Goal: Task Accomplishment & Management: Manage account settings

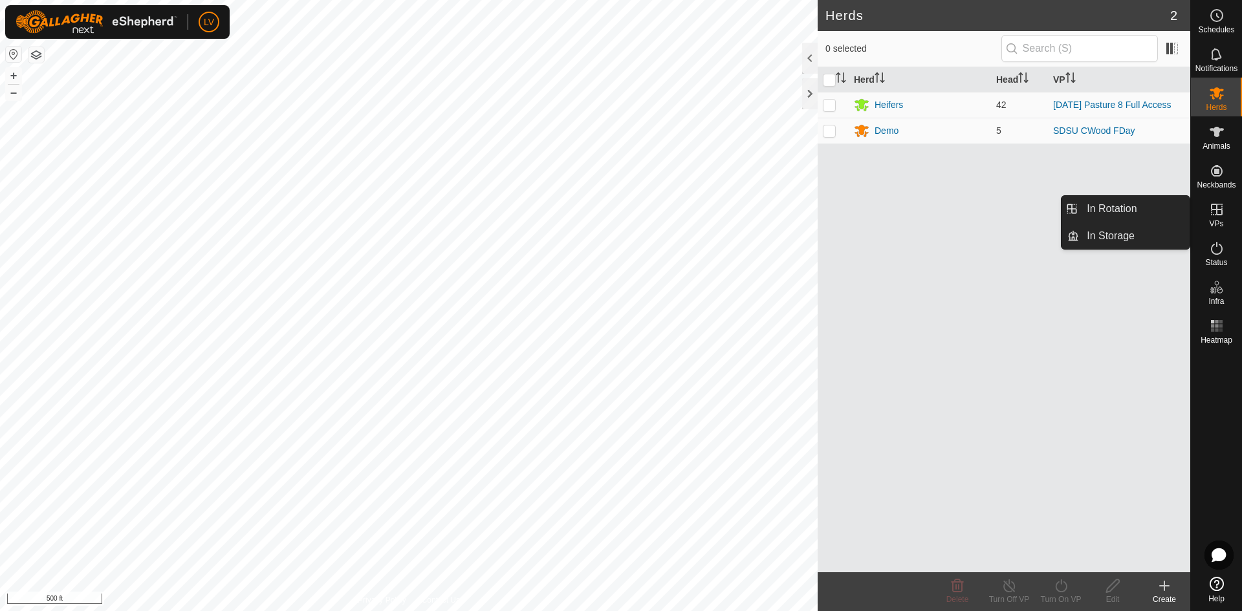
click at [1219, 215] on icon at bounding box center [1217, 210] width 12 height 12
click at [1212, 204] on icon at bounding box center [1217, 210] width 12 height 12
click at [1215, 209] on icon at bounding box center [1217, 210] width 12 height 12
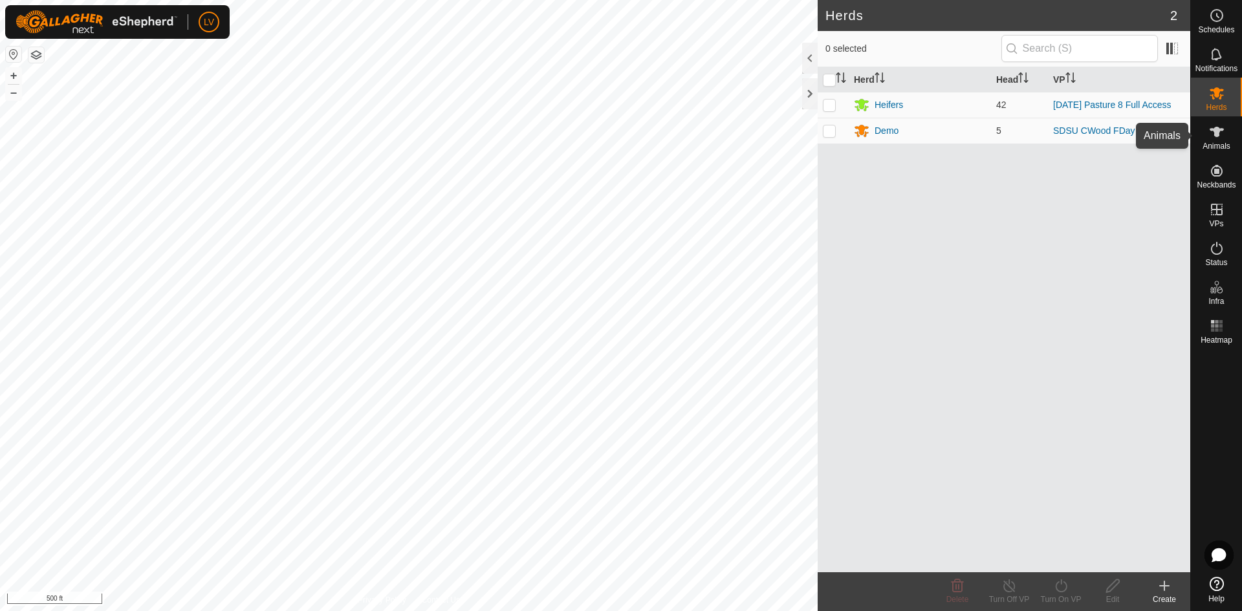
click at [1213, 149] on span "Animals" at bounding box center [1216, 146] width 28 height 8
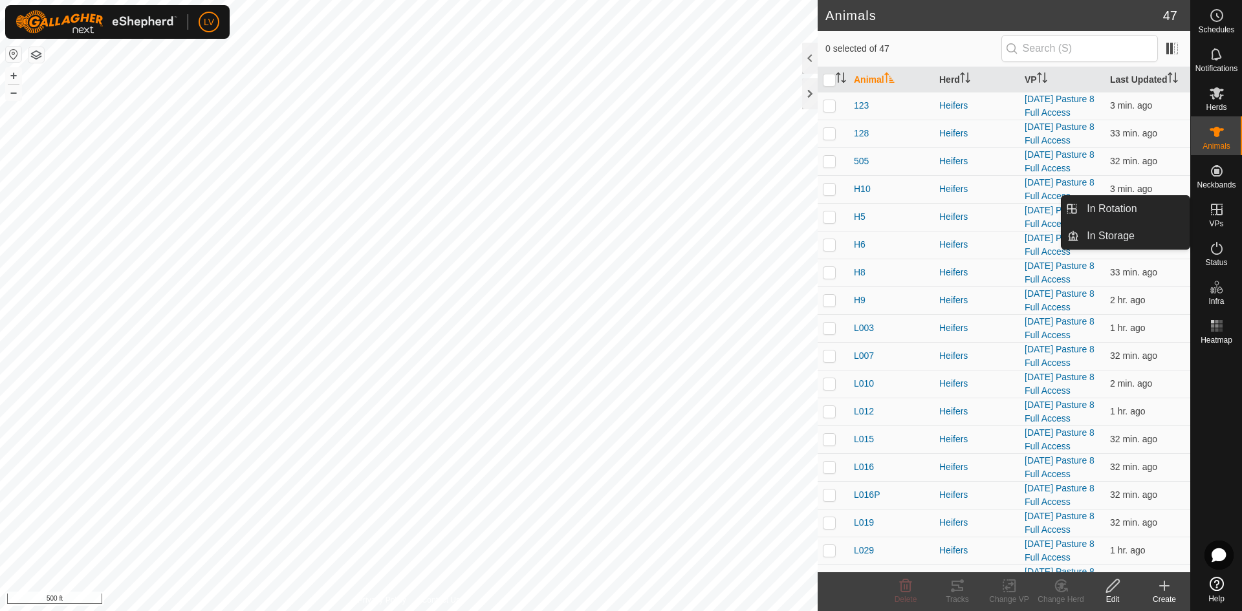
click at [1217, 217] on icon at bounding box center [1217, 210] width 16 height 16
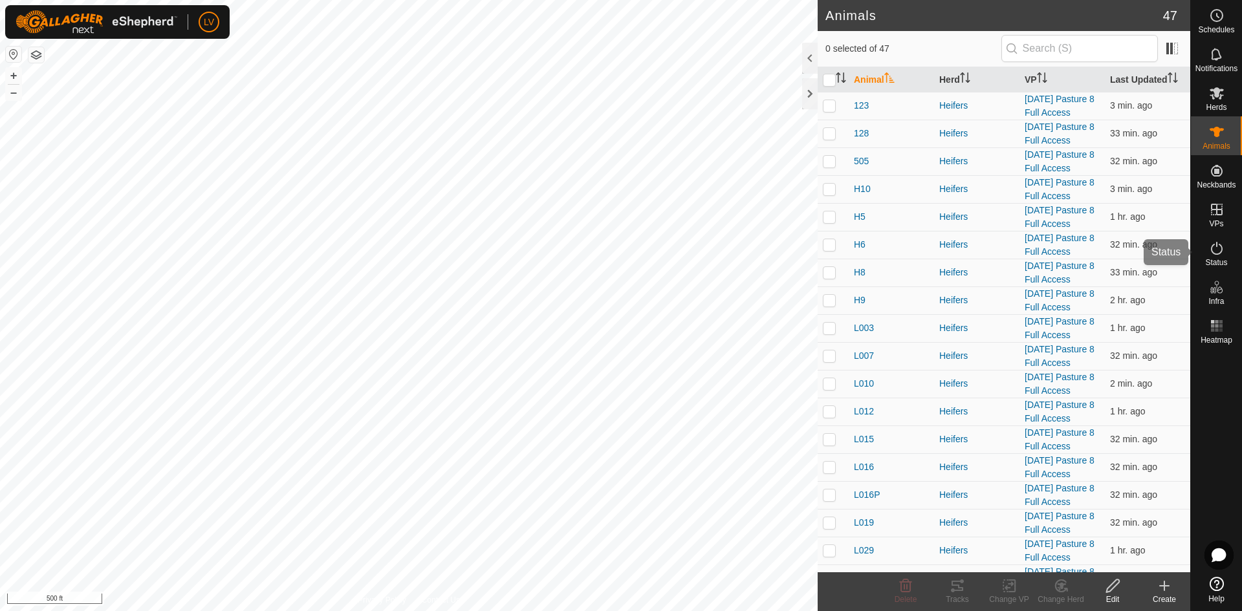
click at [1209, 251] on icon at bounding box center [1217, 249] width 16 height 16
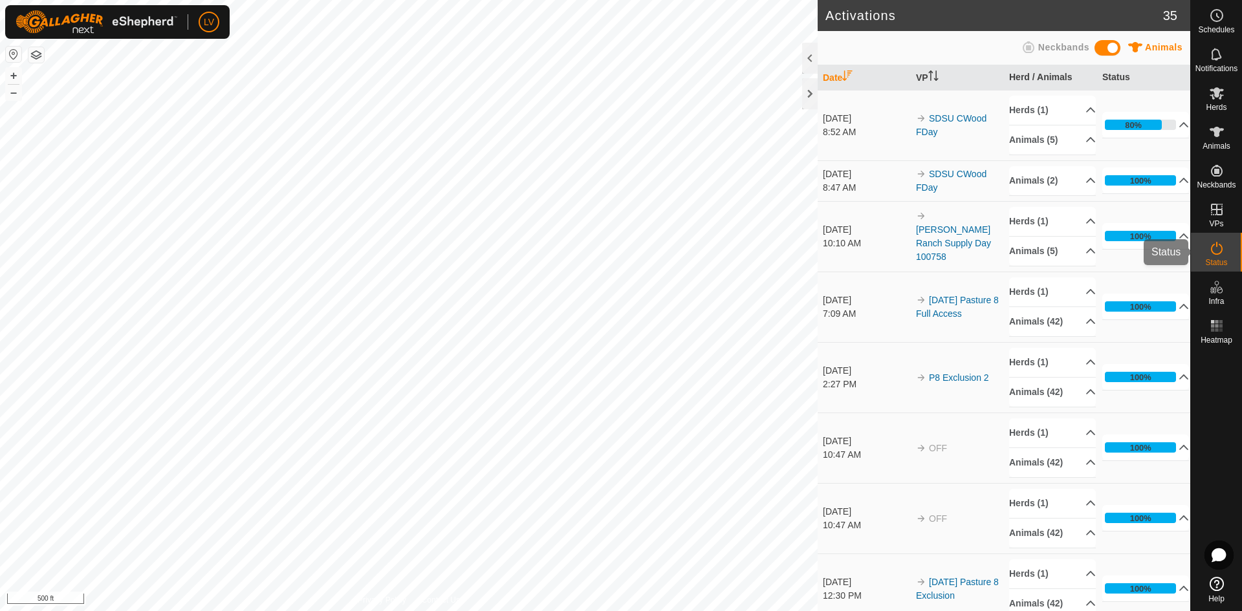
click at [1215, 213] on icon at bounding box center [1217, 210] width 16 height 16
click at [1218, 100] on icon at bounding box center [1217, 93] width 16 height 16
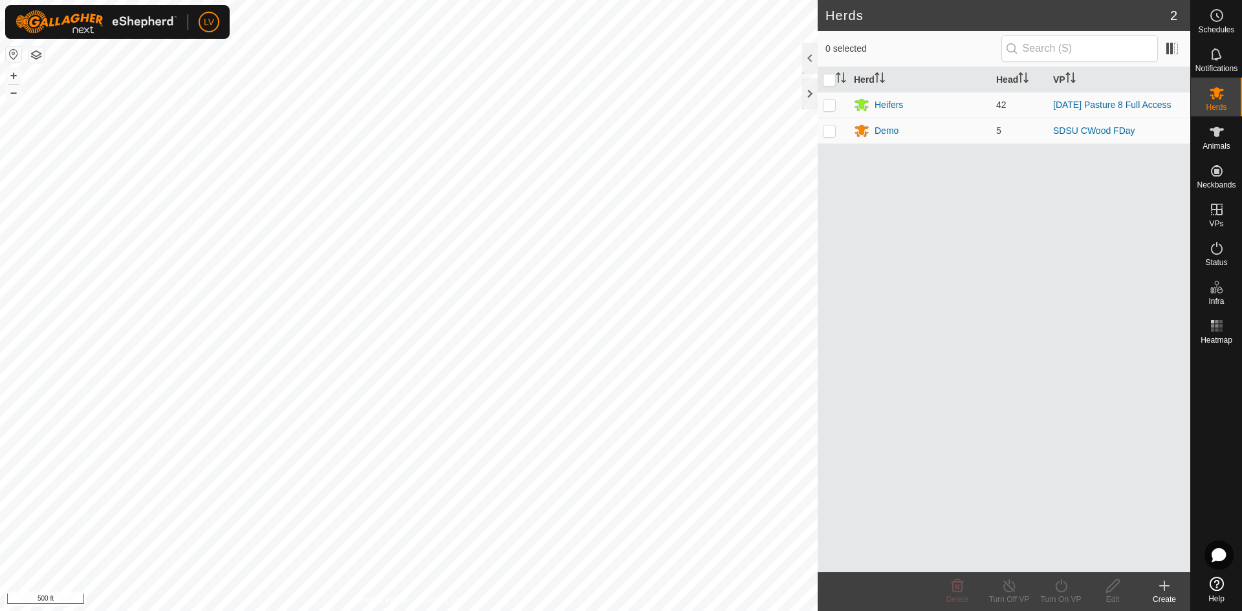
click at [1172, 590] on create-svg-icon at bounding box center [1164, 586] width 52 height 16
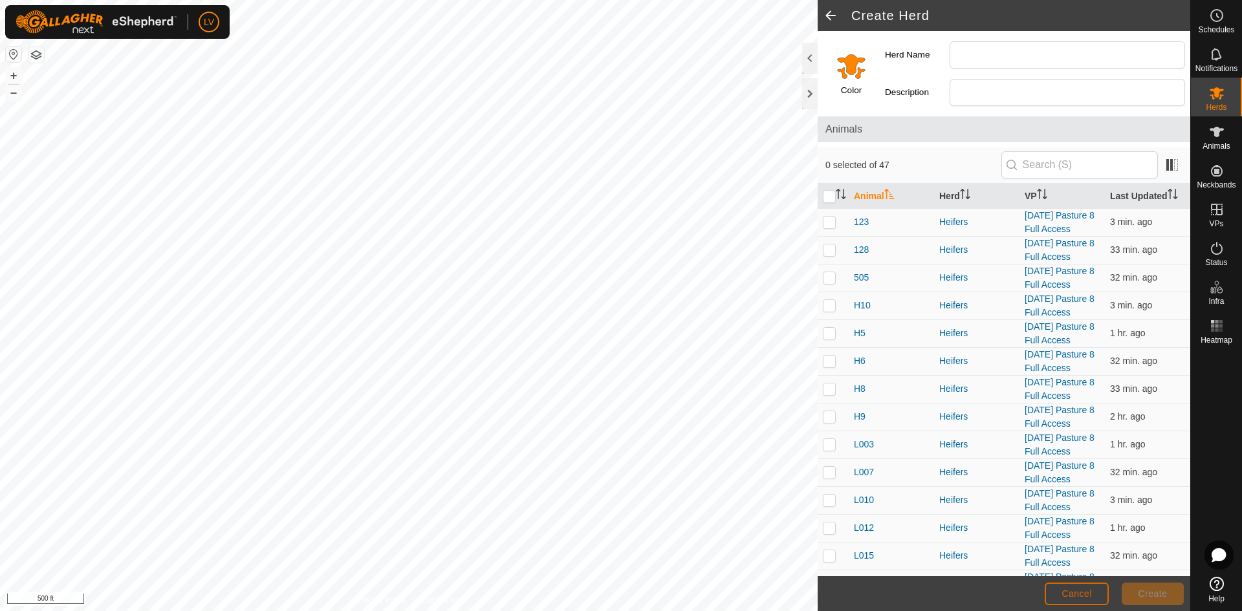
click at [1104, 590] on button "Cancel" at bounding box center [1076, 594] width 64 height 23
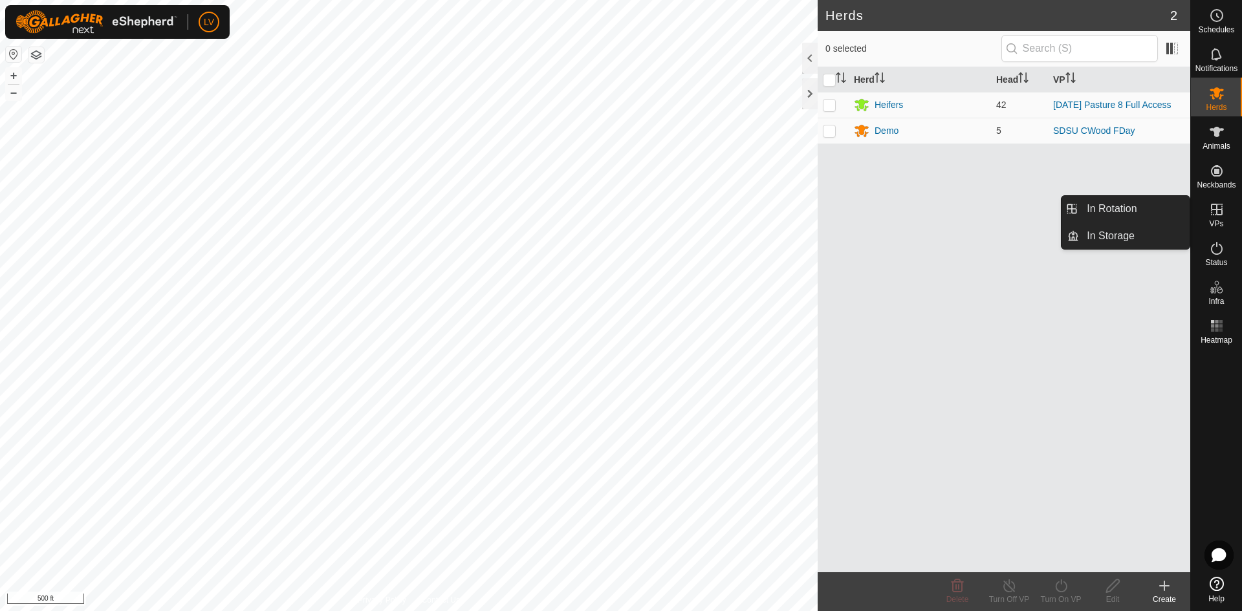
click at [1210, 215] on icon at bounding box center [1217, 210] width 16 height 16
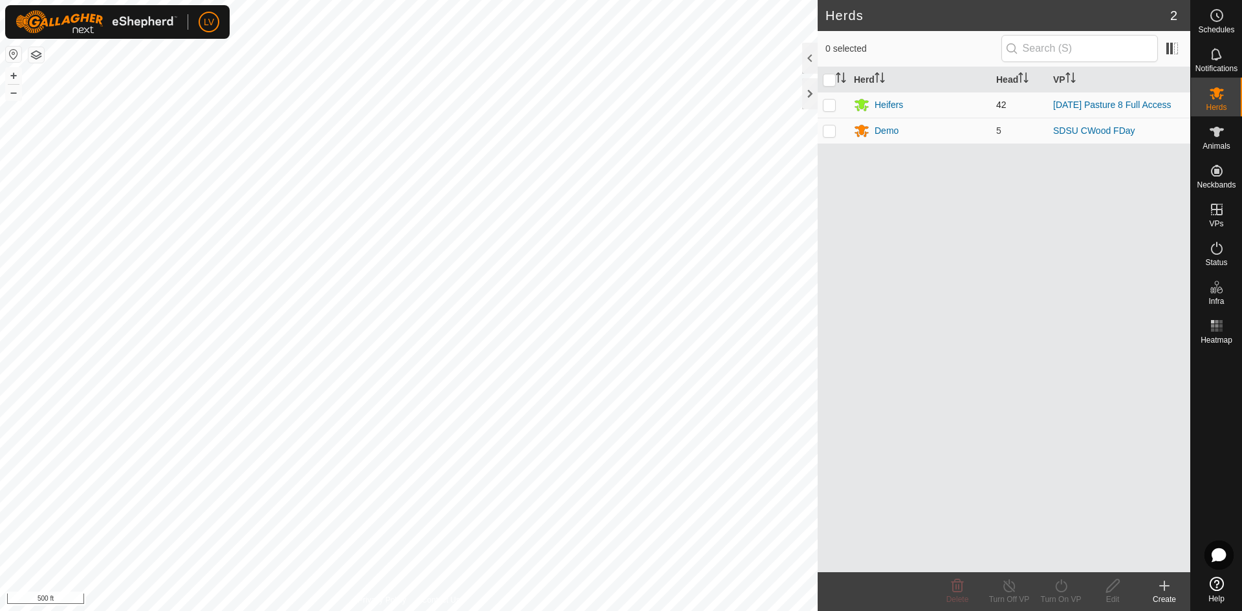
click at [825, 107] on p-checkbox at bounding box center [829, 105] width 13 height 10
checkbox input "true"
click at [1159, 588] on icon at bounding box center [1164, 586] width 16 height 16
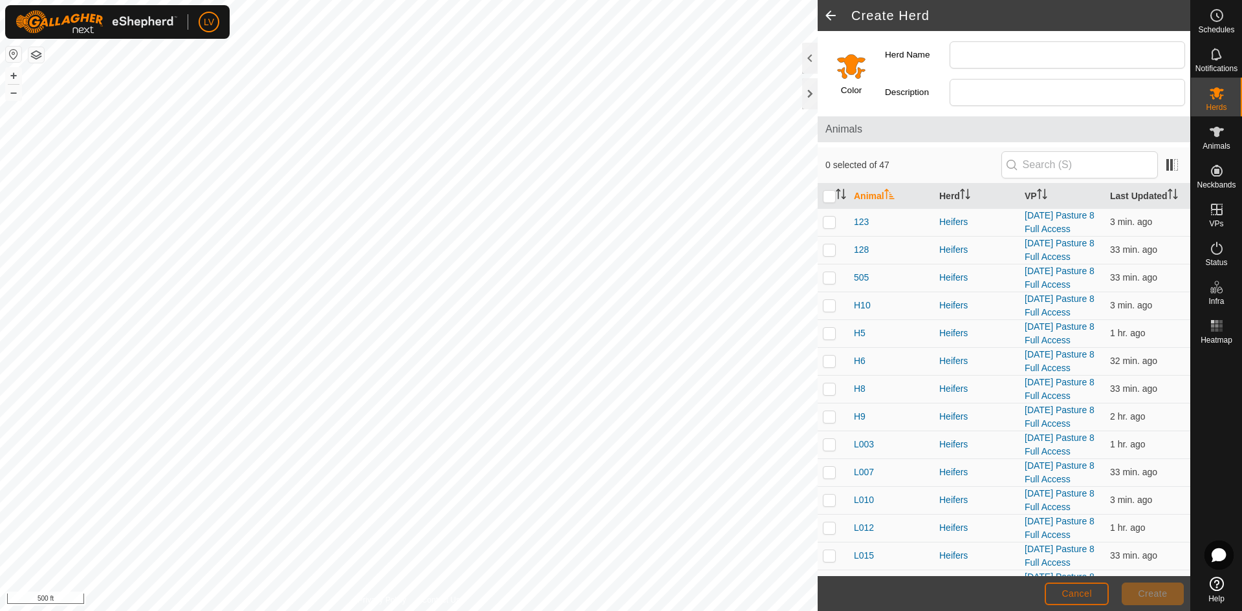
click at [1070, 588] on span "Cancel" at bounding box center [1076, 593] width 30 height 10
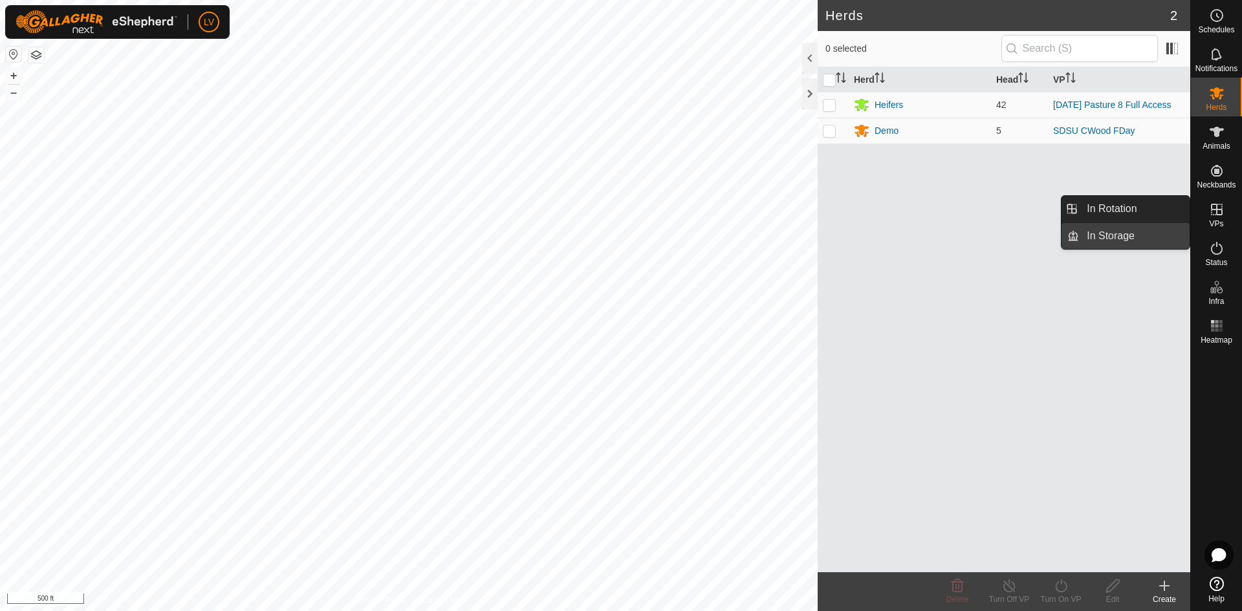
click at [1159, 224] on link "In Storage" at bounding box center [1134, 236] width 111 height 26
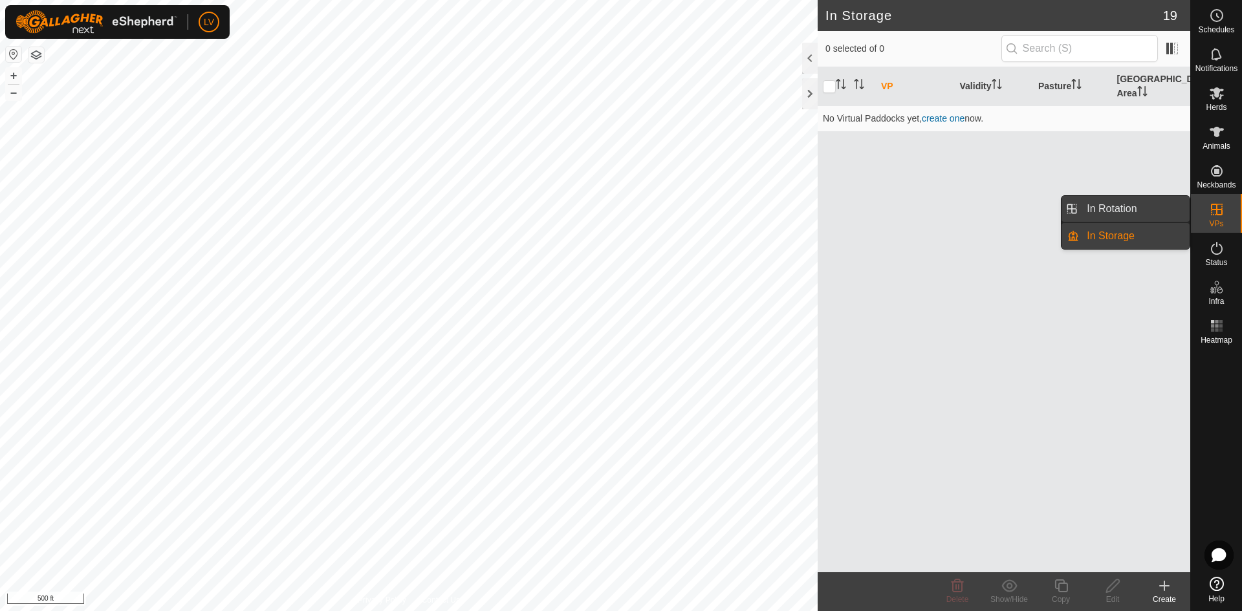
click at [1172, 213] on link "In Rotation" at bounding box center [1134, 209] width 111 height 26
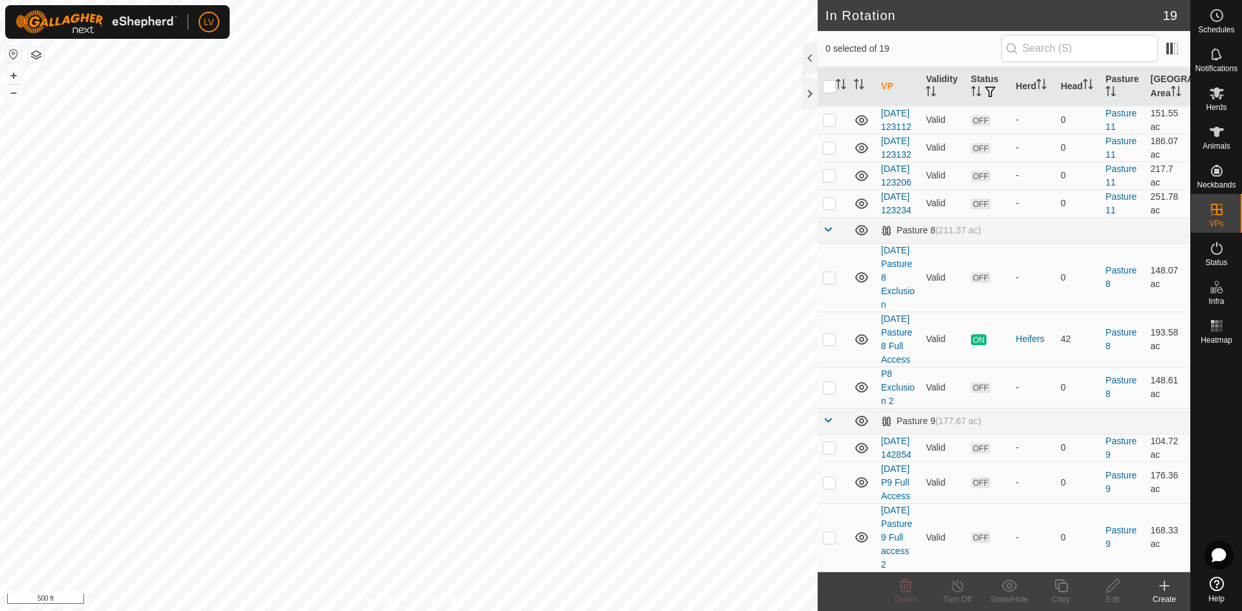
scroll to position [587, 0]
click at [1161, 589] on icon at bounding box center [1164, 586] width 16 height 16
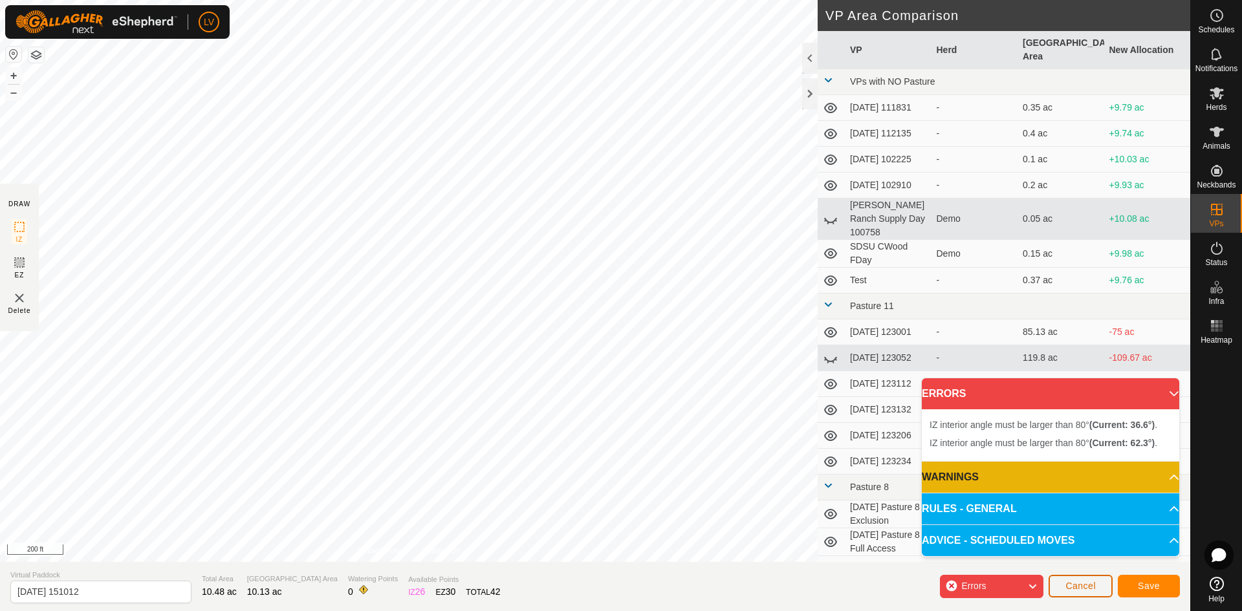
click at [1076, 590] on span "Cancel" at bounding box center [1080, 586] width 30 height 10
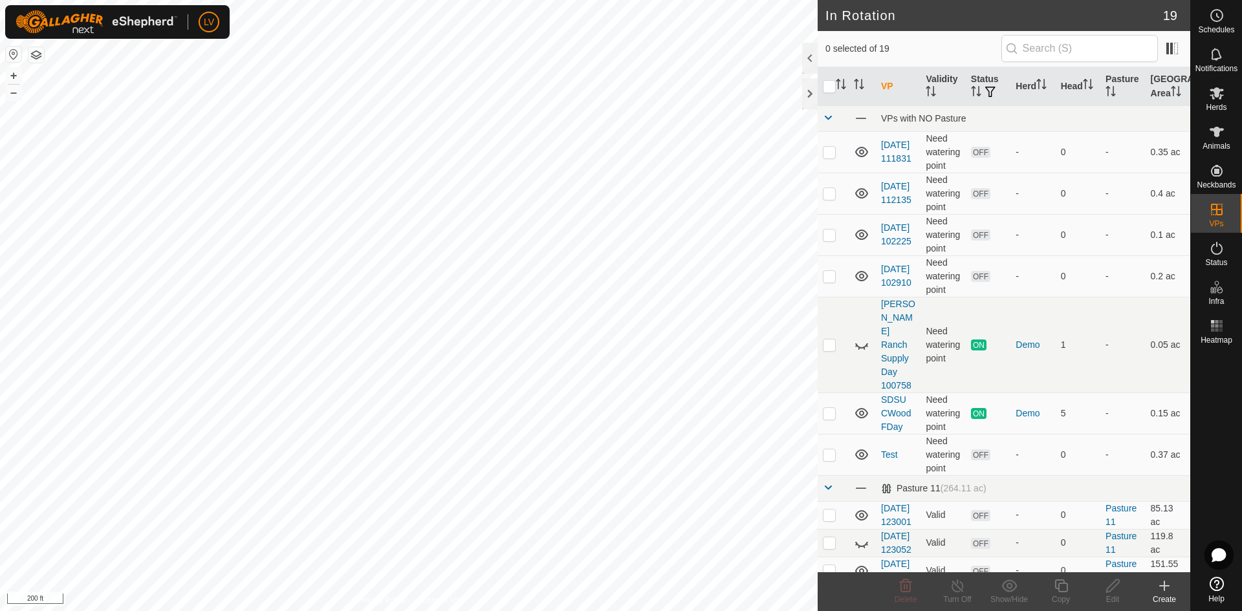
click at [1167, 588] on icon at bounding box center [1164, 586] width 16 height 16
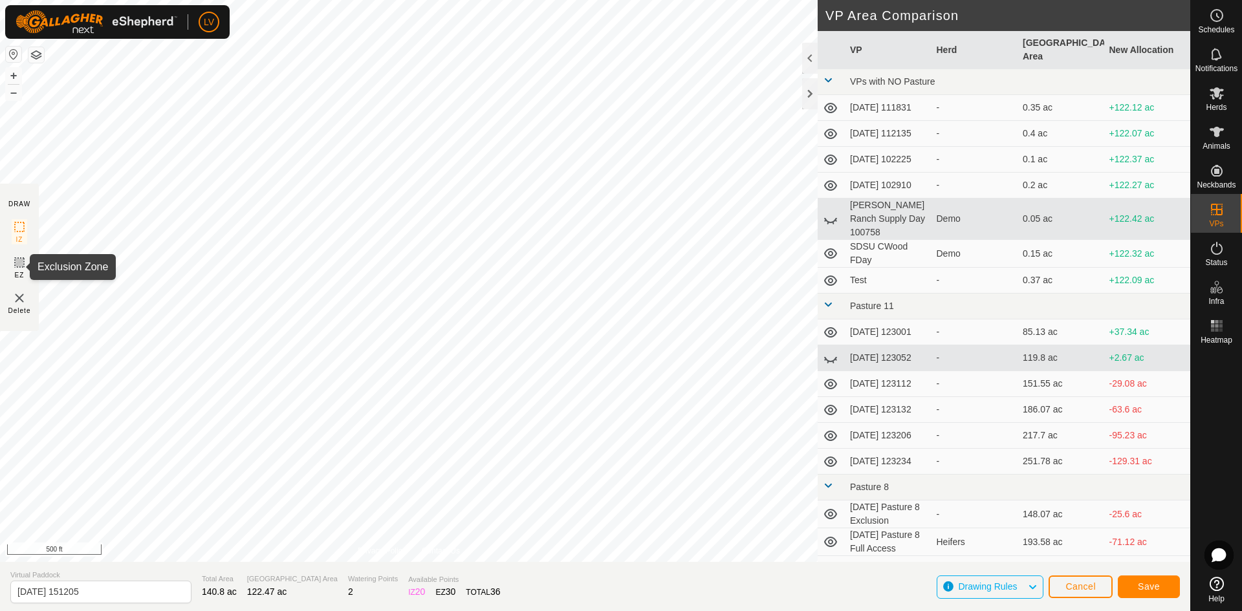
click at [17, 260] on icon at bounding box center [20, 263] width 8 height 8
click at [17, 228] on icon at bounding box center [20, 227] width 16 height 16
click at [1147, 581] on button "Save" at bounding box center [1148, 587] width 62 height 23
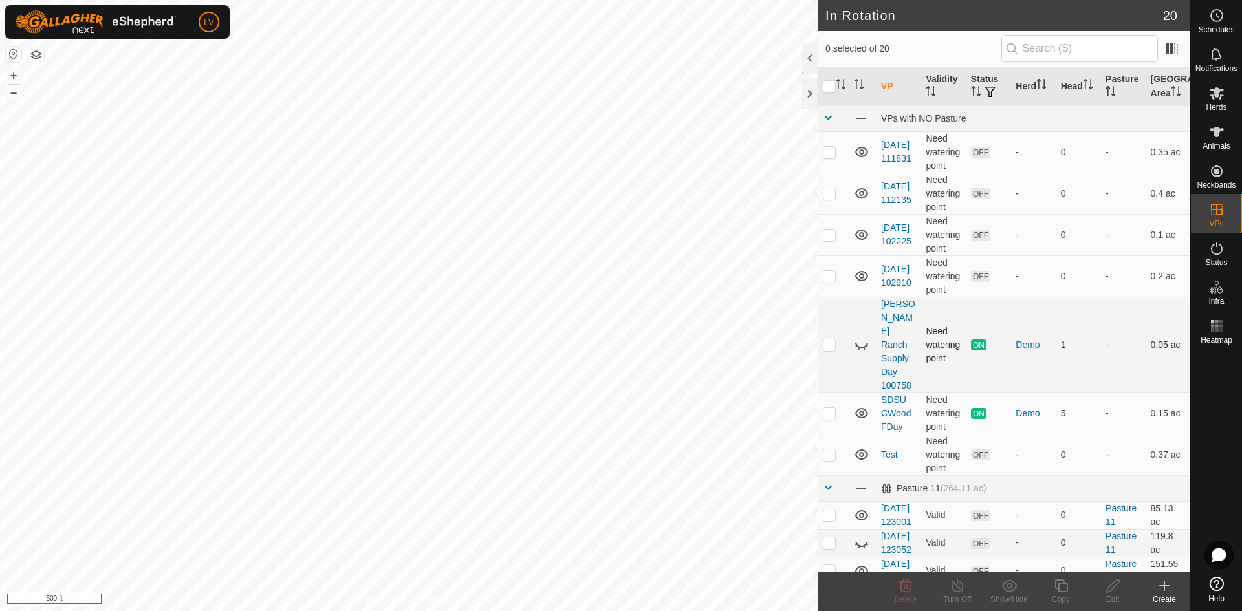
checkbox input "true"
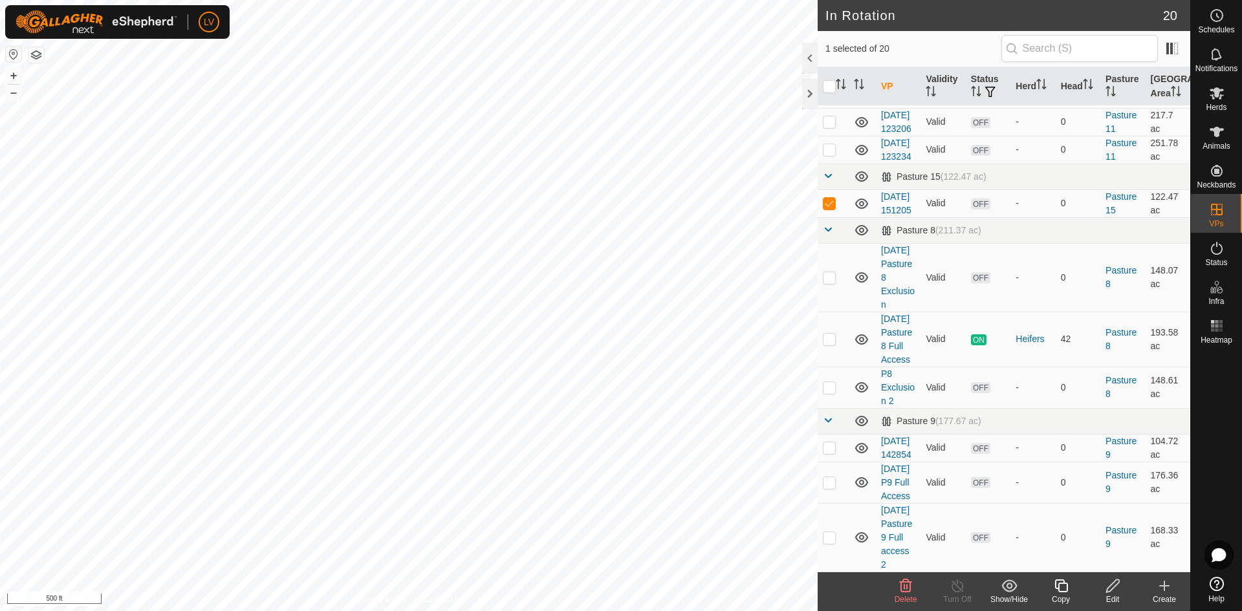
scroll to position [575, 0]
click at [894, 197] on link "2025-08-17 151205" at bounding box center [896, 203] width 30 height 24
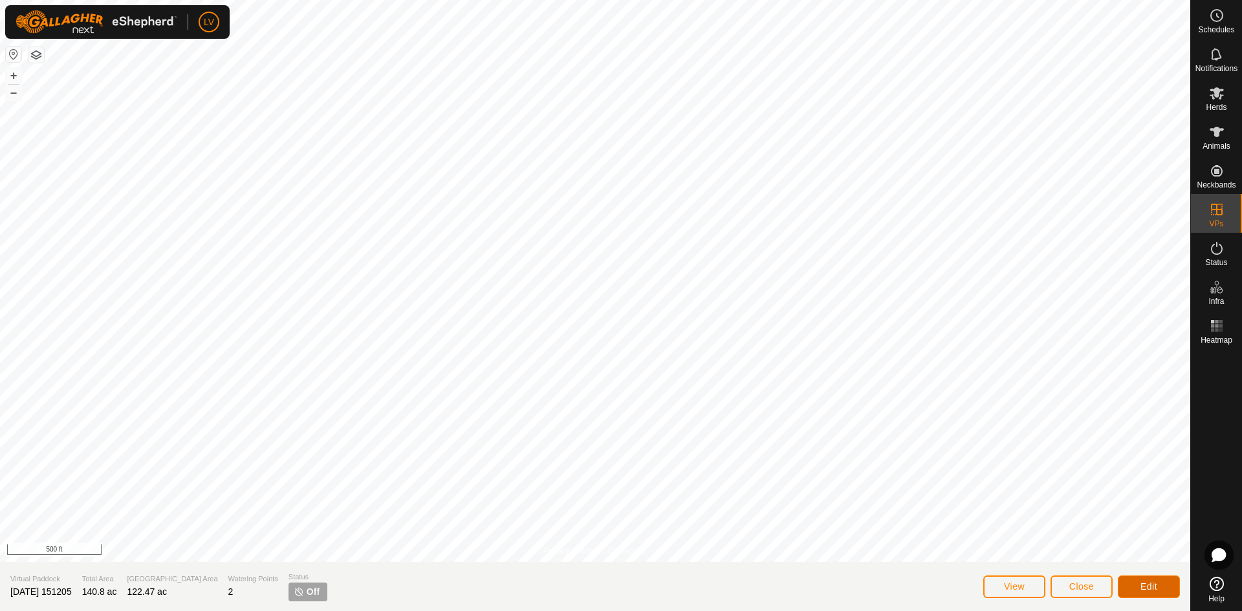
click at [1141, 581] on span "Edit" at bounding box center [1148, 586] width 17 height 10
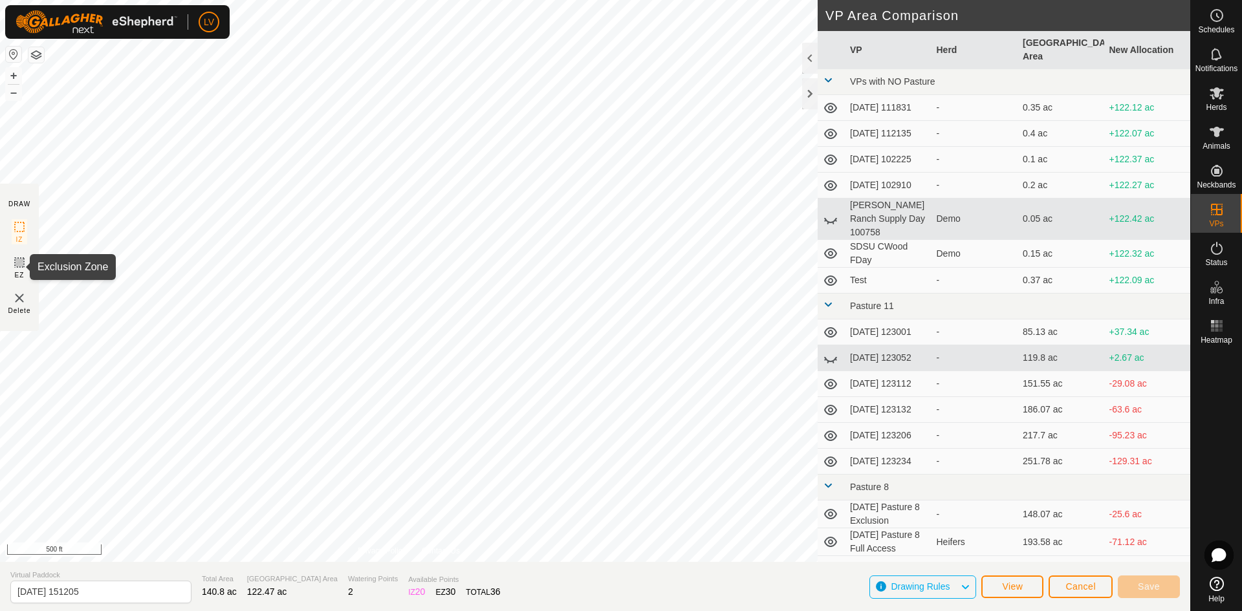
click at [17, 264] on icon at bounding box center [20, 263] width 16 height 16
click at [23, 224] on rect at bounding box center [19, 227] width 10 height 10
click at [111, 590] on input "2025-08-17 151205" at bounding box center [100, 592] width 181 height 23
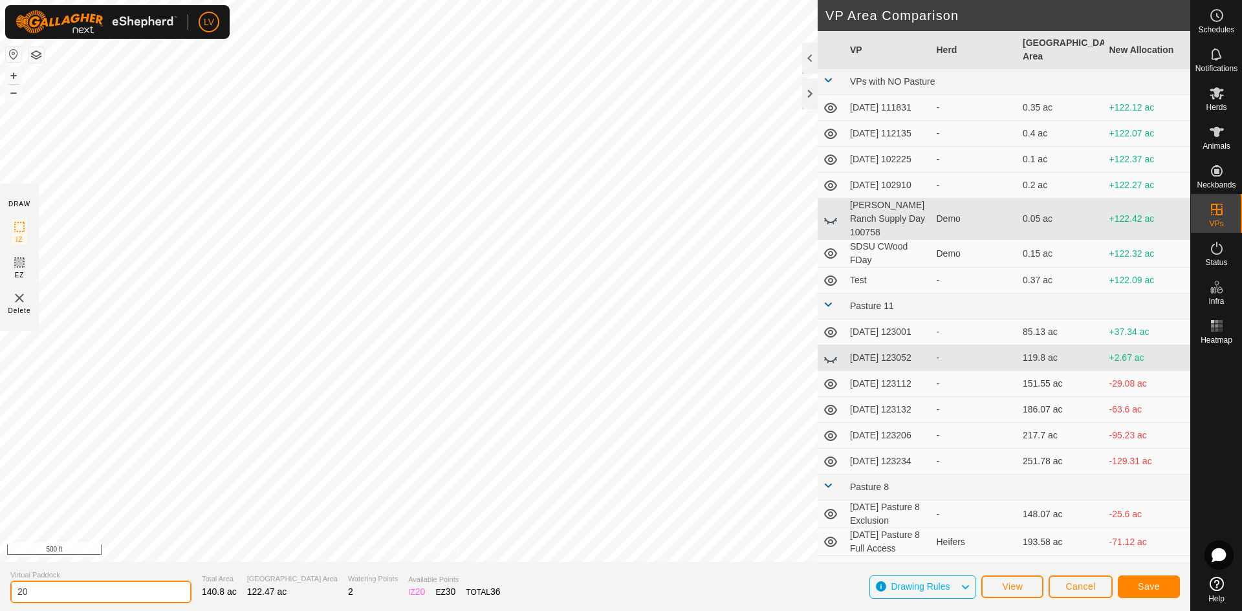
type input "2"
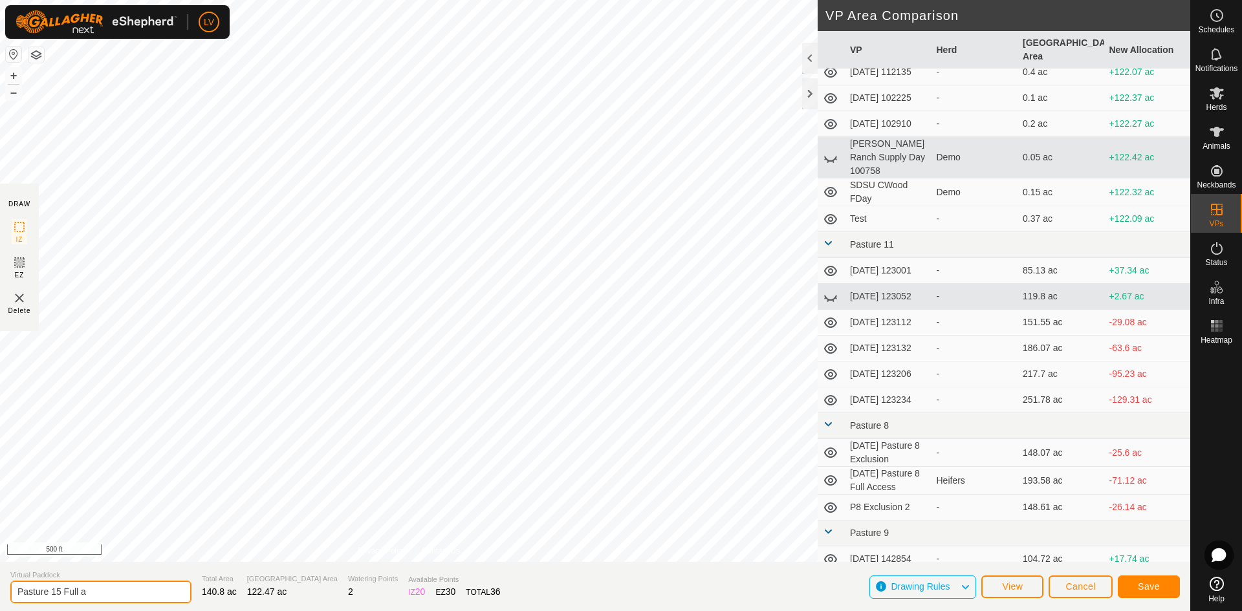
scroll to position [62, 0]
type input "Pasture 15 Full access"
click at [1150, 585] on span "Save" at bounding box center [1148, 586] width 22 height 10
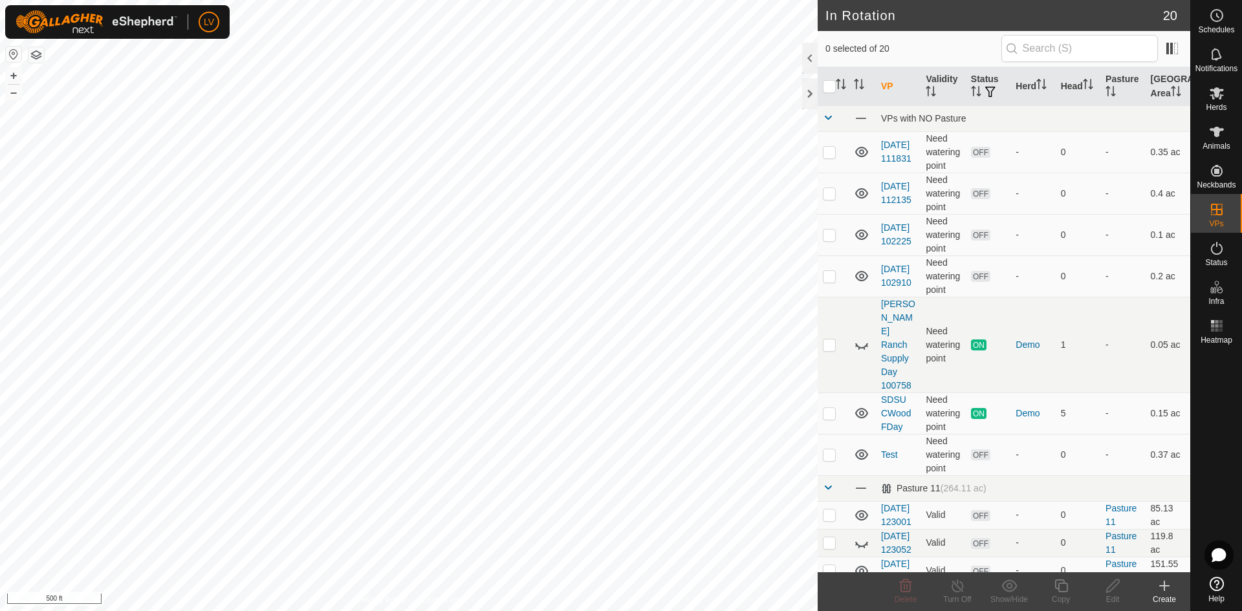
click at [1166, 589] on icon at bounding box center [1164, 586] width 16 height 16
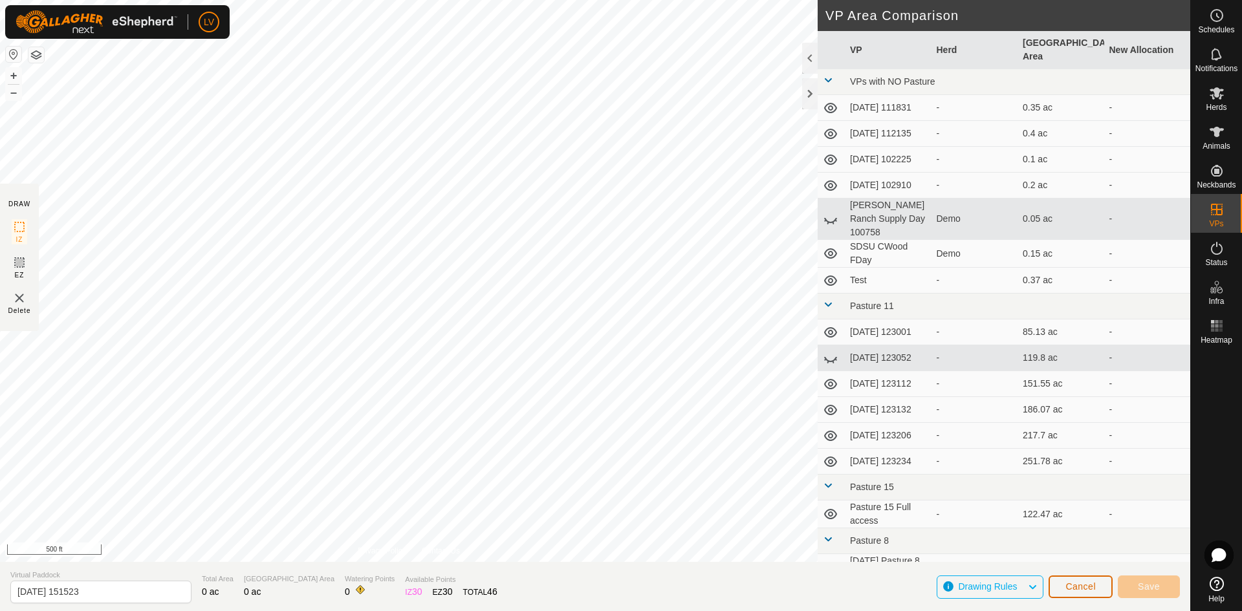
click at [1073, 582] on span "Cancel" at bounding box center [1080, 586] width 30 height 10
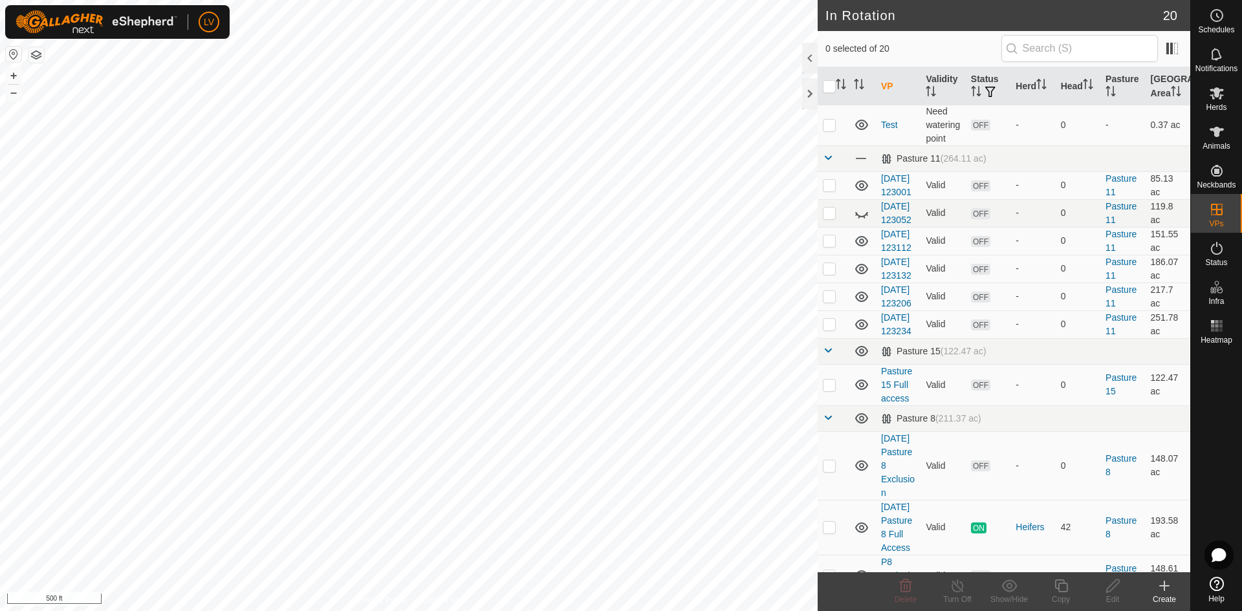
scroll to position [330, 0]
click at [829, 389] on p-checkbox at bounding box center [829, 384] width 13 height 10
checkbox input "true"
click at [1059, 583] on icon at bounding box center [1060, 585] width 13 height 13
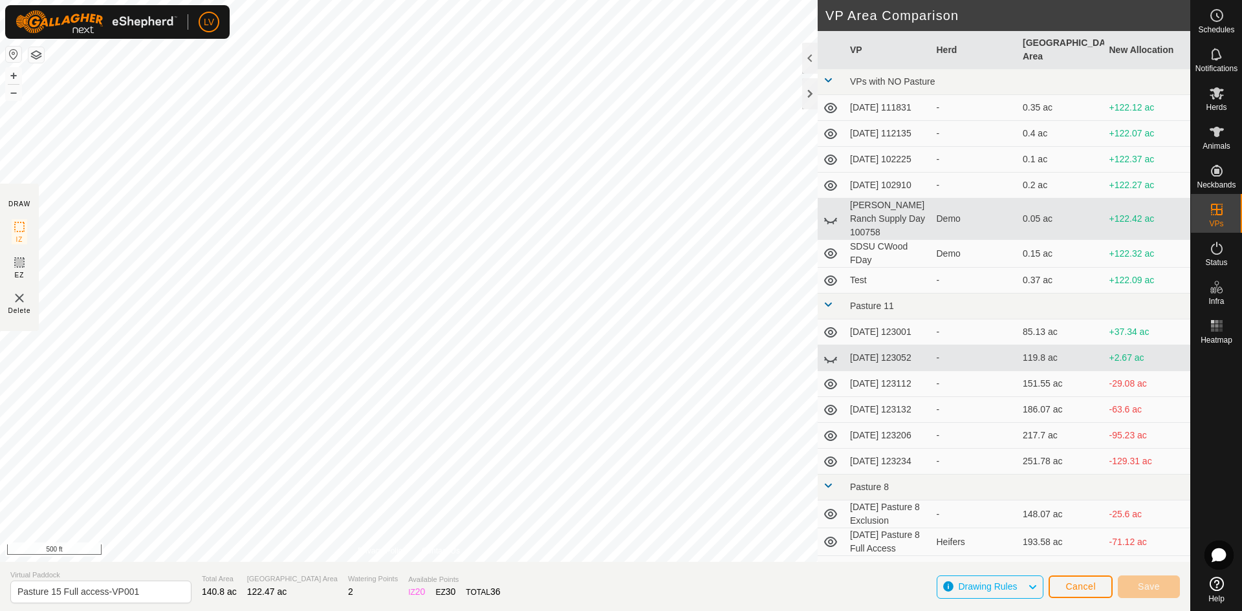
click at [8, 264] on section "DRAW IZ EZ Delete" at bounding box center [19, 257] width 39 height 147
click at [19, 268] on icon at bounding box center [20, 263] width 16 height 16
click at [24, 228] on rect at bounding box center [19, 227] width 10 height 10
click at [16, 271] on span "EZ" at bounding box center [20, 275] width 10 height 10
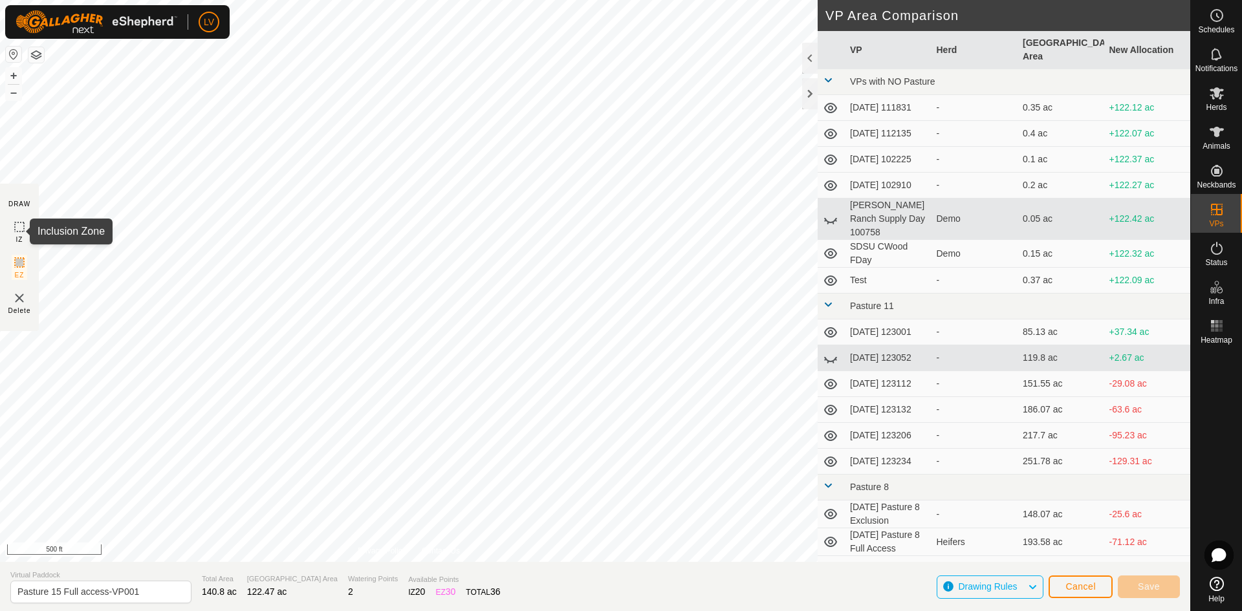
click at [23, 239] on span "IZ" at bounding box center [19, 240] width 7 height 10
click at [1089, 588] on span "Cancel" at bounding box center [1080, 586] width 30 height 10
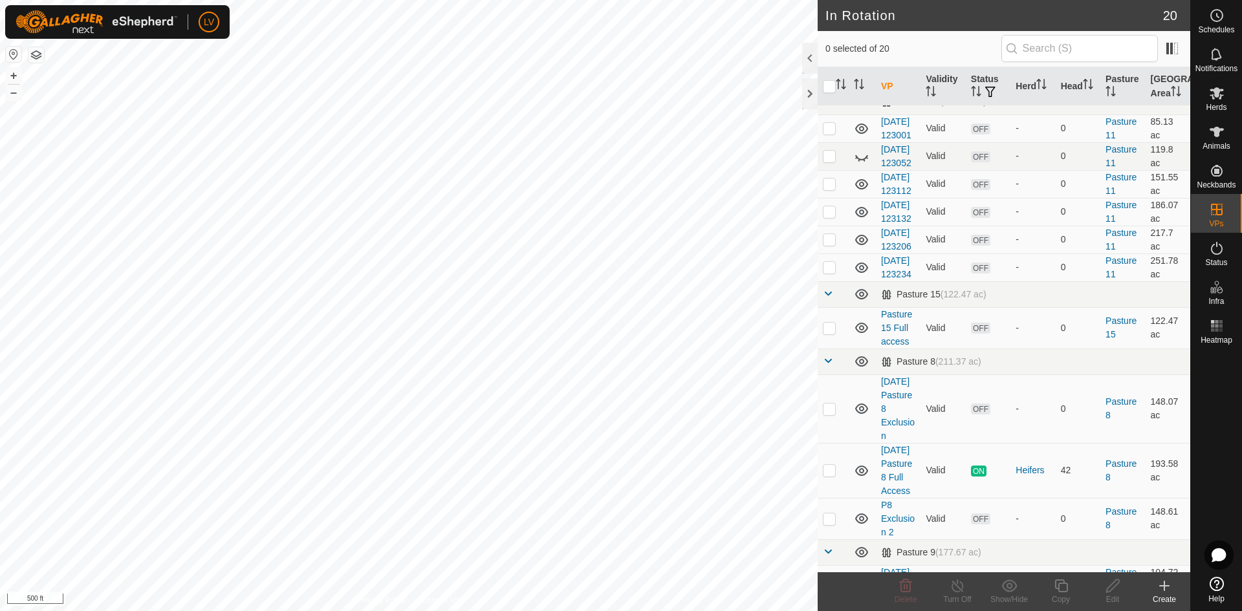
scroll to position [392, 0]
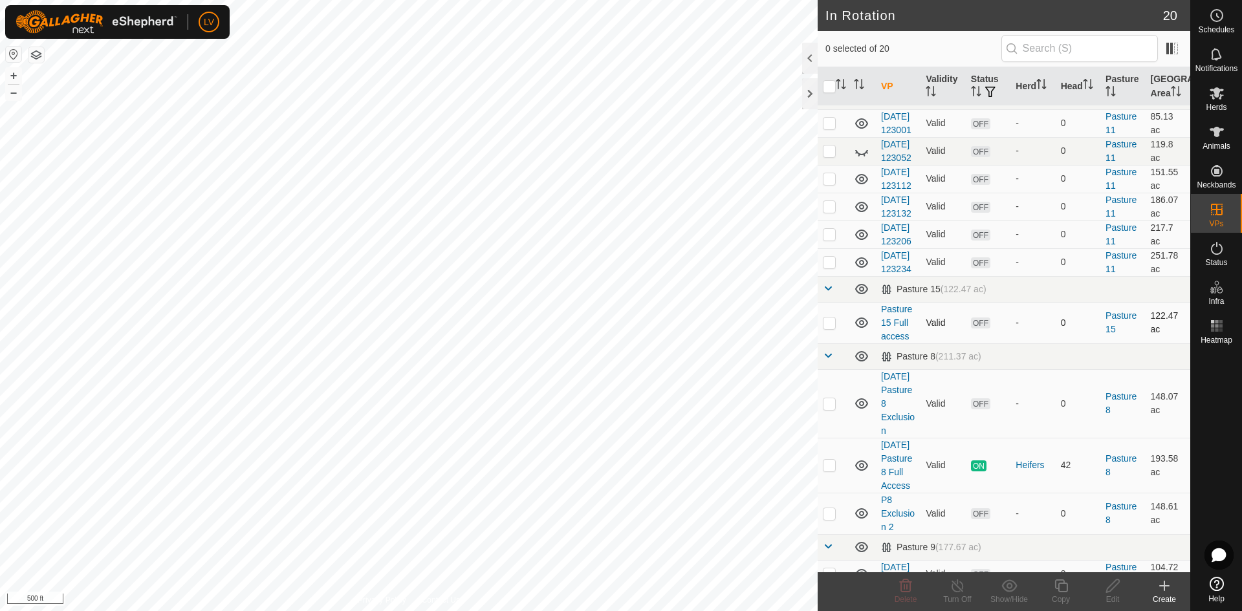
click at [827, 328] on p-checkbox at bounding box center [829, 323] width 13 height 10
checkbox input "true"
click at [1057, 584] on icon at bounding box center [1061, 586] width 16 height 16
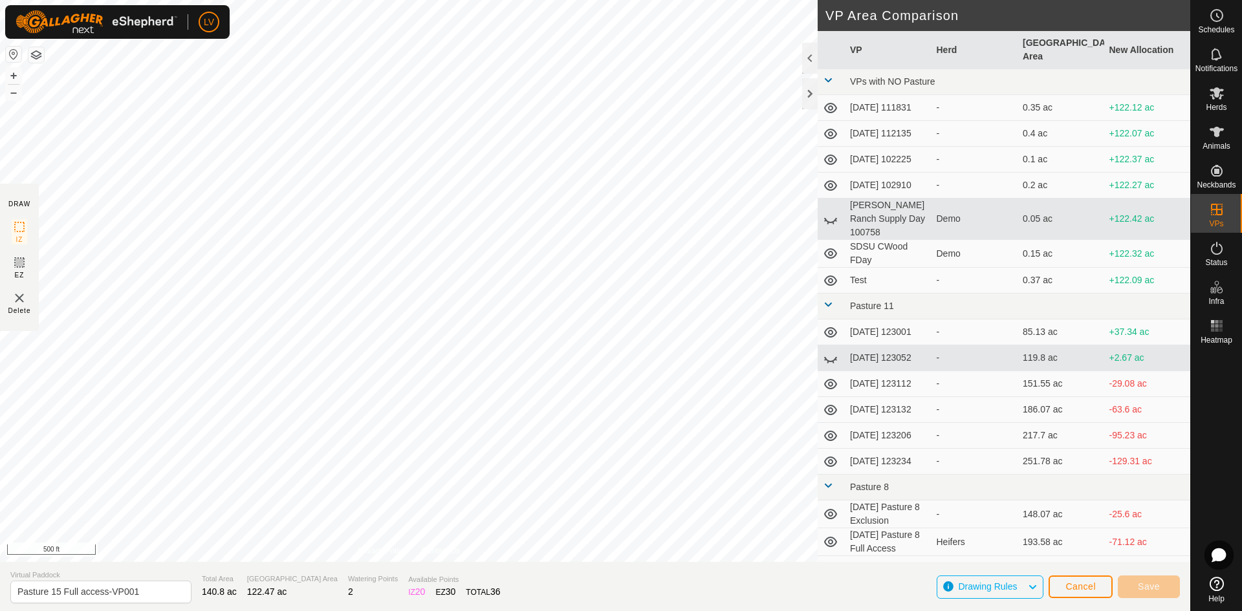
click at [976, 587] on span "Drawing Rules" at bounding box center [987, 586] width 59 height 10
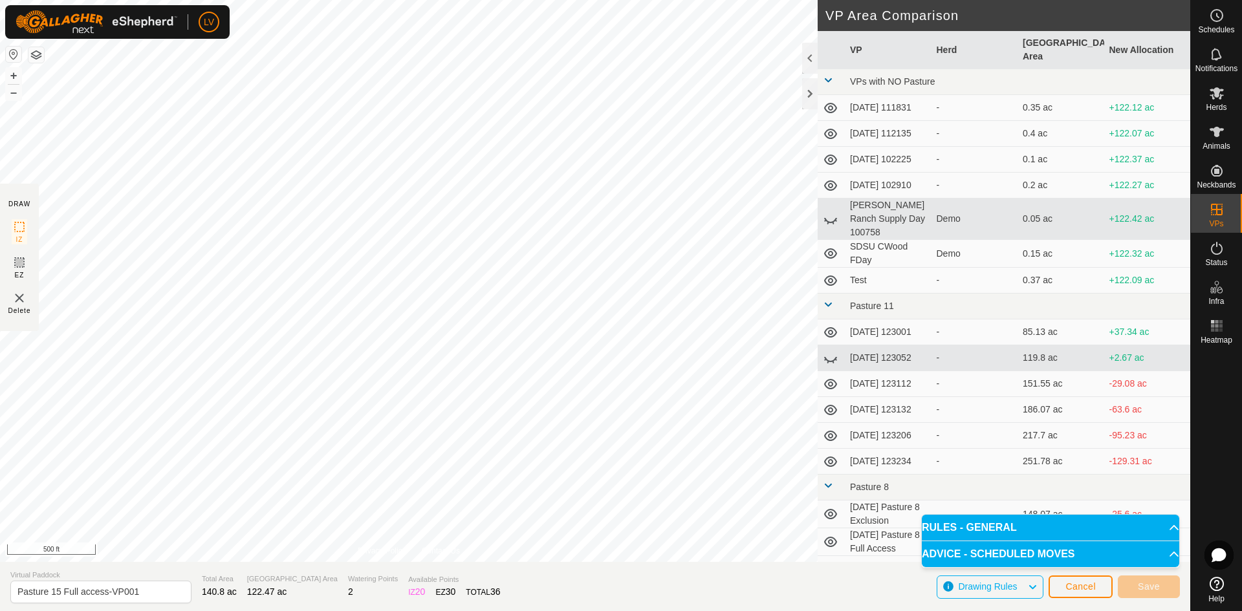
click at [1239, 386] on div at bounding box center [1215, 460] width 51 height 222
click at [1212, 424] on div at bounding box center [1215, 460] width 51 height 222
click at [1093, 583] on span "Cancel" at bounding box center [1080, 586] width 30 height 10
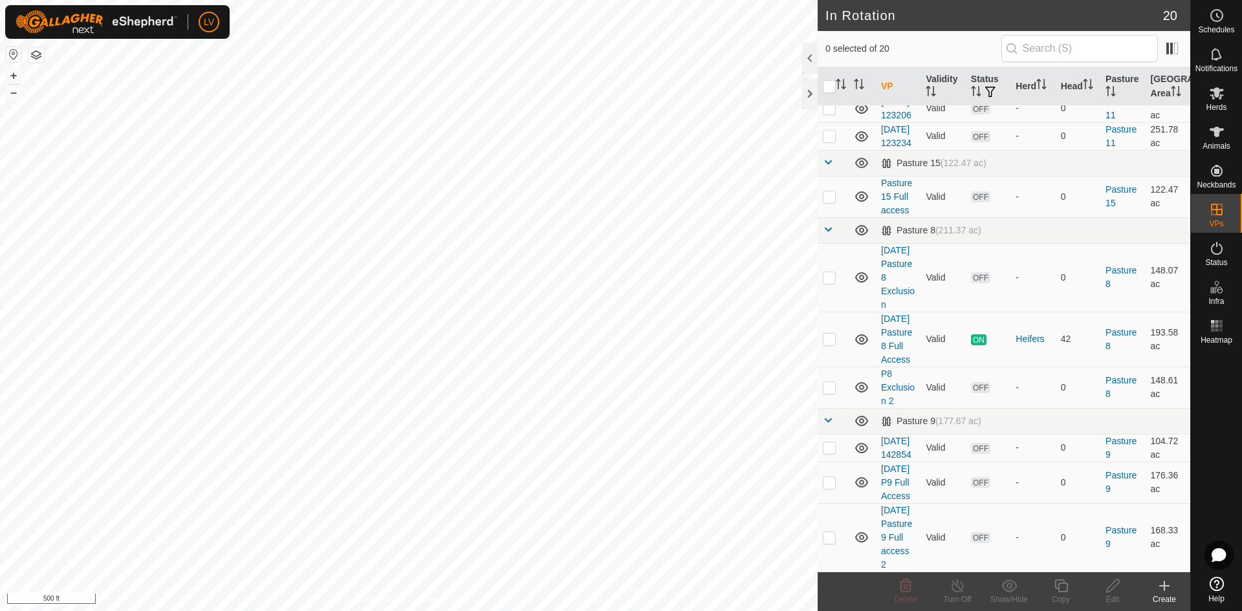
scroll to position [570, 0]
click at [836, 299] on td at bounding box center [832, 277] width 31 height 69
checkbox input "false"
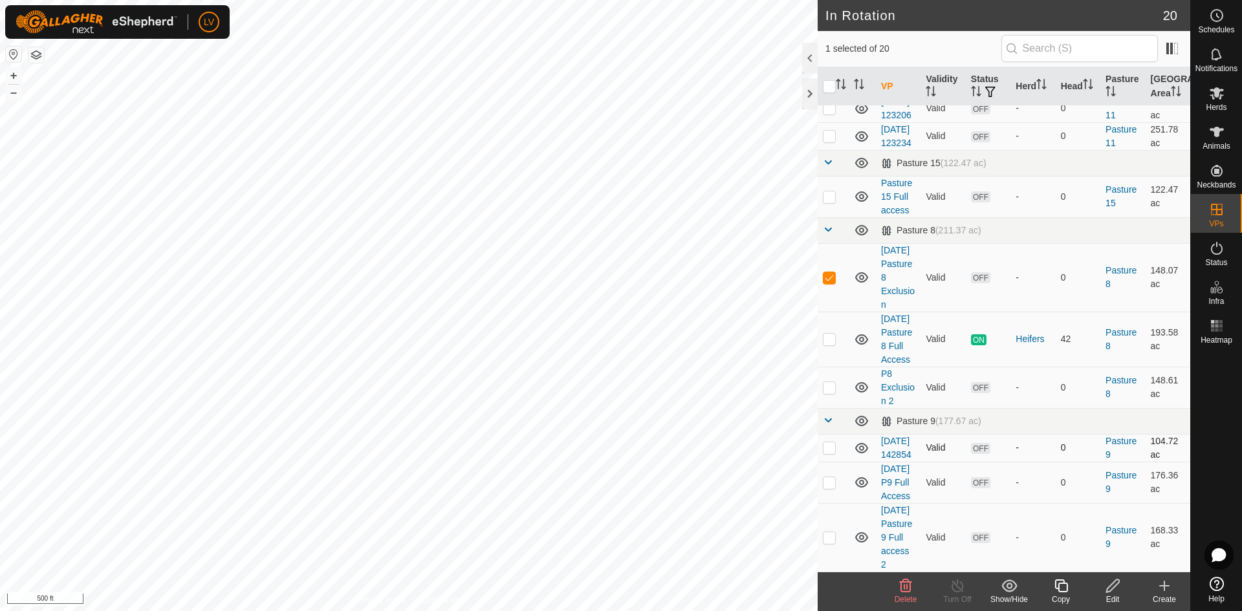
checkbox input "false"
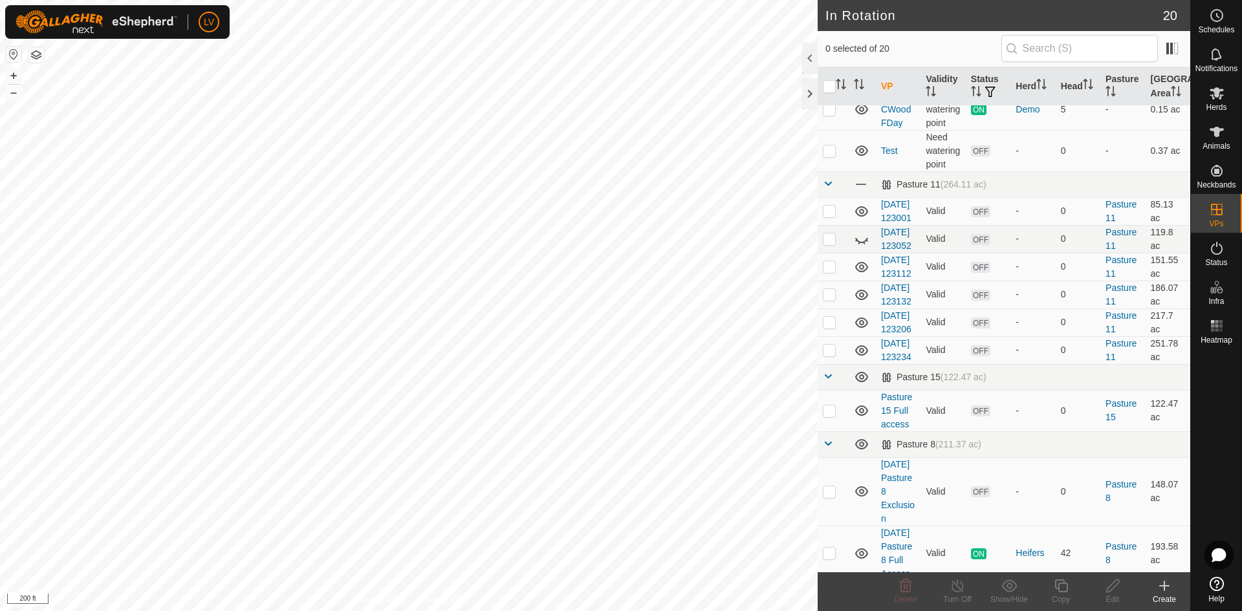
scroll to position [303, 0]
click at [1168, 582] on icon at bounding box center [1164, 586] width 16 height 16
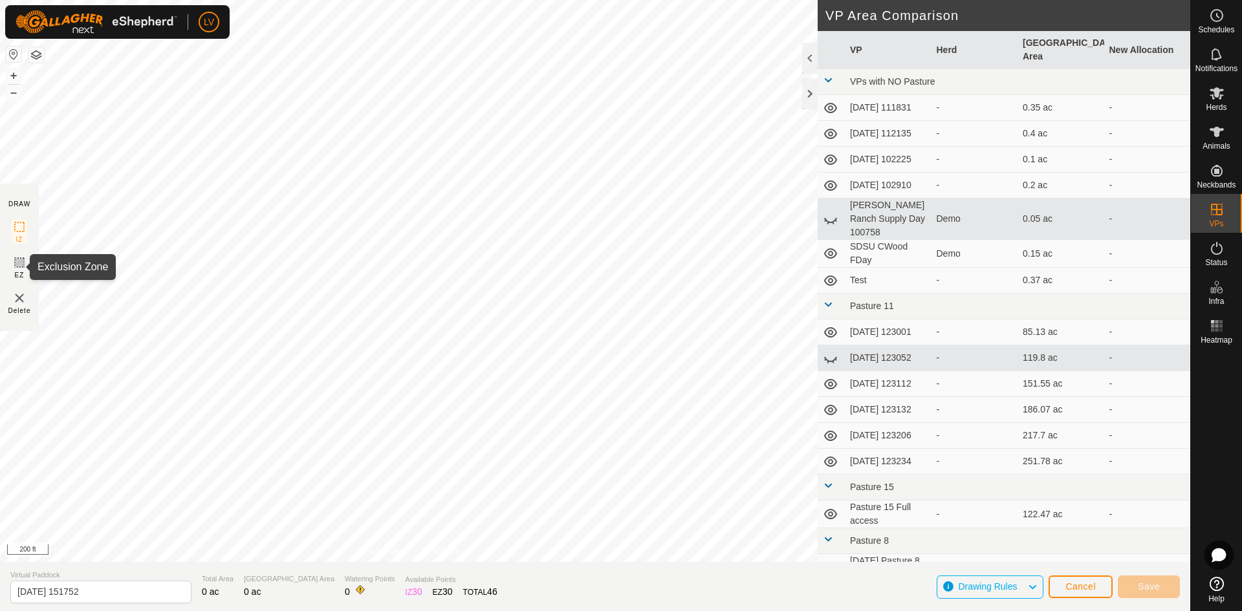
click at [16, 266] on icon at bounding box center [20, 263] width 16 height 16
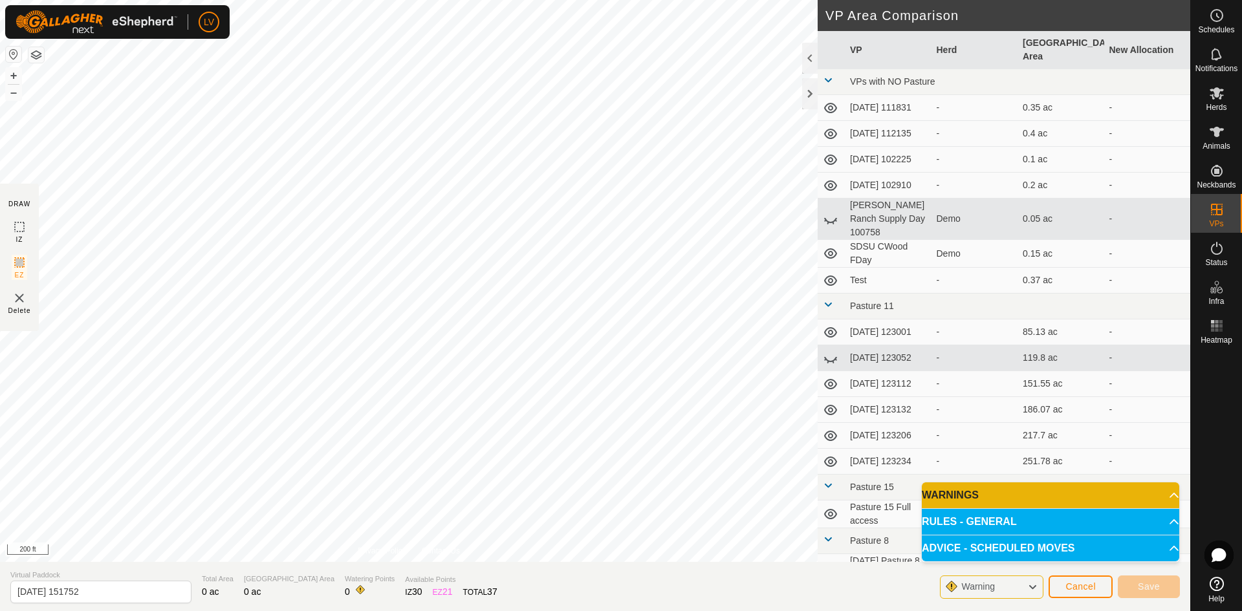
scroll to position [141, 0]
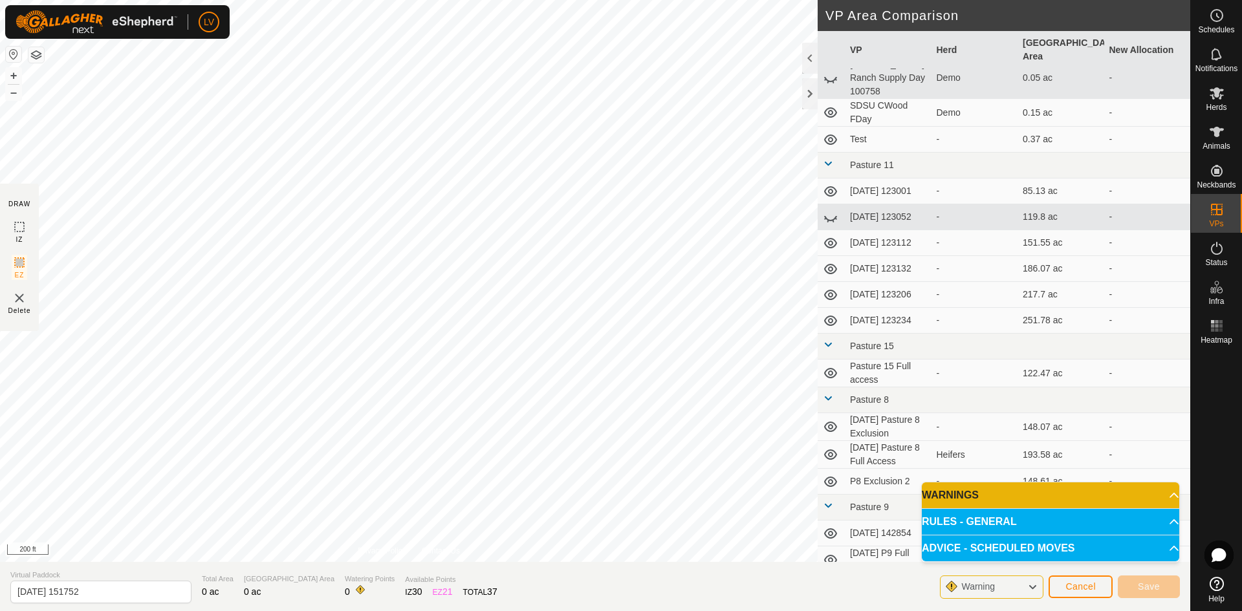
click at [1028, 493] on p-accordion-header "WARNINGS" at bounding box center [1049, 495] width 257 height 26
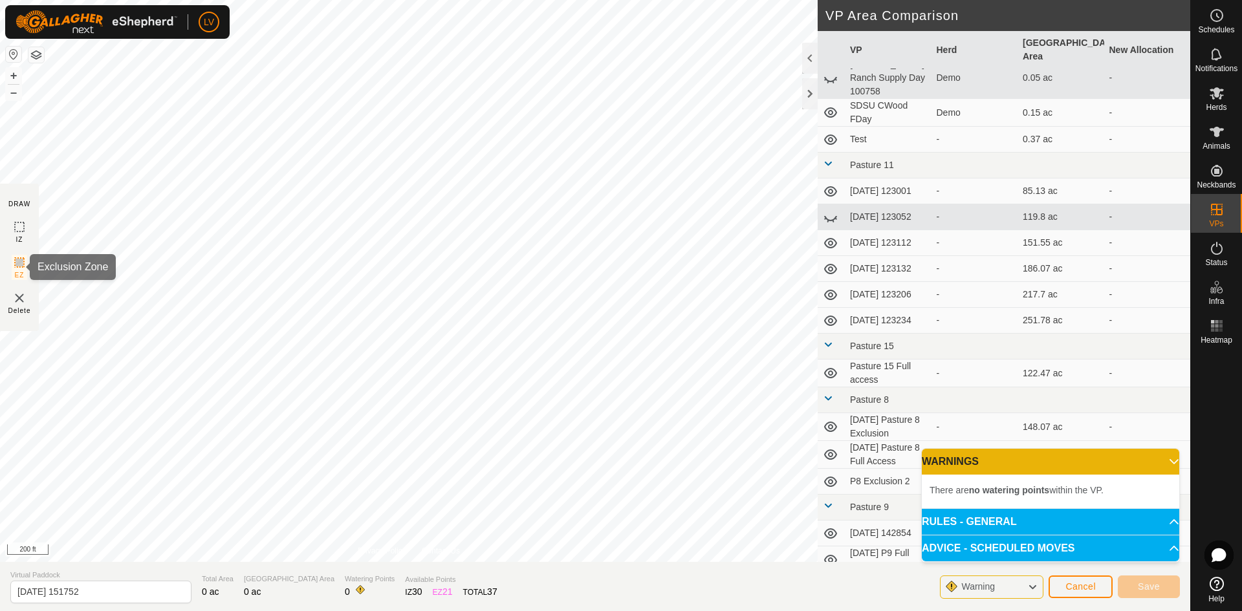
click at [19, 261] on icon at bounding box center [20, 263] width 8 height 8
click at [20, 230] on icon at bounding box center [20, 227] width 16 height 16
click at [19, 260] on icon at bounding box center [20, 263] width 8 height 8
click at [1029, 594] on icon at bounding box center [1032, 587] width 10 height 17
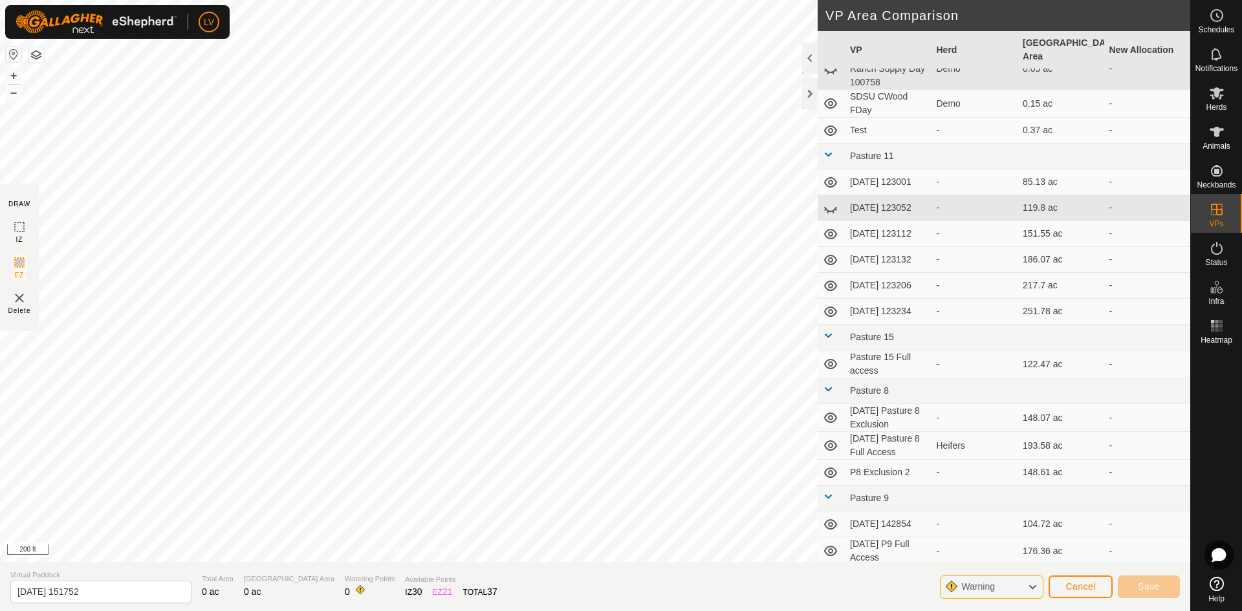
scroll to position [0, 0]
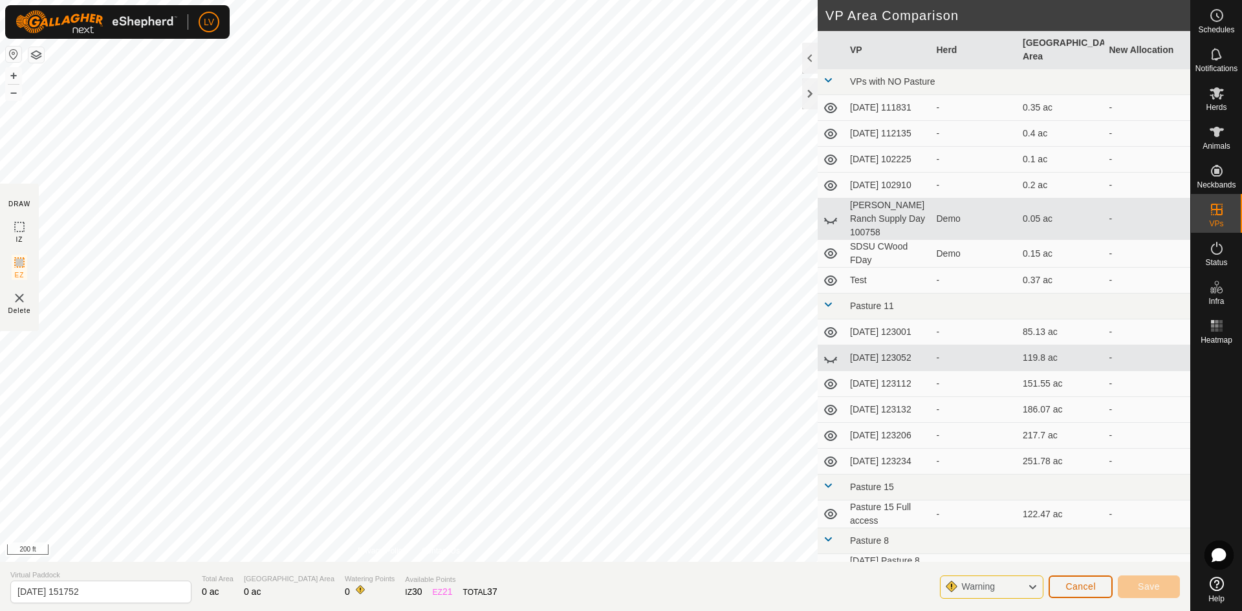
click at [1077, 579] on button "Cancel" at bounding box center [1080, 587] width 64 height 23
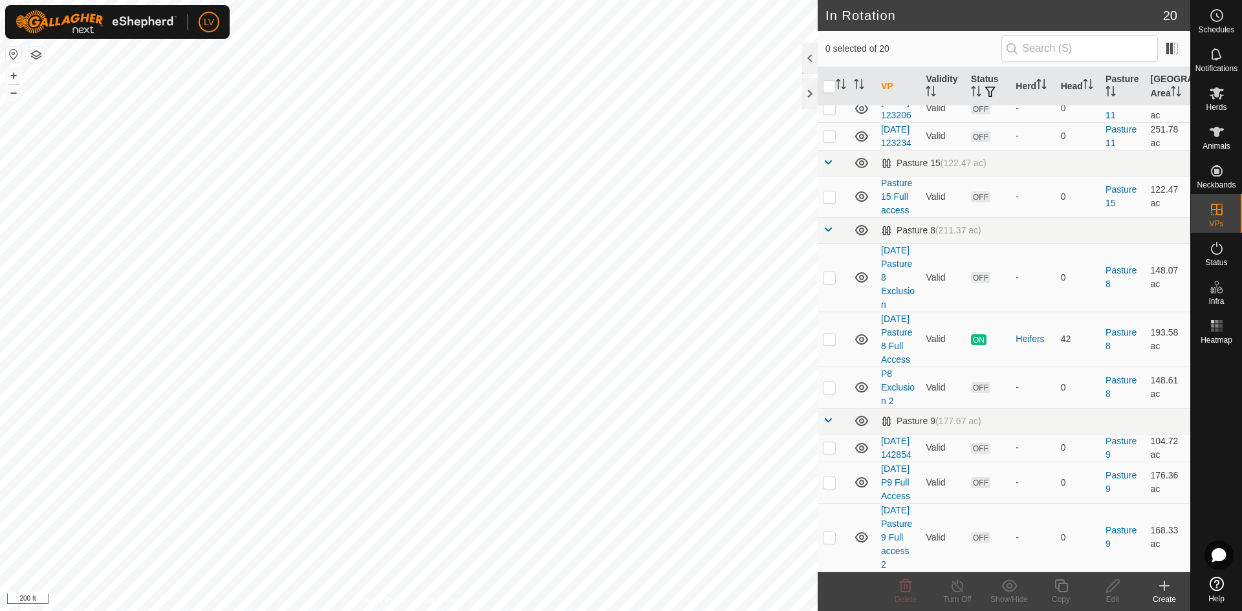
scroll to position [600, 0]
click at [831, 191] on p-checkbox at bounding box center [829, 196] width 13 height 10
checkbox input "true"
click at [1059, 594] on div "Copy" at bounding box center [1061, 600] width 52 height 12
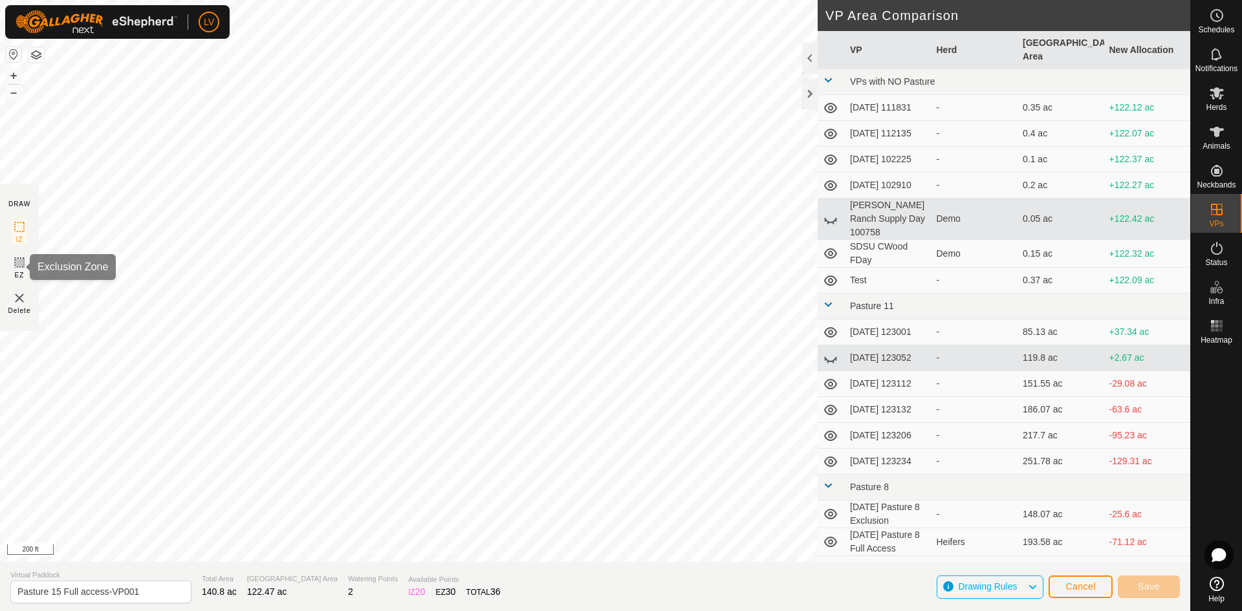
click at [18, 279] on span "EZ" at bounding box center [20, 275] width 10 height 10
click at [19, 230] on icon at bounding box center [20, 227] width 16 height 16
click at [1040, 583] on div "Drawing Rules" at bounding box center [989, 587] width 107 height 23
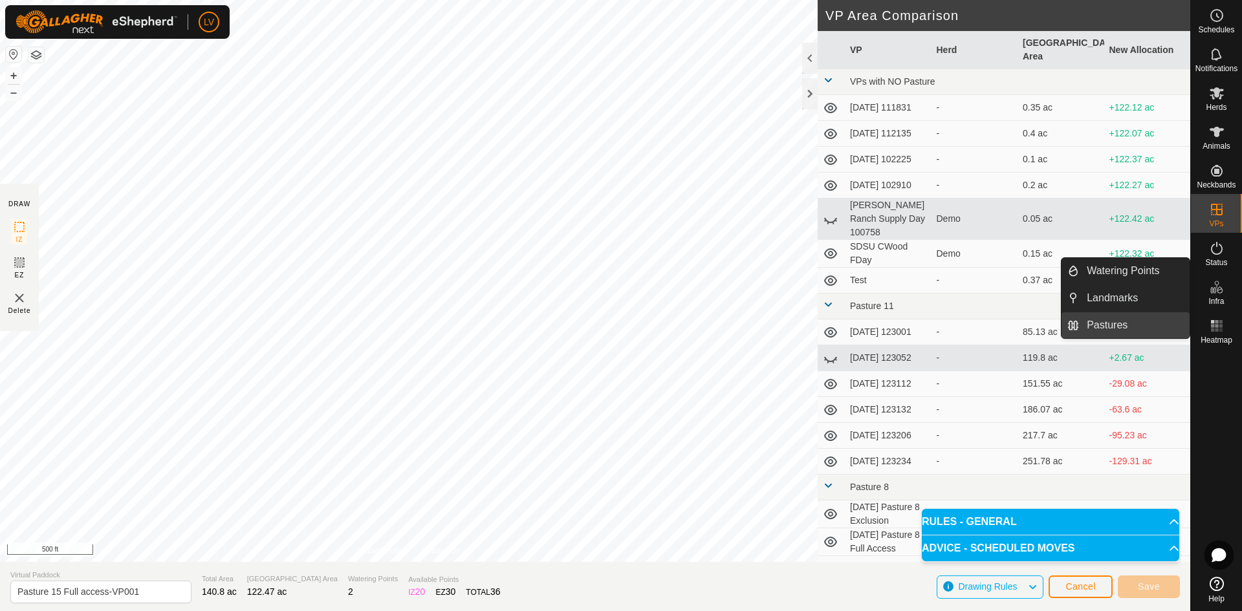
click at [1168, 318] on link "Pastures" at bounding box center [1134, 325] width 111 height 26
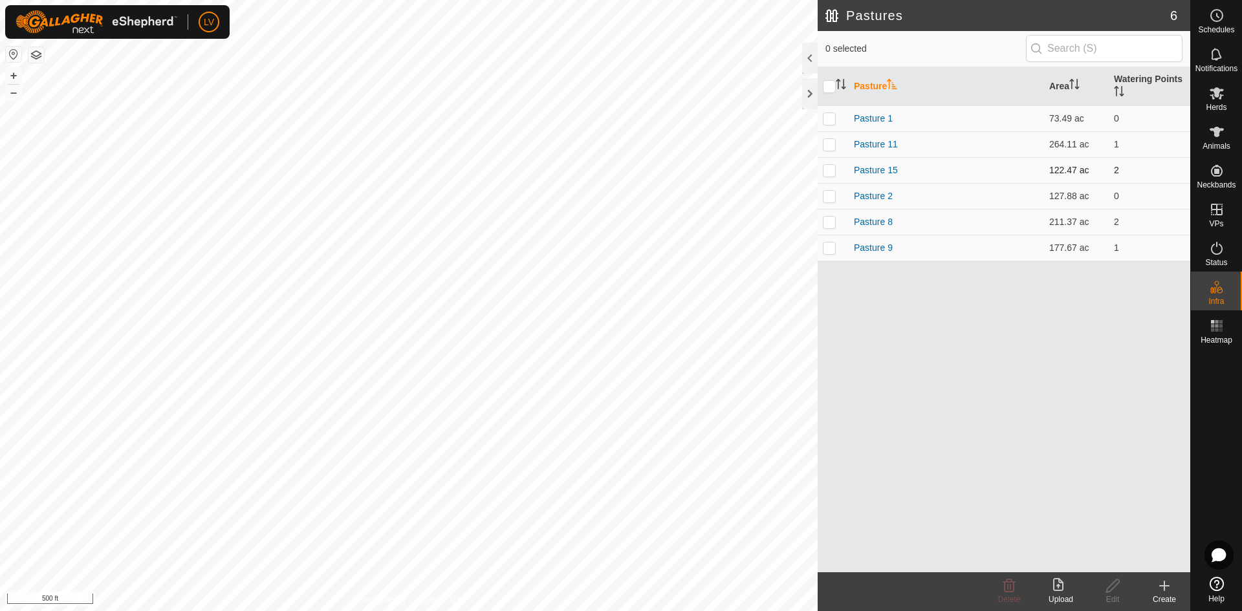
click at [828, 175] on p-checkbox at bounding box center [829, 170] width 13 height 10
checkbox input "false"
click at [1212, 89] on icon at bounding box center [1216, 93] width 14 height 12
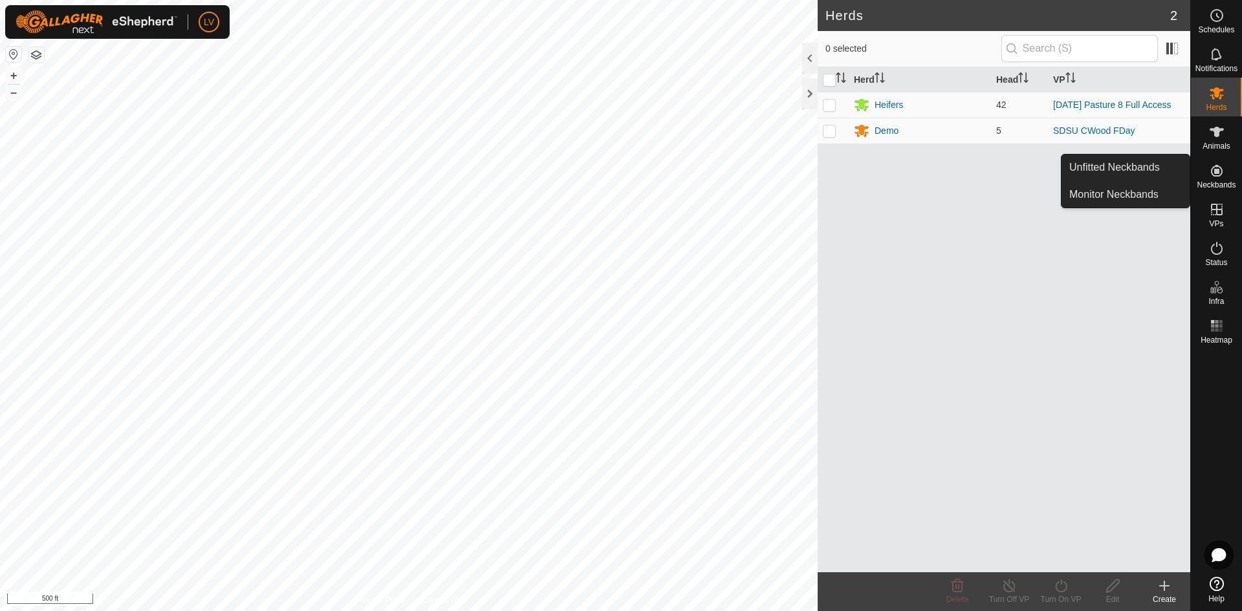
click at [1225, 173] on es-neckbands-svg-icon at bounding box center [1216, 170] width 23 height 21
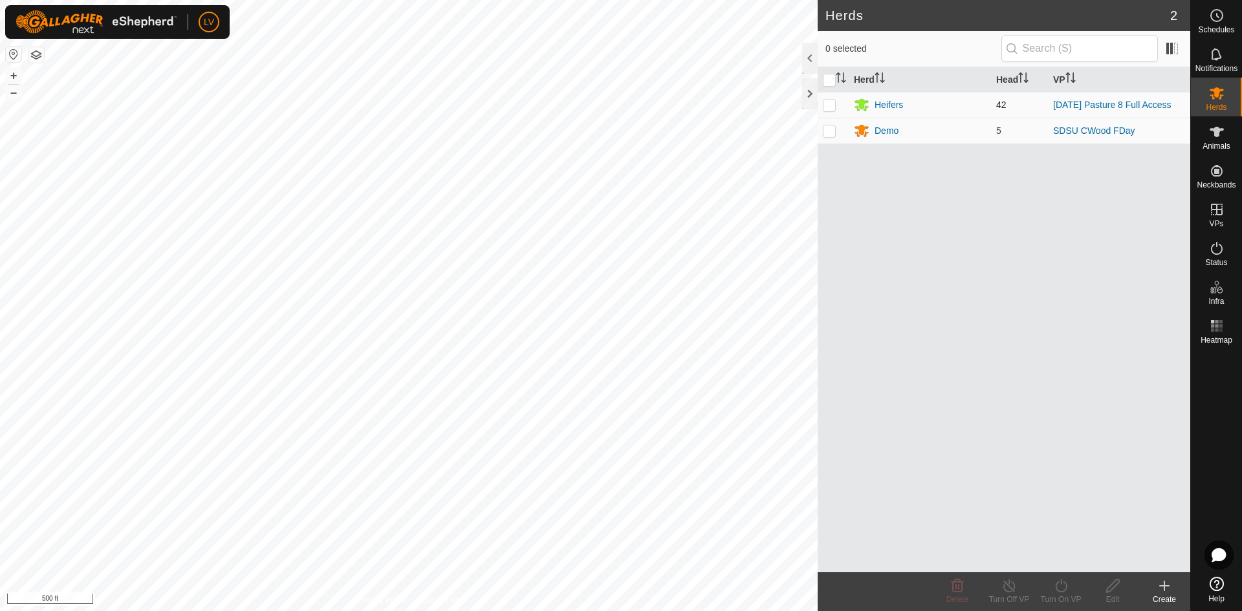
click at [838, 109] on td at bounding box center [832, 105] width 31 height 26
checkbox input "true"
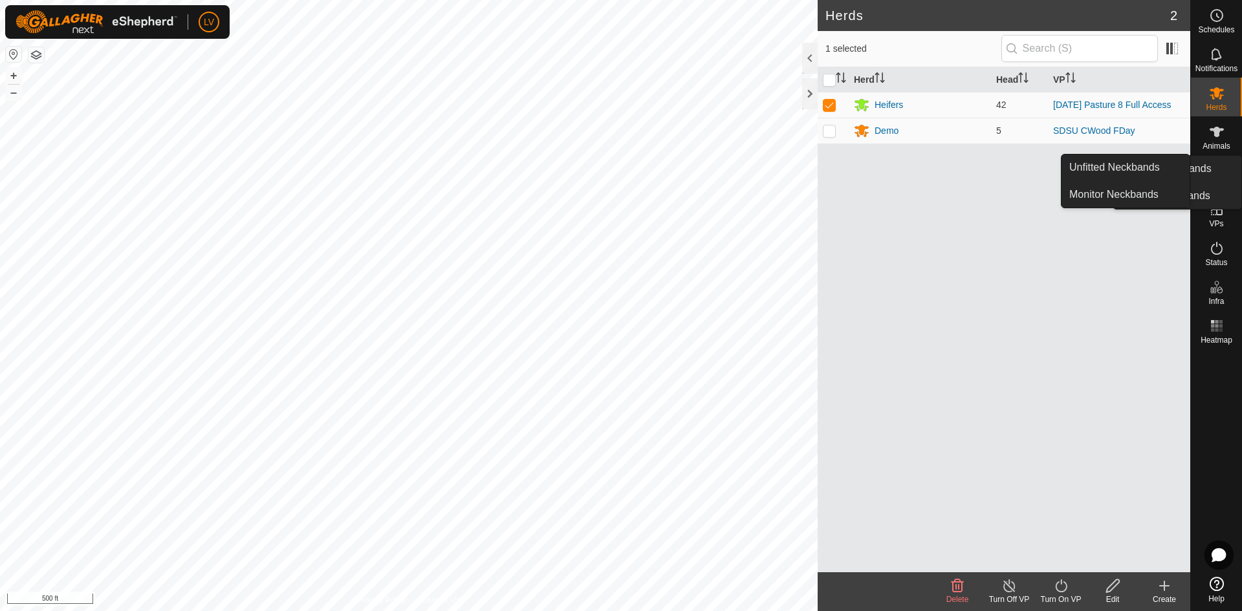
click at [1222, 162] on es-neckbands-svg-icon at bounding box center [1216, 170] width 23 height 21
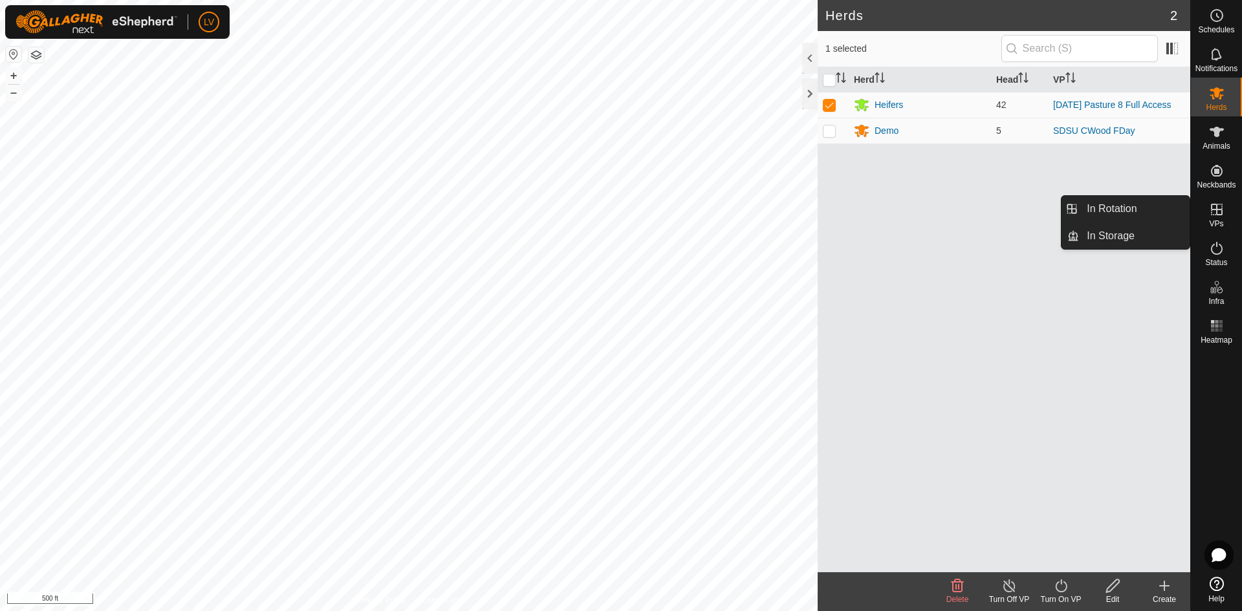
click at [1211, 213] on icon at bounding box center [1217, 210] width 16 height 16
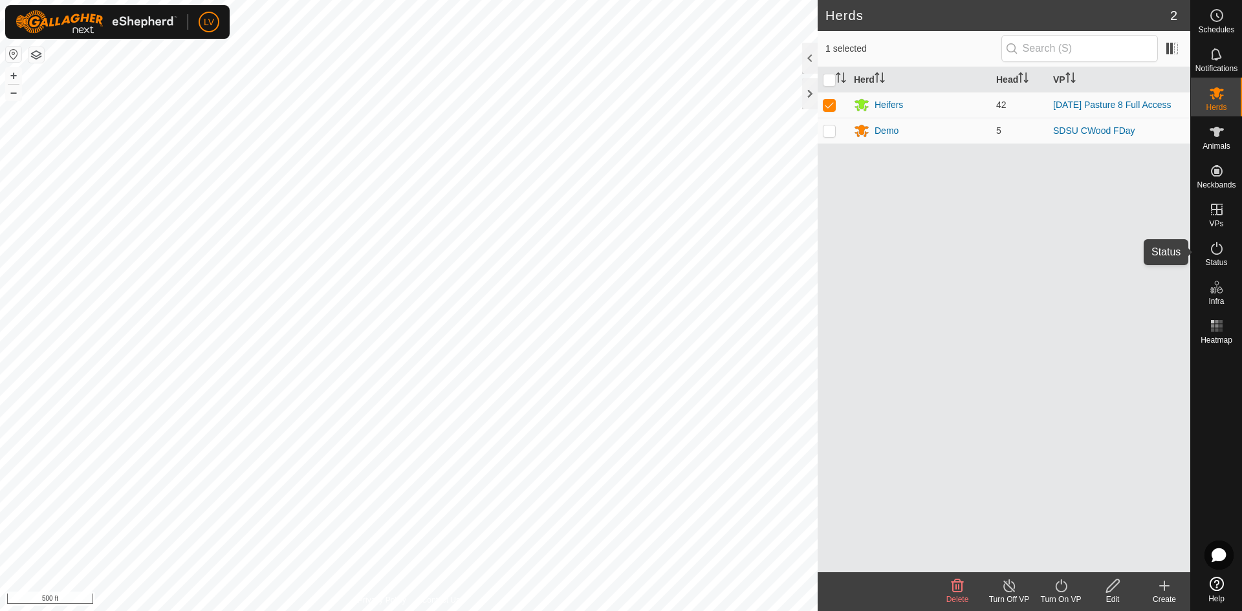
click at [1220, 257] on es-activation-svg-icon at bounding box center [1216, 248] width 23 height 21
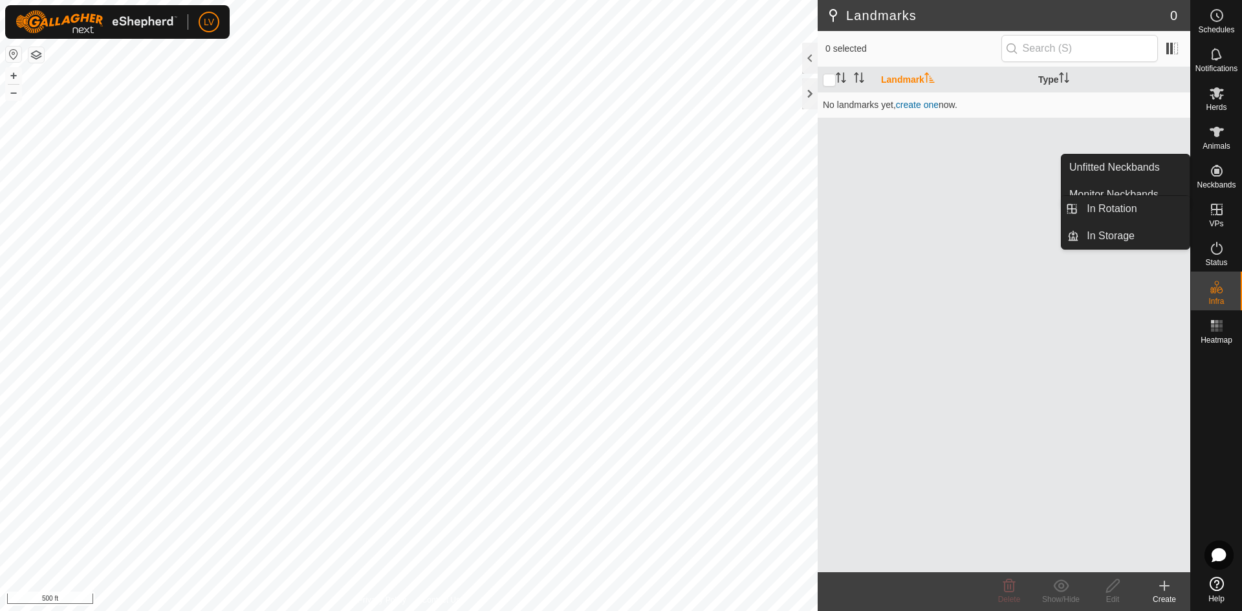
click at [1212, 199] on es-virtualpaddocks-svg-icon at bounding box center [1216, 209] width 23 height 21
click at [1215, 211] on icon at bounding box center [1217, 210] width 16 height 16
click at [1209, 223] on span "VPs" at bounding box center [1216, 224] width 14 height 8
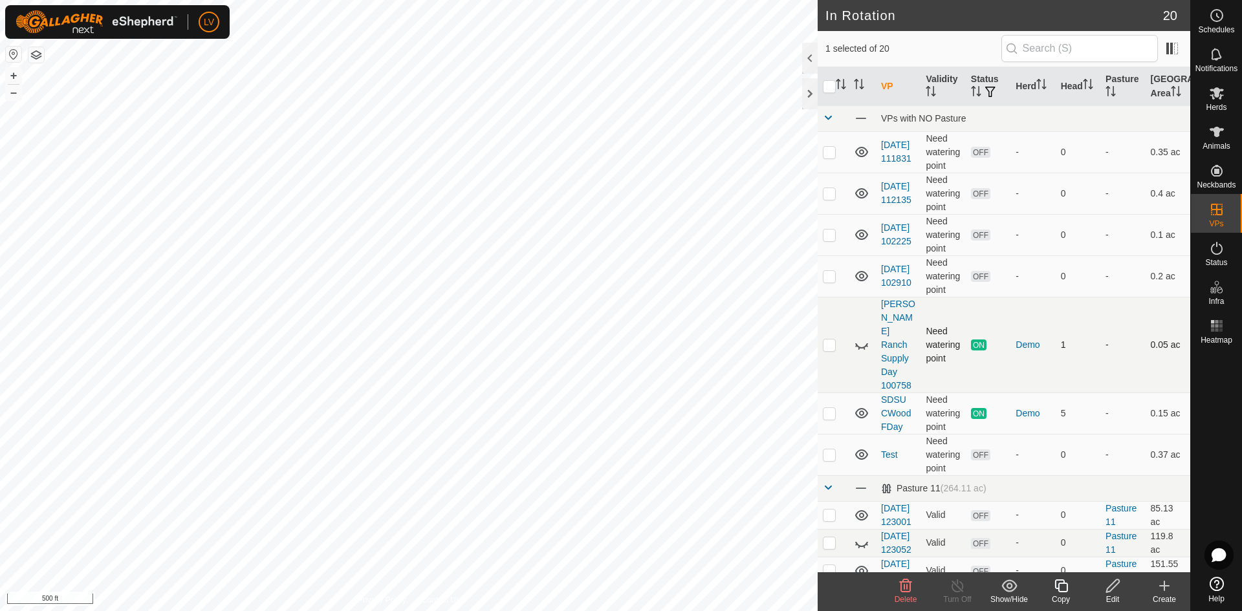
click at [956, 360] on td "Need watering point" at bounding box center [942, 345] width 45 height 96
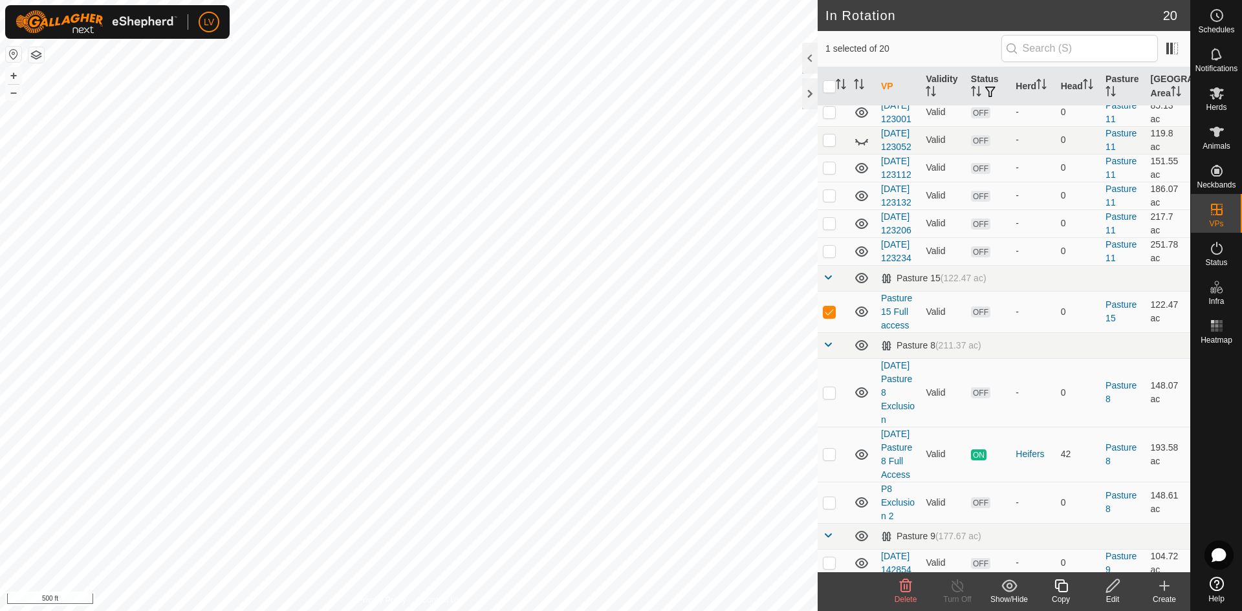
scroll to position [477, 0]
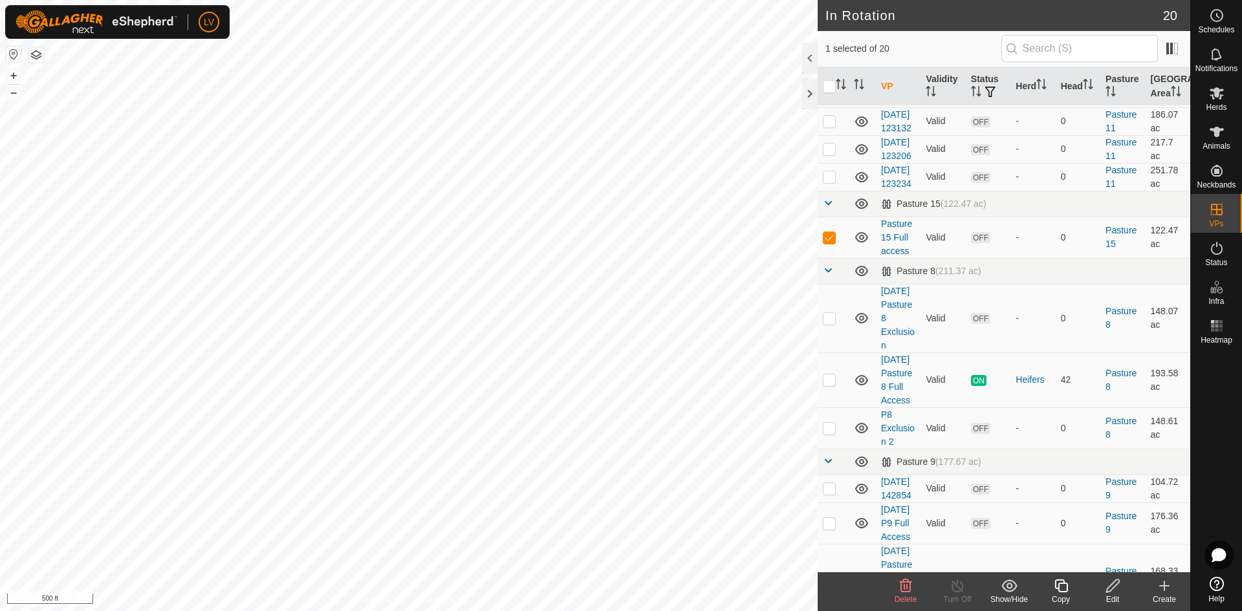
click at [1159, 588] on icon at bounding box center [1164, 586] width 16 height 16
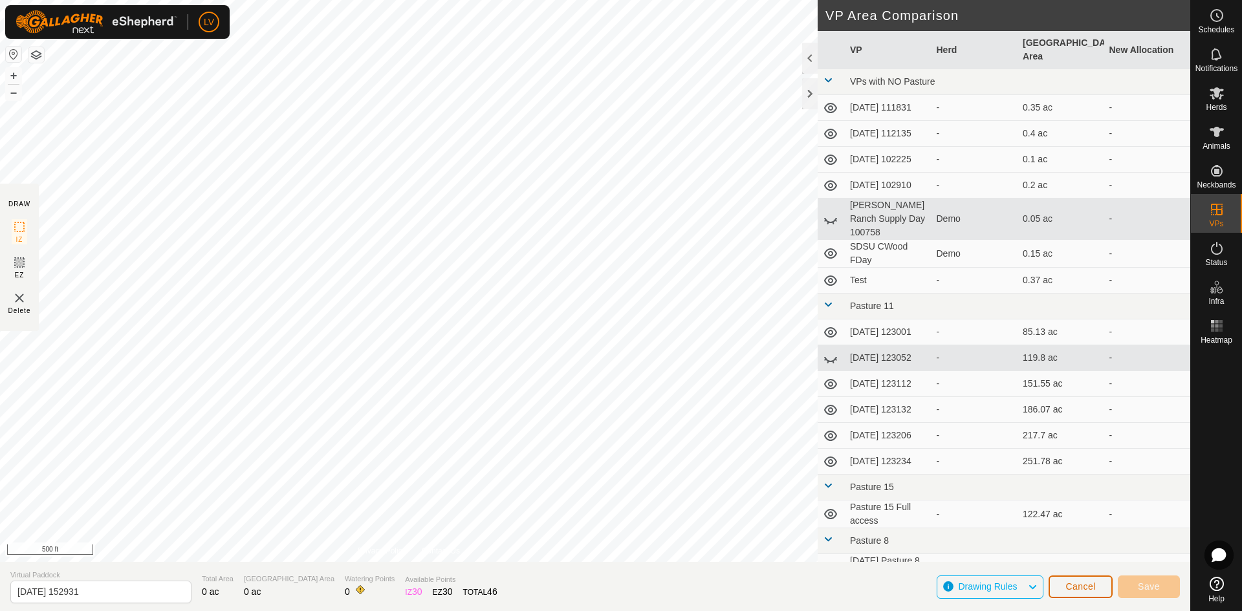
click at [1081, 594] on button "Cancel" at bounding box center [1080, 587] width 64 height 23
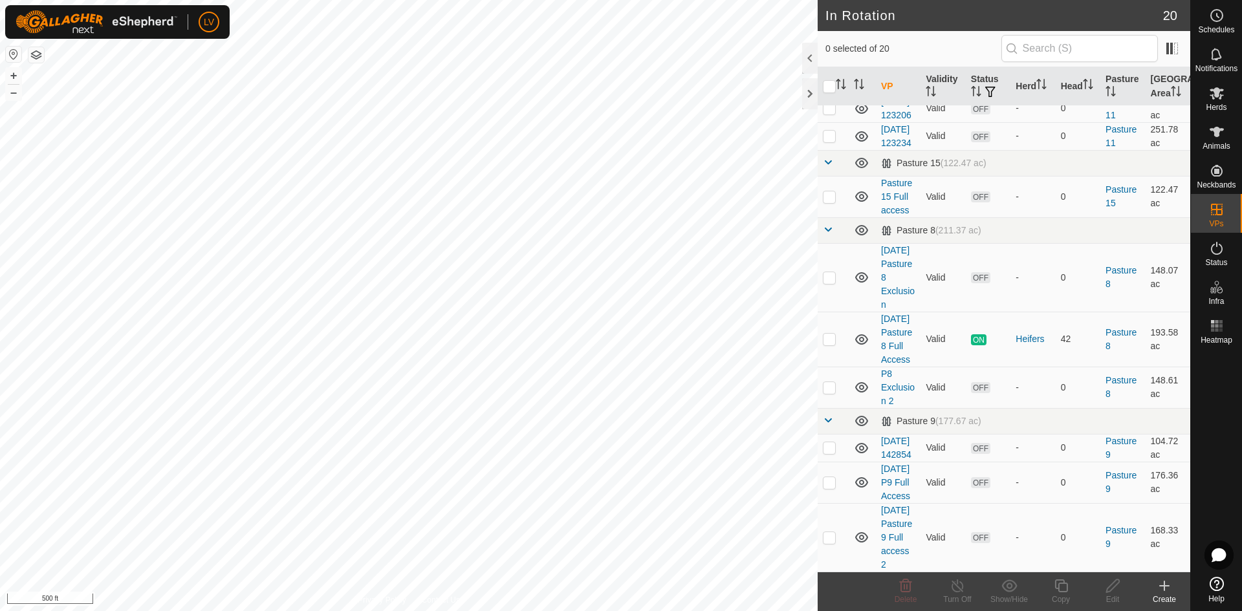
scroll to position [579, 0]
click at [830, 202] on p-checkbox at bounding box center [829, 196] width 13 height 10
checkbox input "true"
click at [1110, 588] on icon at bounding box center [1112, 586] width 16 height 16
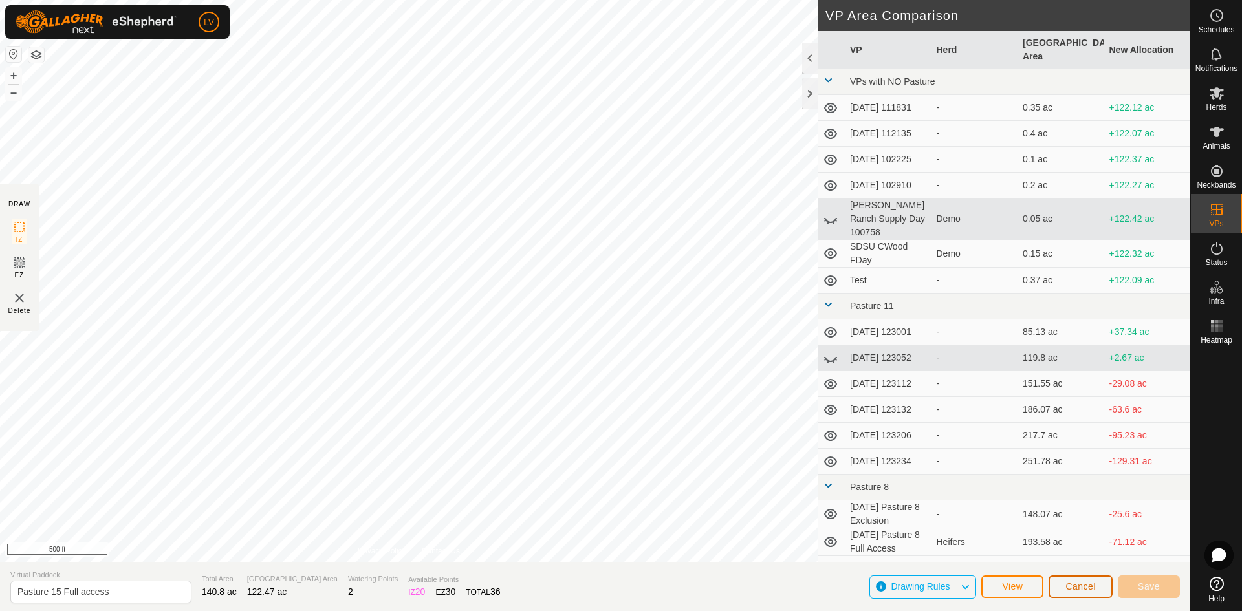
click at [1083, 589] on span "Cancel" at bounding box center [1080, 586] width 30 height 10
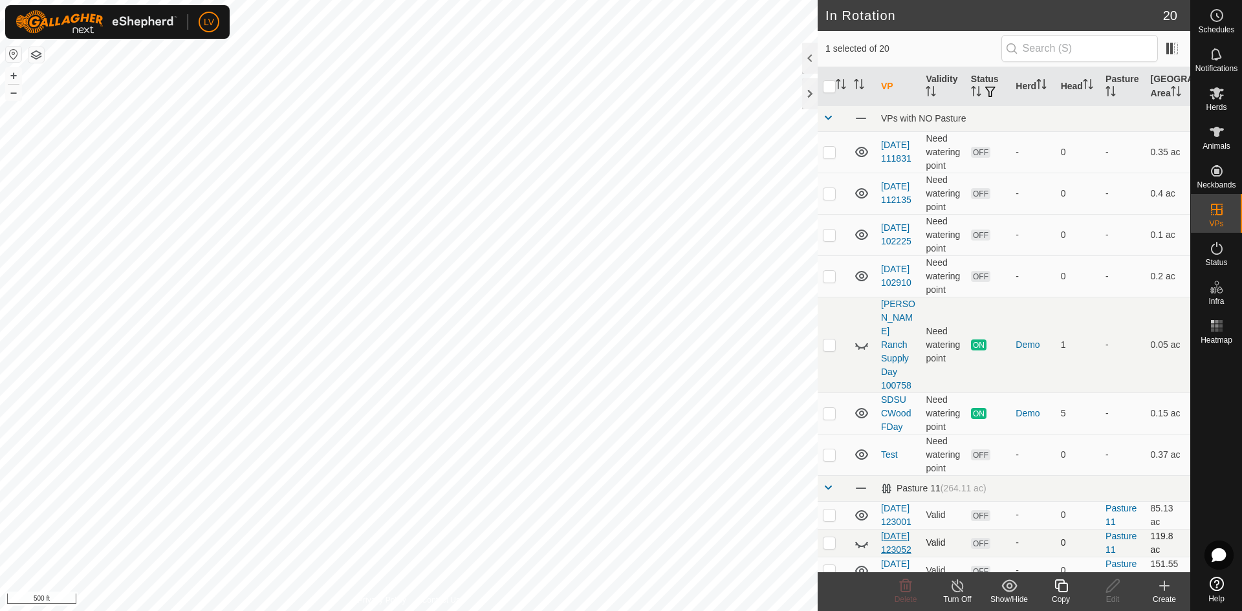
checkbox input "false"
checkbox input "true"
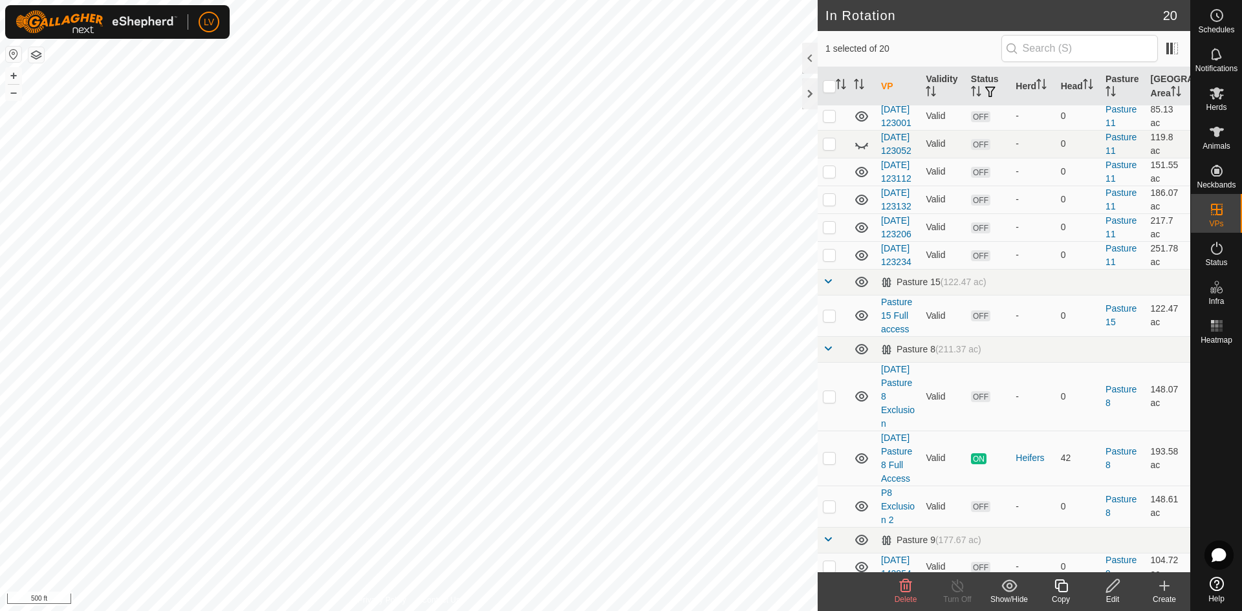
scroll to position [399, 0]
click at [828, 321] on p-checkbox at bounding box center [829, 315] width 13 height 10
checkbox input "true"
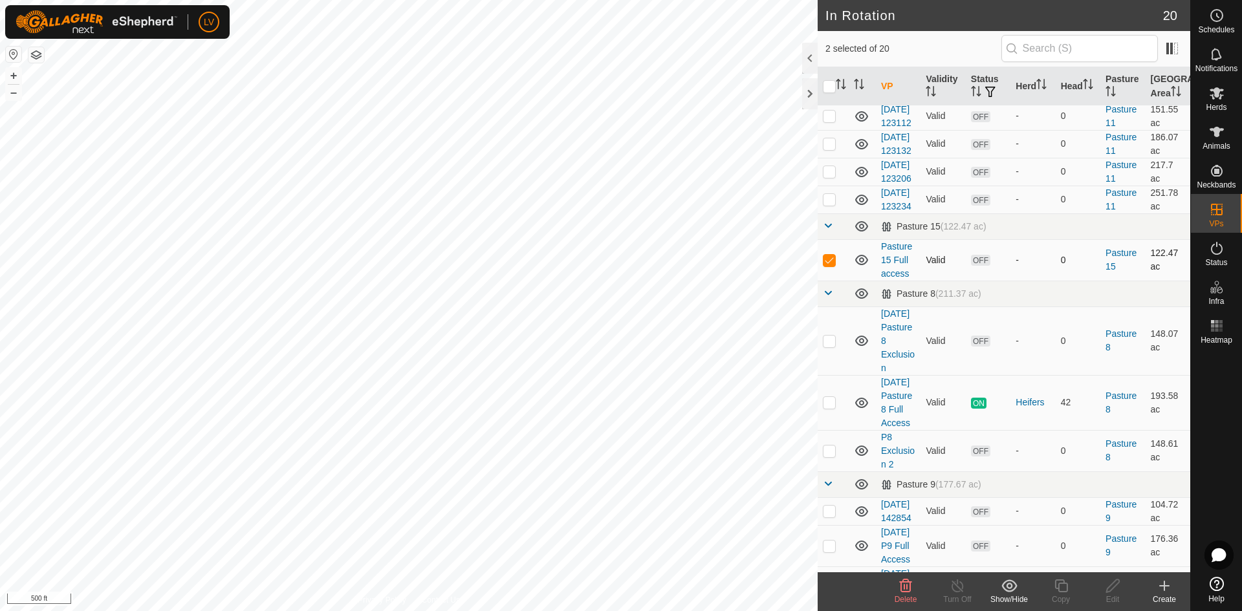
scroll to position [654, 0]
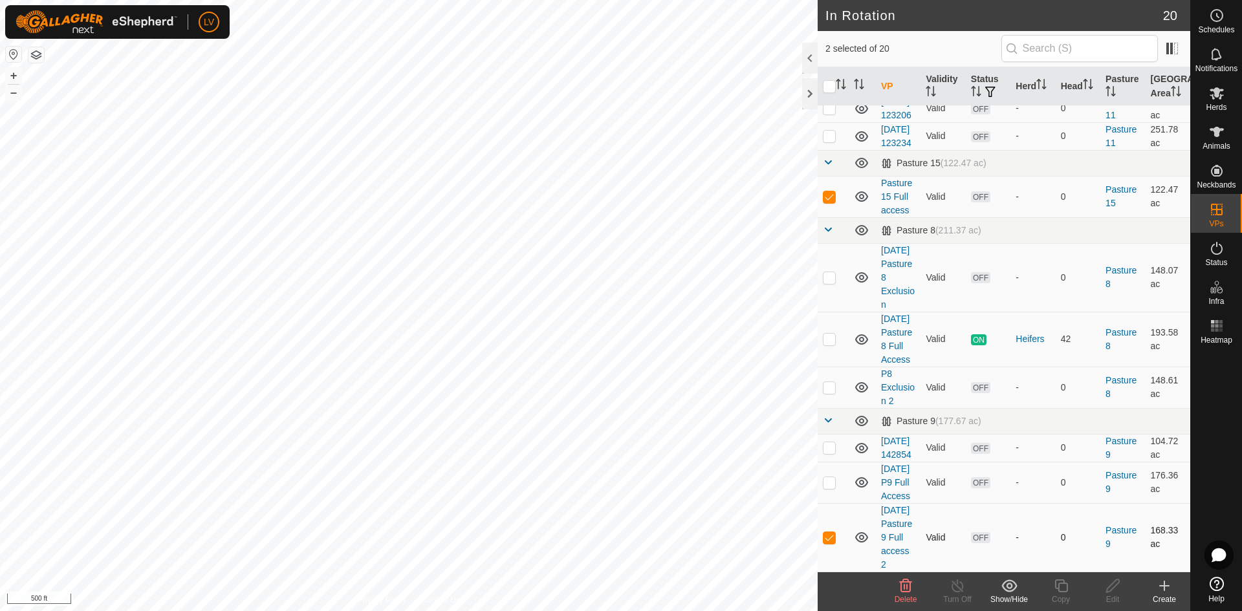
click at [830, 534] on p-checkbox at bounding box center [829, 537] width 13 height 10
checkbox input "false"
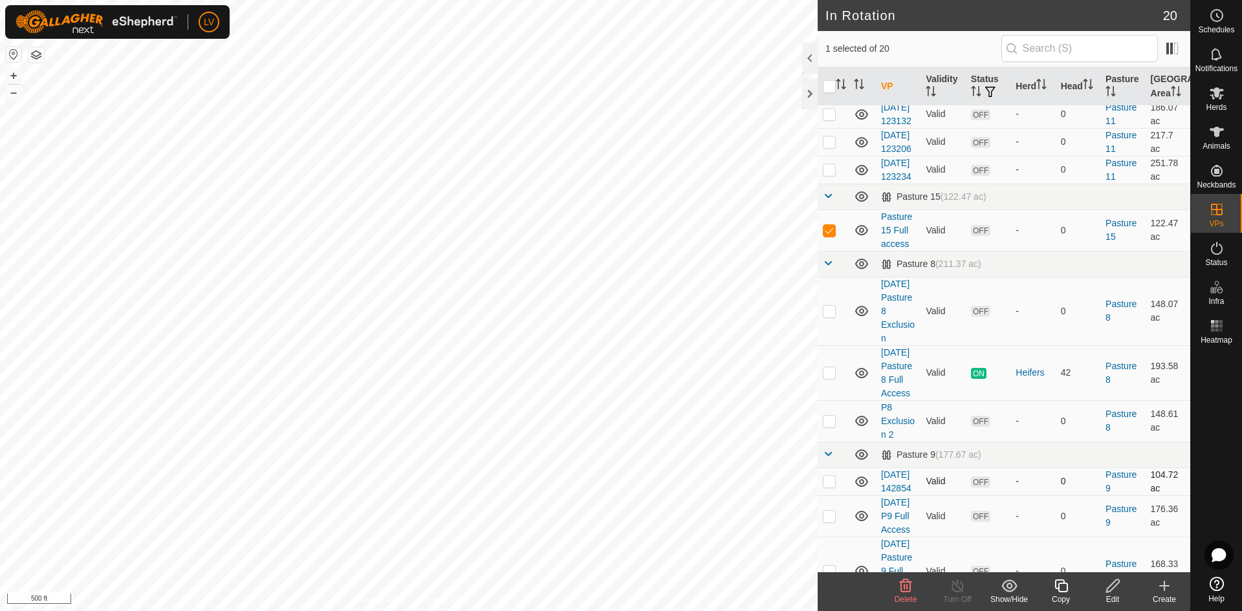
scroll to position [456, 0]
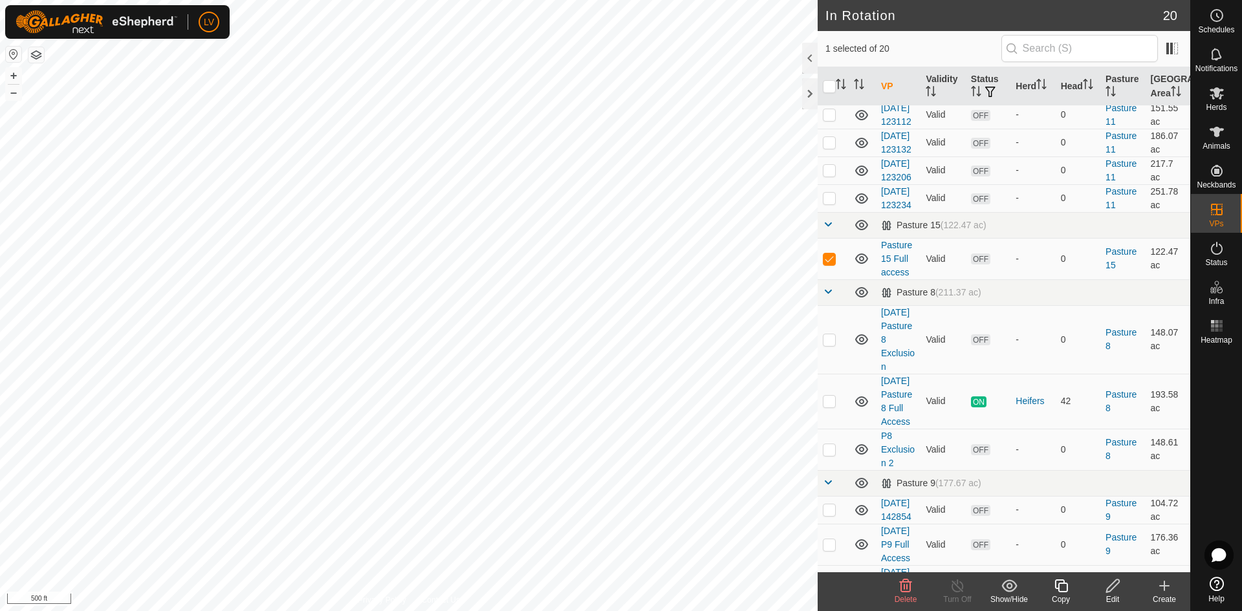
click at [1160, 588] on icon at bounding box center [1164, 586] width 16 height 16
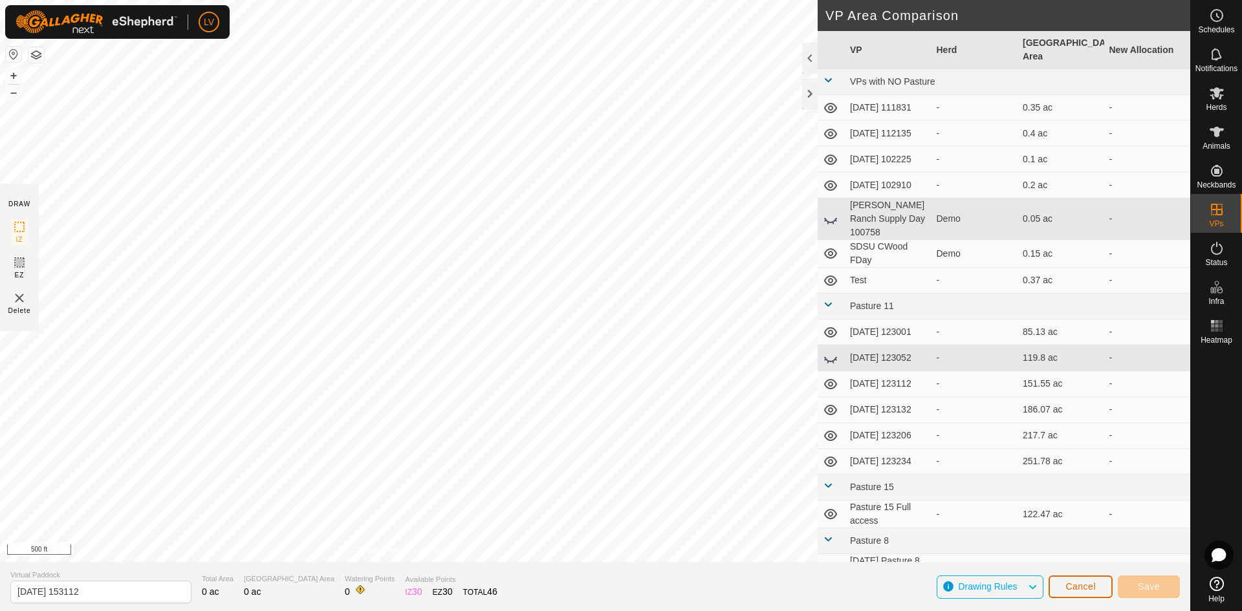
click at [1072, 584] on span "Cancel" at bounding box center [1080, 586] width 30 height 10
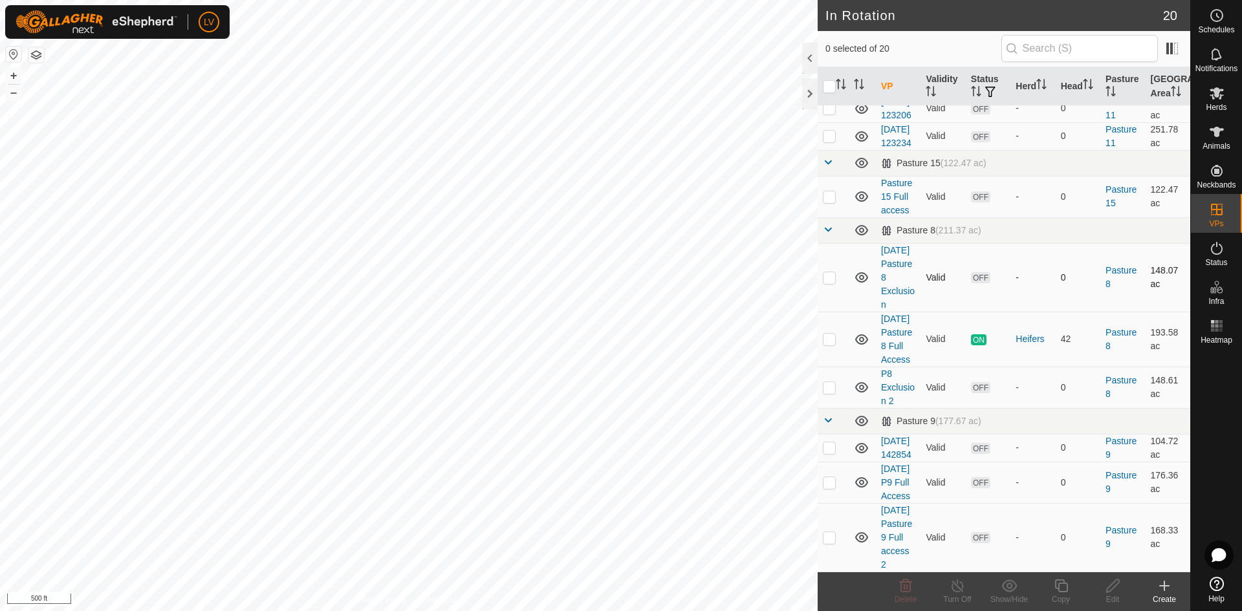
scroll to position [558, 0]
click at [830, 202] on p-checkbox at bounding box center [829, 196] width 13 height 10
checkbox input "true"
click at [1063, 586] on icon at bounding box center [1061, 586] width 16 height 16
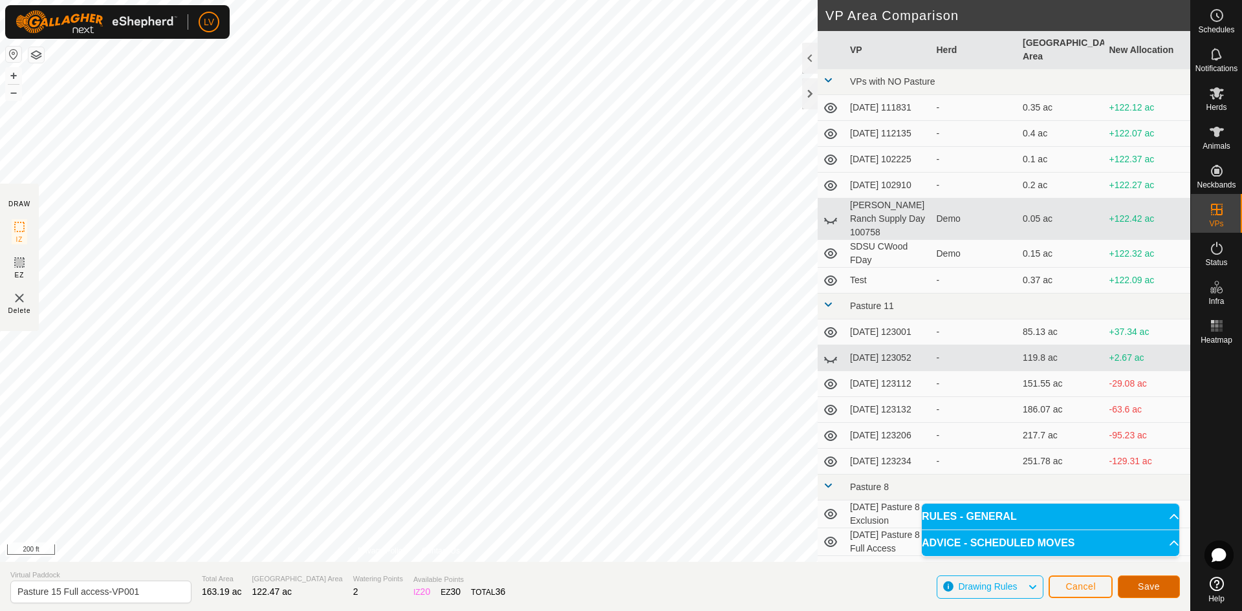
click at [1152, 589] on span "Save" at bounding box center [1148, 586] width 22 height 10
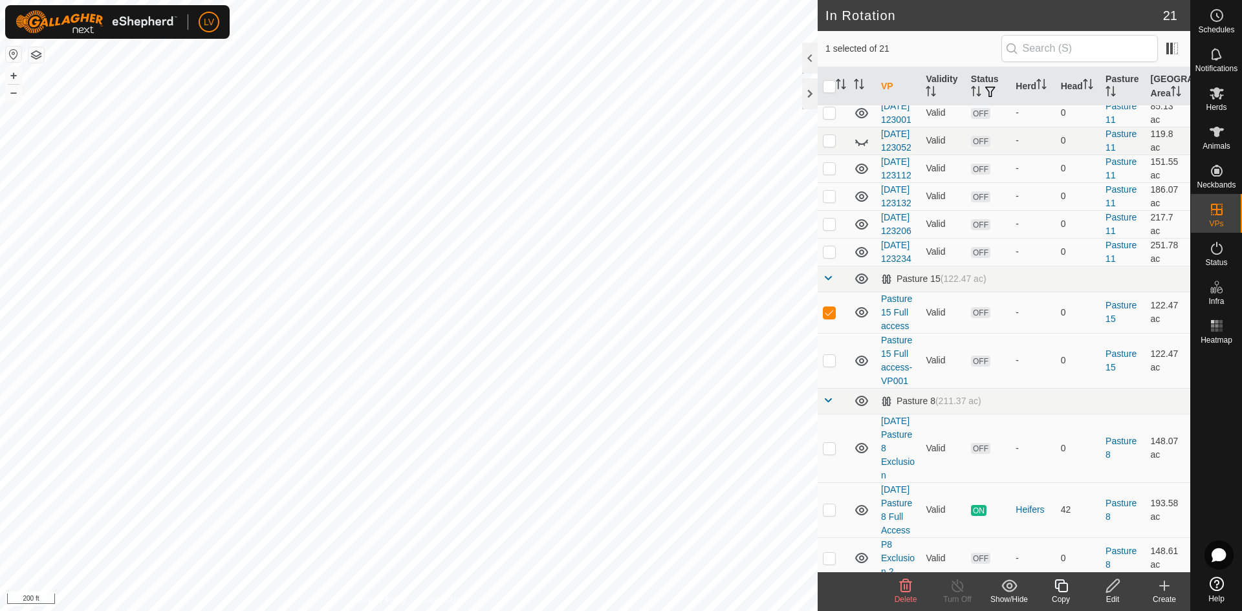
scroll to position [404, 0]
checkbox input "false"
checkbox input "true"
checkbox input "false"
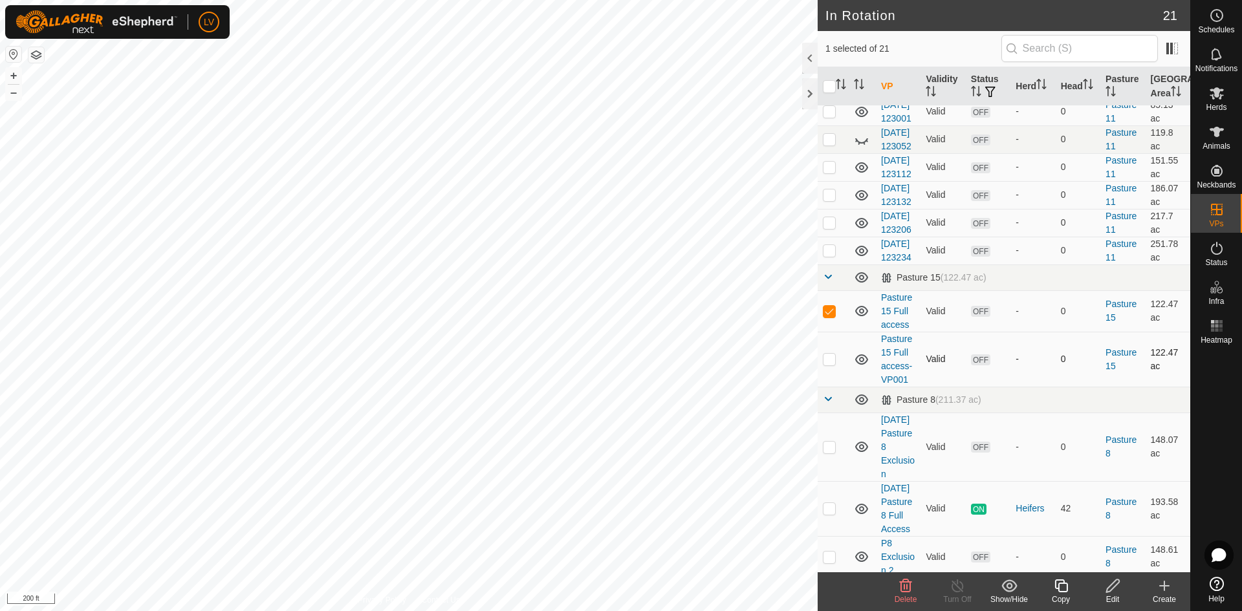
click at [824, 364] on p-checkbox at bounding box center [829, 359] width 13 height 10
checkbox input "true"
click at [830, 316] on p-checkbox at bounding box center [829, 311] width 13 height 10
checkbox input "false"
click at [1059, 586] on icon at bounding box center [1060, 585] width 13 height 13
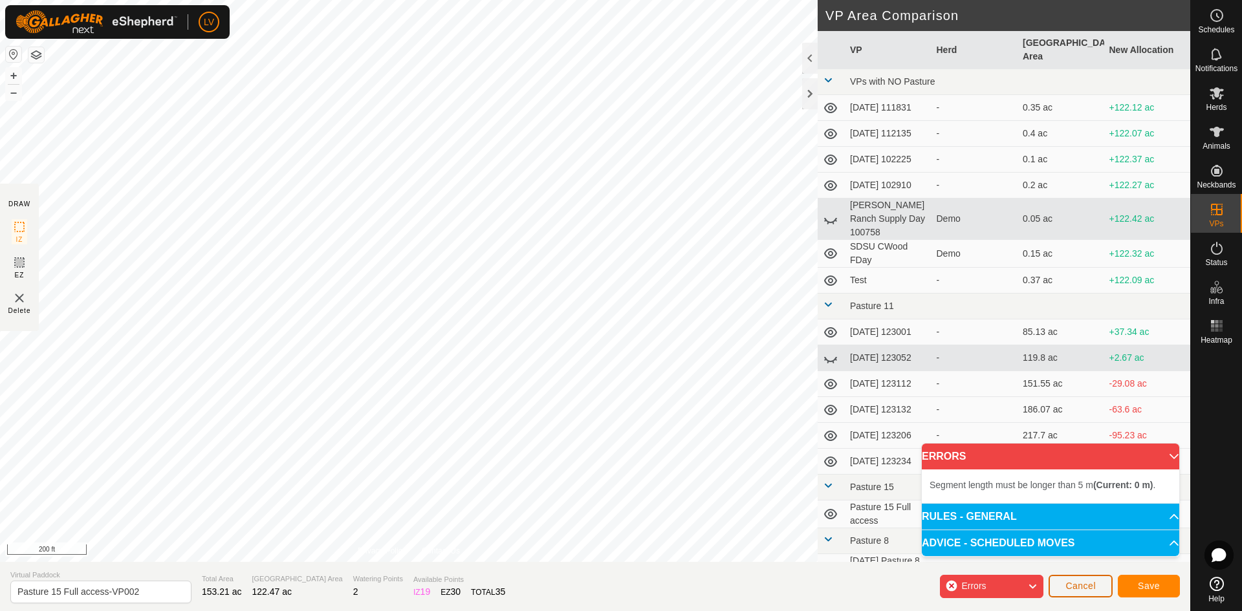
click at [1095, 584] on button "Cancel" at bounding box center [1080, 586] width 64 height 23
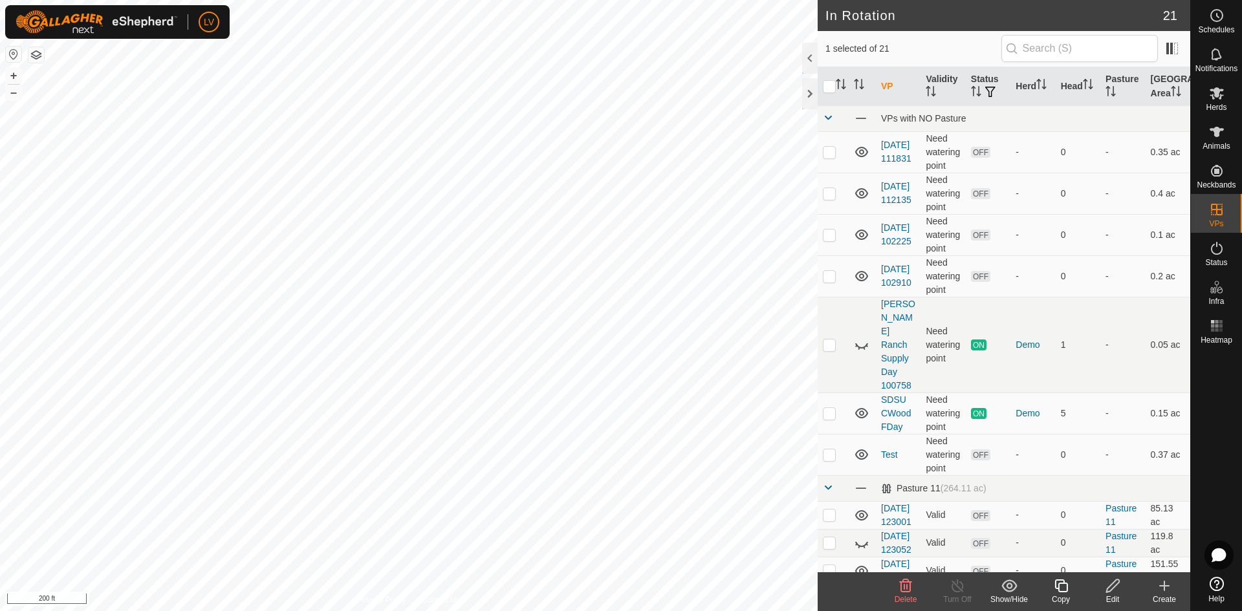
click at [901, 590] on icon at bounding box center [906, 585] width 12 height 13
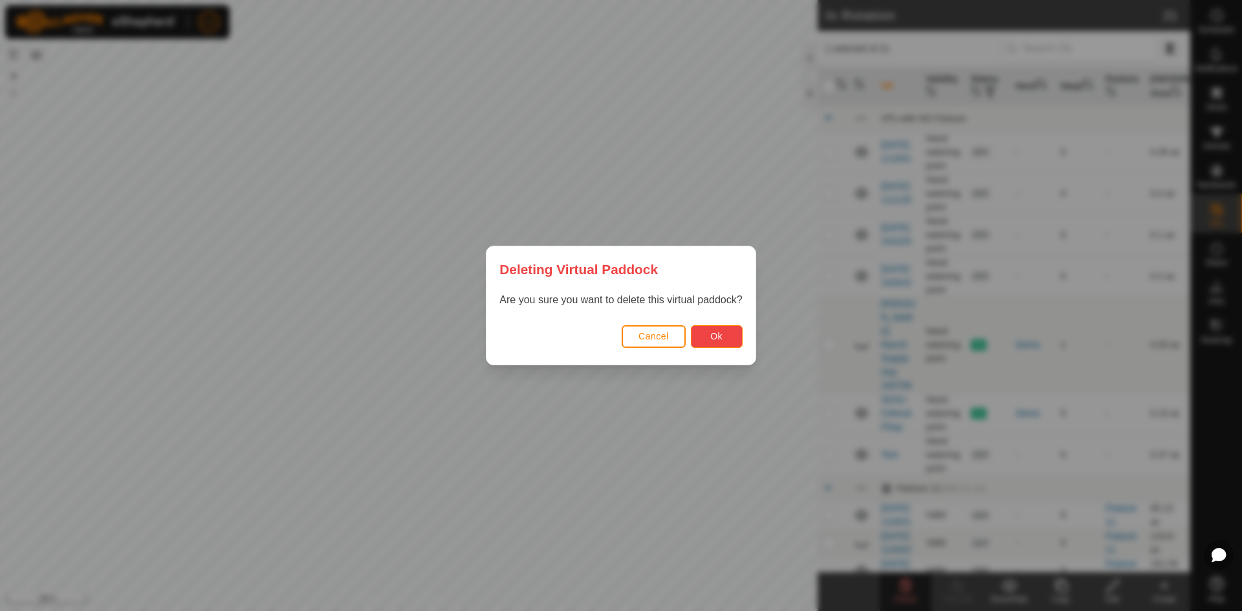
click at [711, 332] on span "Ok" at bounding box center [716, 336] width 12 height 10
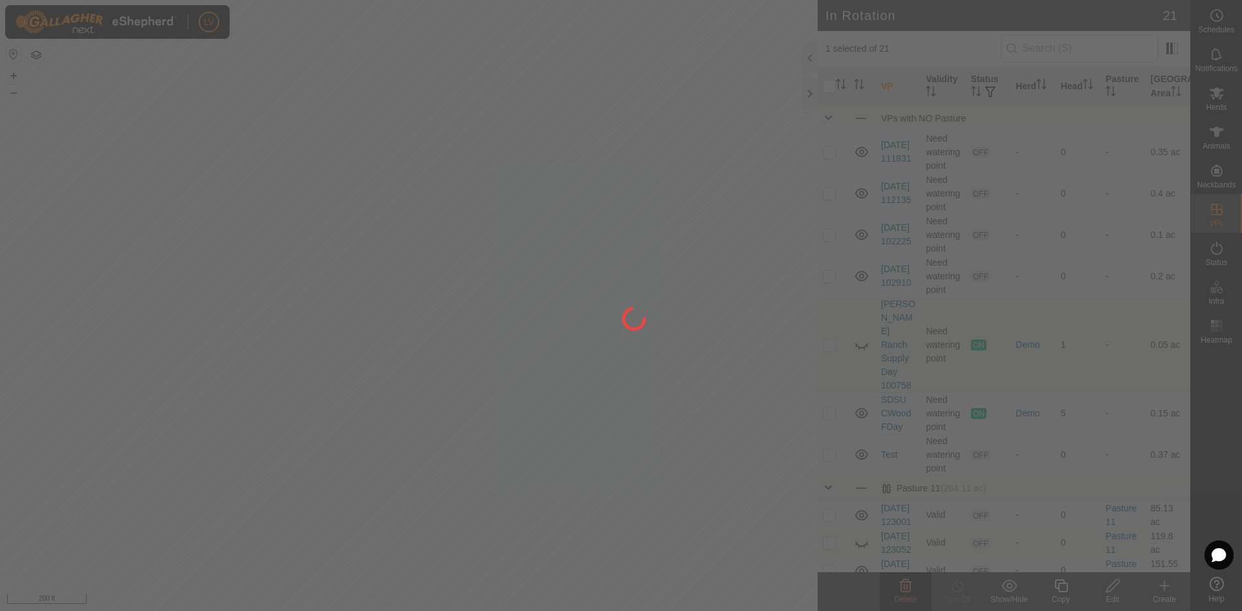
checkbox input "false"
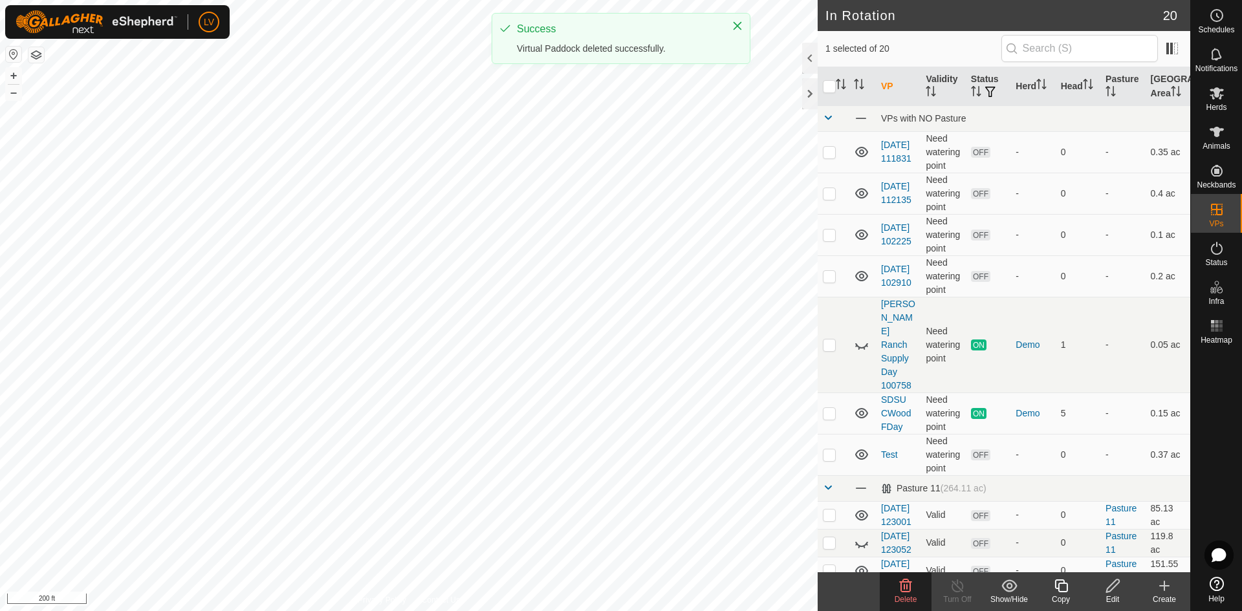
click at [914, 592] on delete-svg-icon at bounding box center [905, 586] width 52 height 16
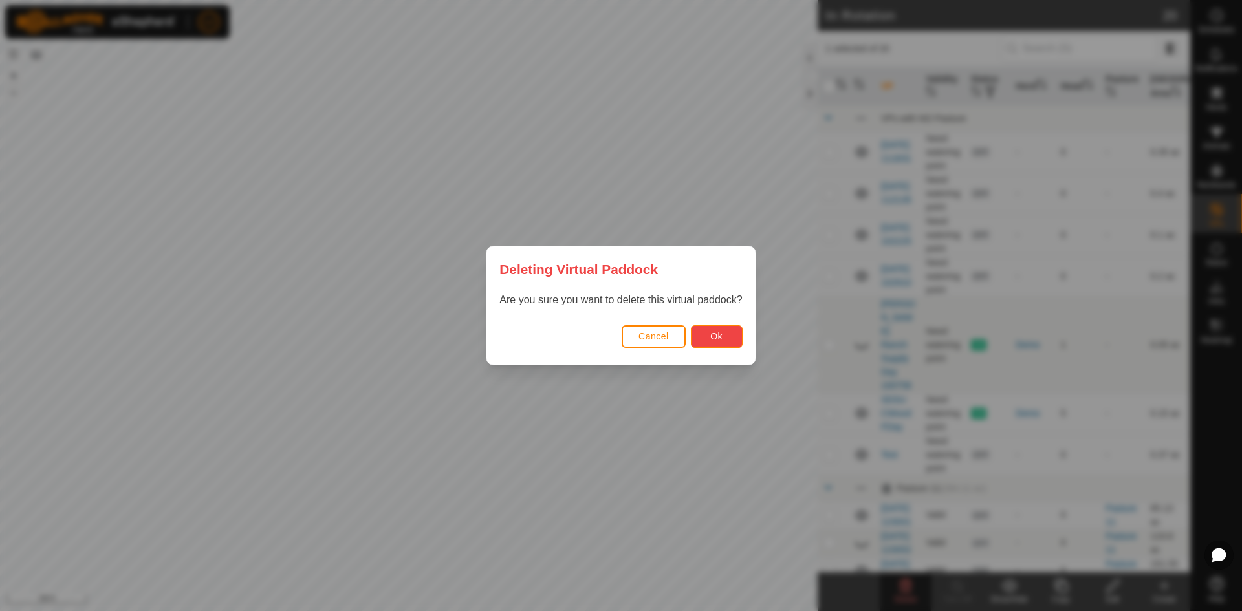
click at [729, 336] on button "Ok" at bounding box center [717, 336] width 52 height 23
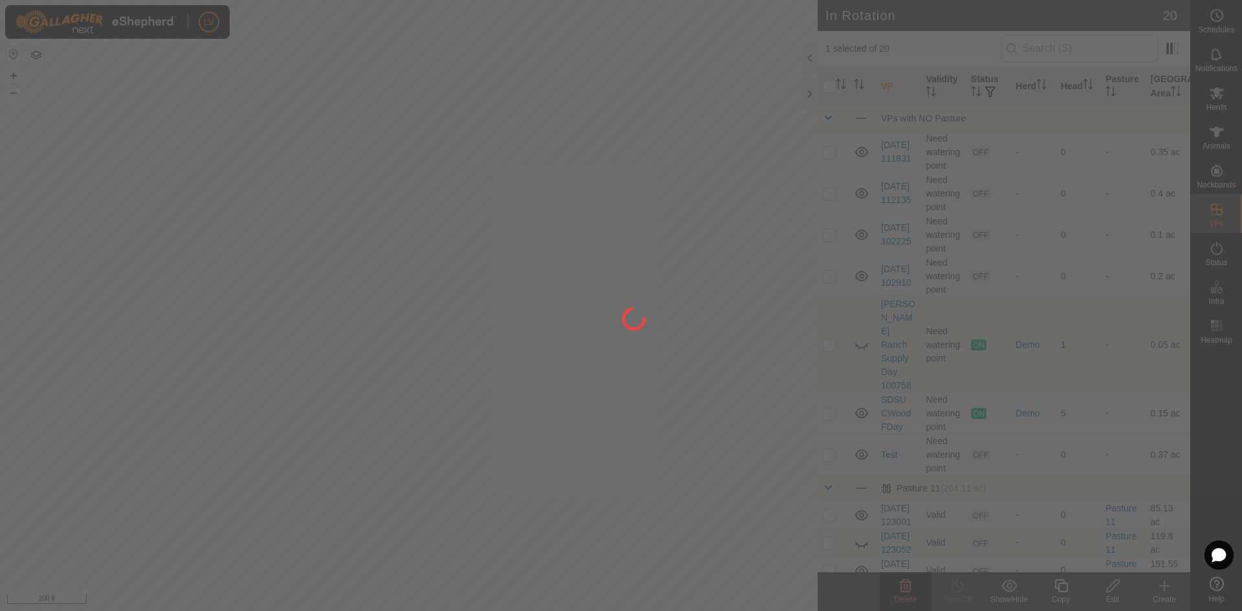
checkbox input "false"
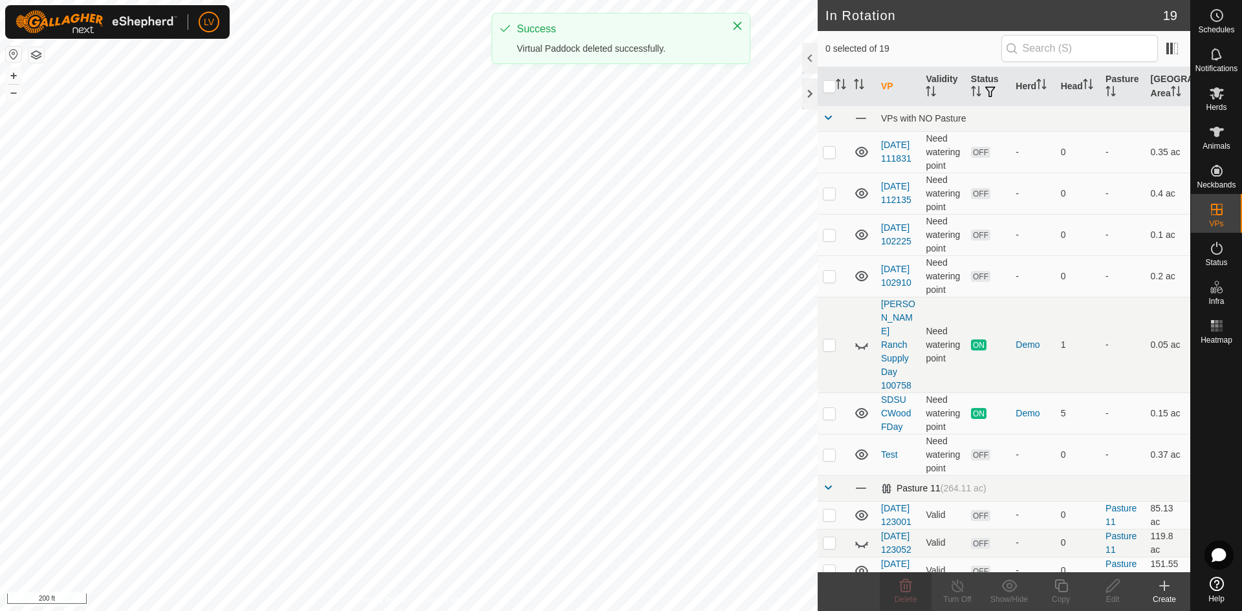
scroll to position [119, 0]
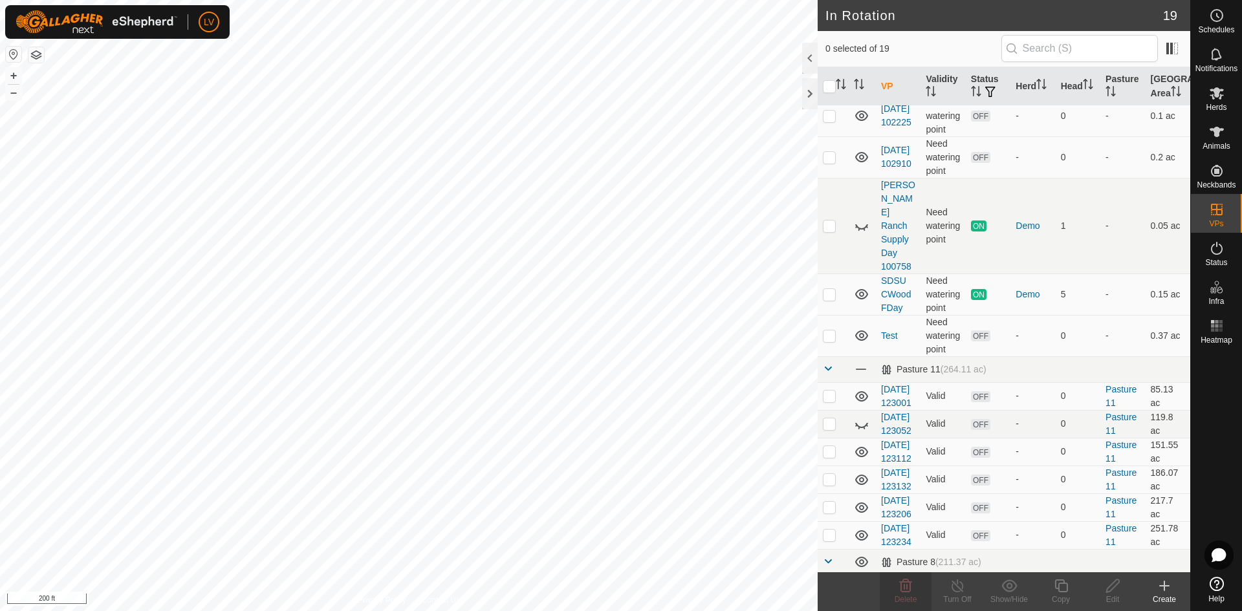
click at [1166, 597] on div "Create" at bounding box center [1164, 600] width 52 height 12
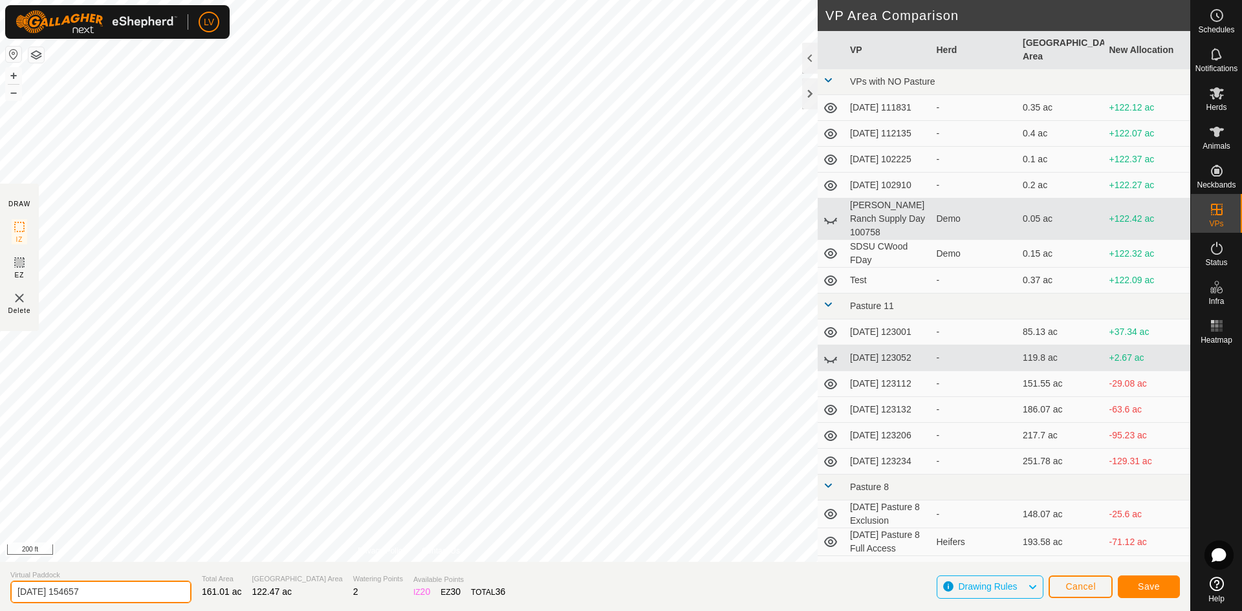
click at [102, 594] on input "2025-08-17 154657" at bounding box center [100, 592] width 181 height 23
type input "2"
type input "Pasture 15 Full Access"
click at [1142, 588] on span "Save" at bounding box center [1148, 586] width 22 height 10
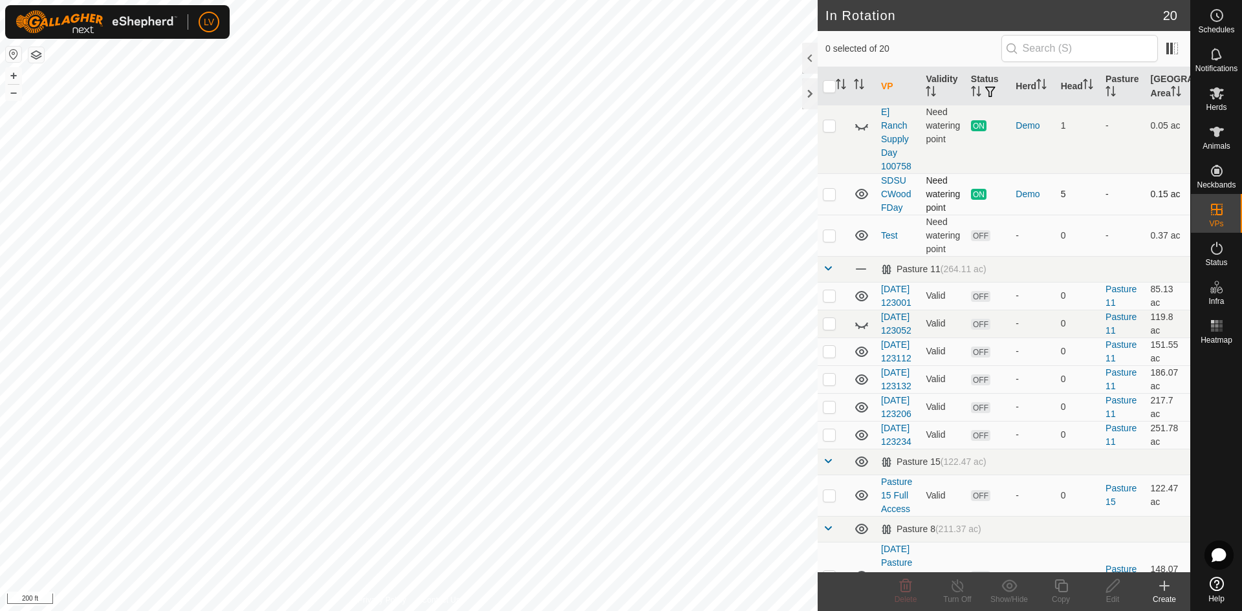
scroll to position [359, 0]
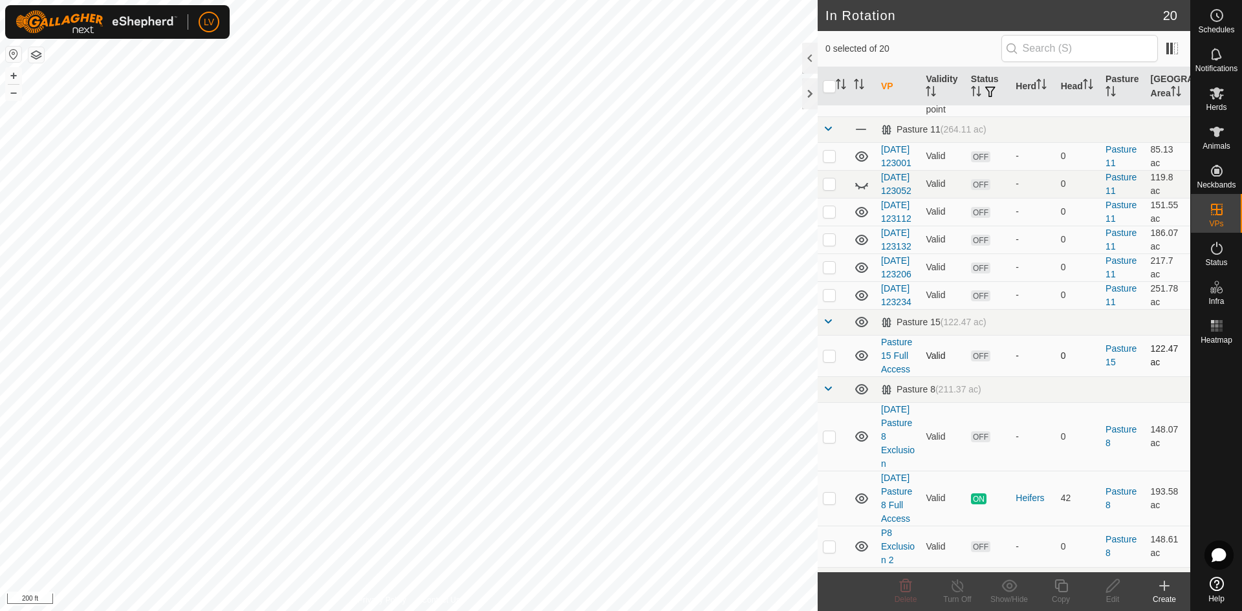
click at [826, 361] on p-checkbox at bounding box center [829, 355] width 13 height 10
checkbox input "true"
click at [1062, 588] on icon at bounding box center [1061, 586] width 16 height 16
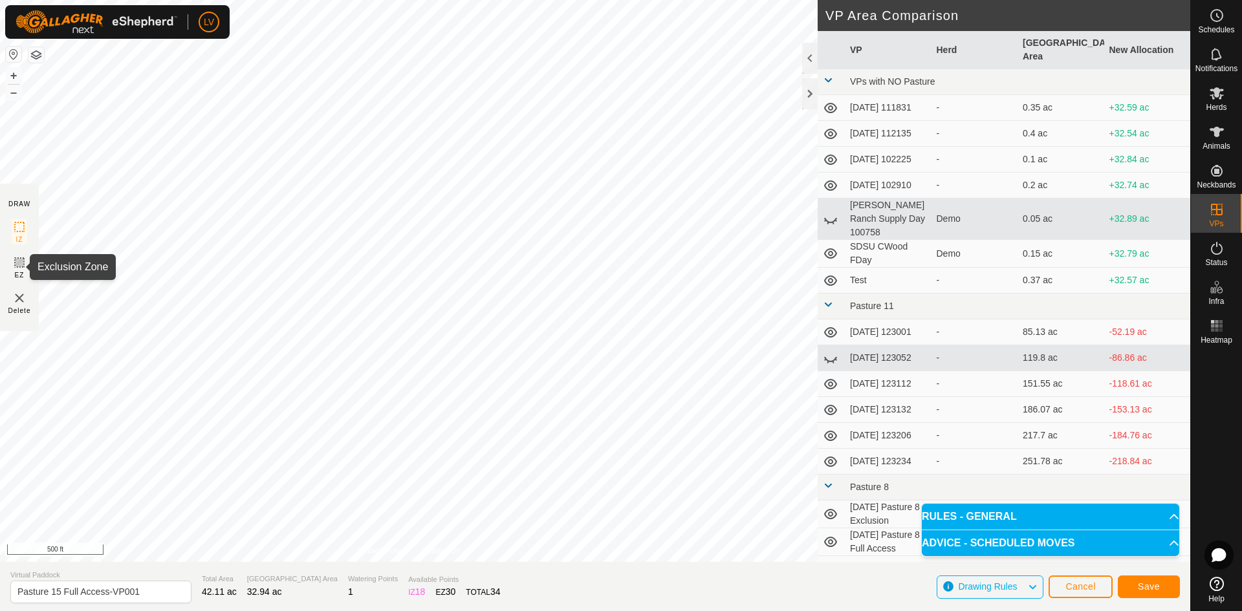
click at [23, 264] on icon at bounding box center [20, 263] width 8 height 8
click at [149, 596] on input "Pasture 15 Full Access-VP001" at bounding box center [100, 592] width 181 height 23
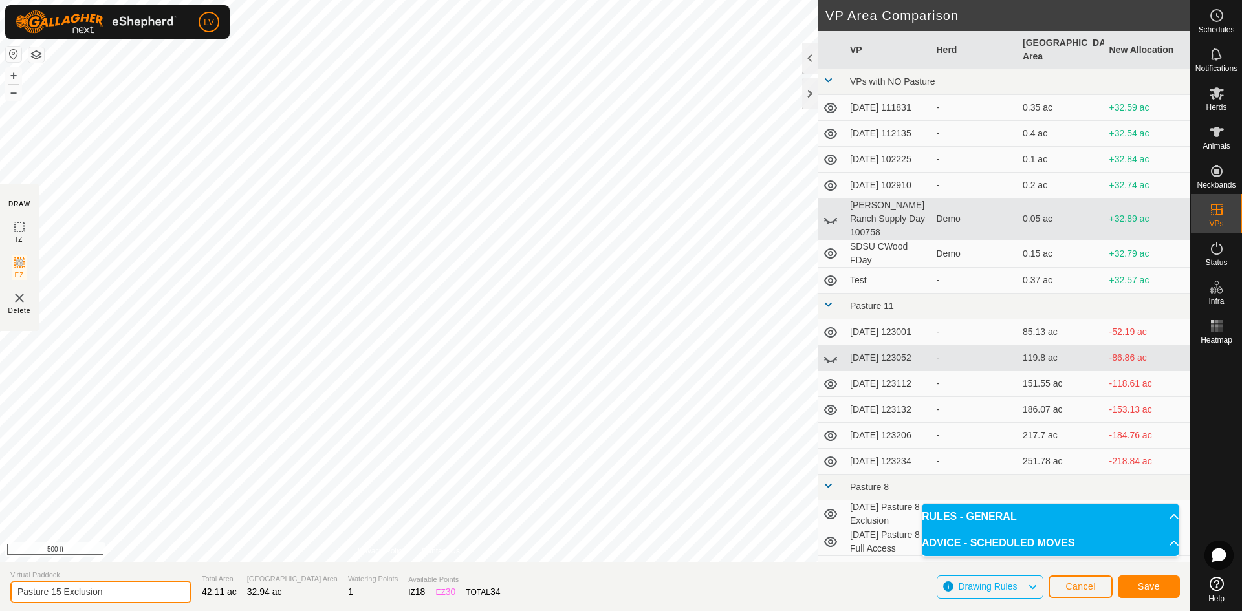
type input "Pasture 15 Exclusion"
click at [1139, 581] on button "Save" at bounding box center [1148, 587] width 62 height 23
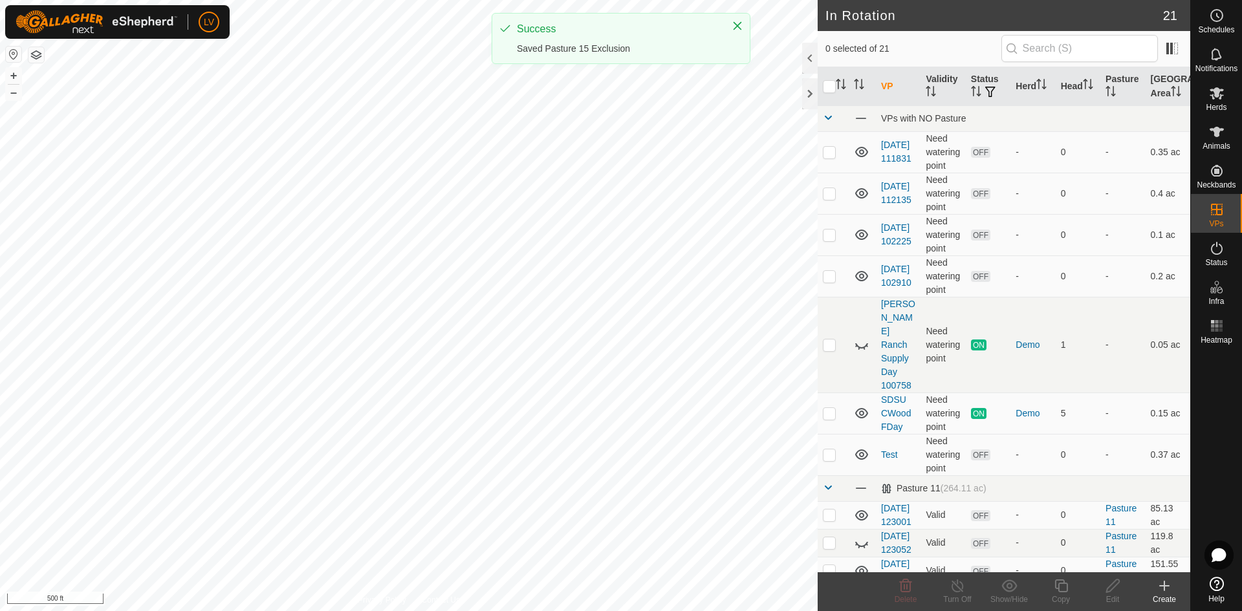
checkbox input "true"
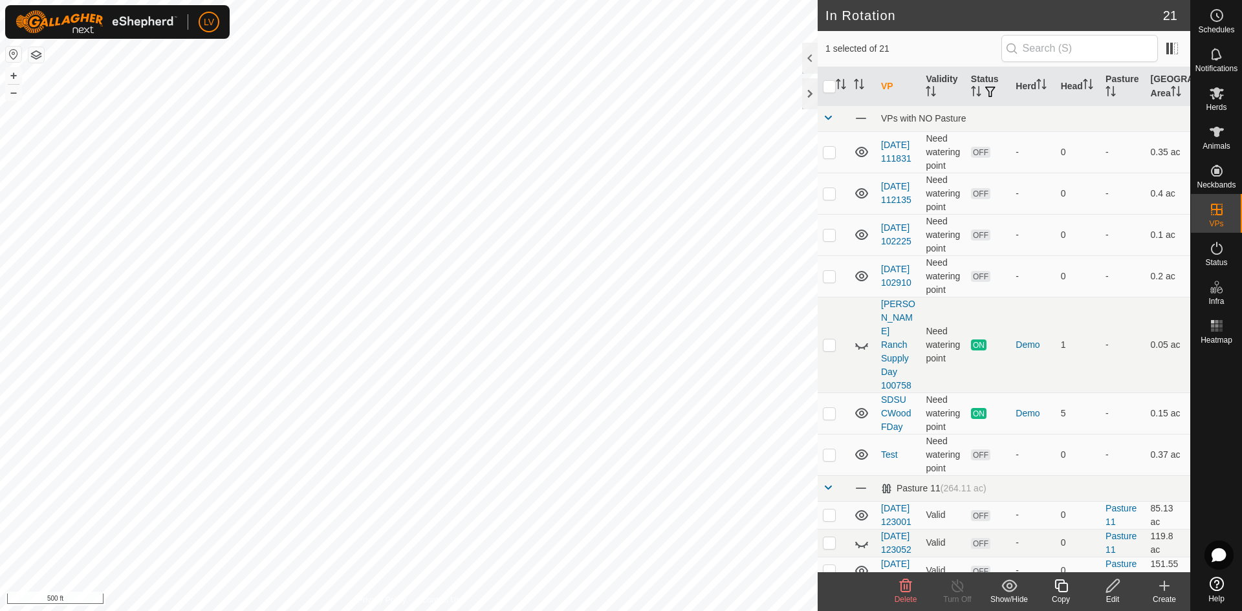
checkbox input "true"
checkbox input "false"
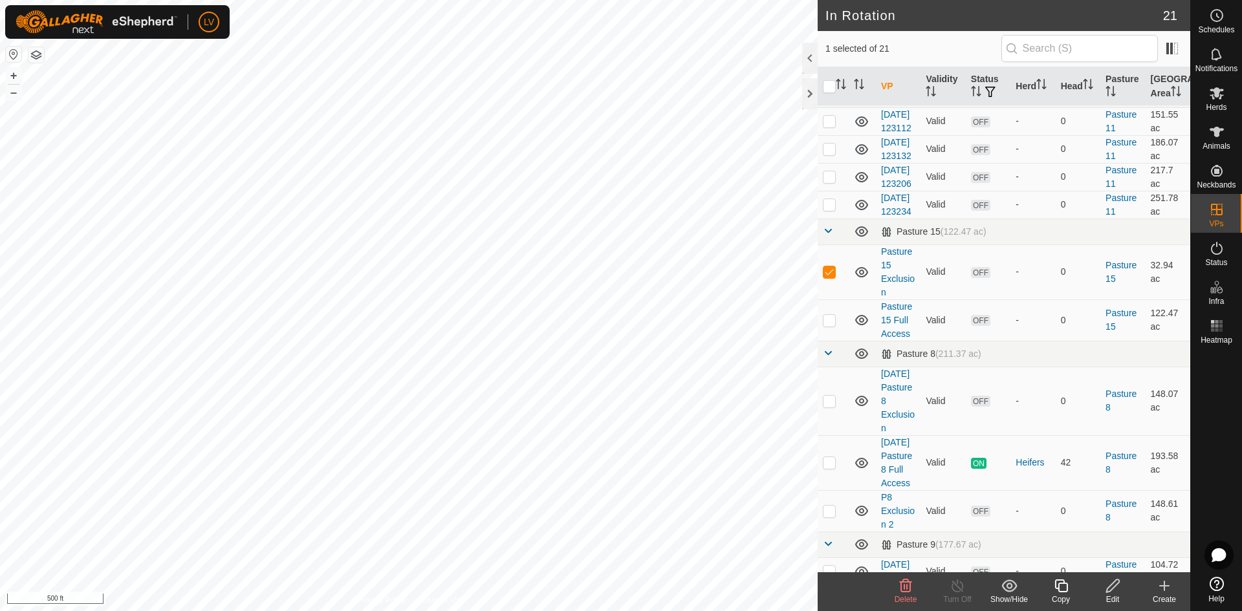
scroll to position [450, 0]
click at [835, 325] on p-checkbox at bounding box center [829, 319] width 13 height 10
checkbox input "false"
click at [832, 276] on p-checkbox at bounding box center [829, 271] width 13 height 10
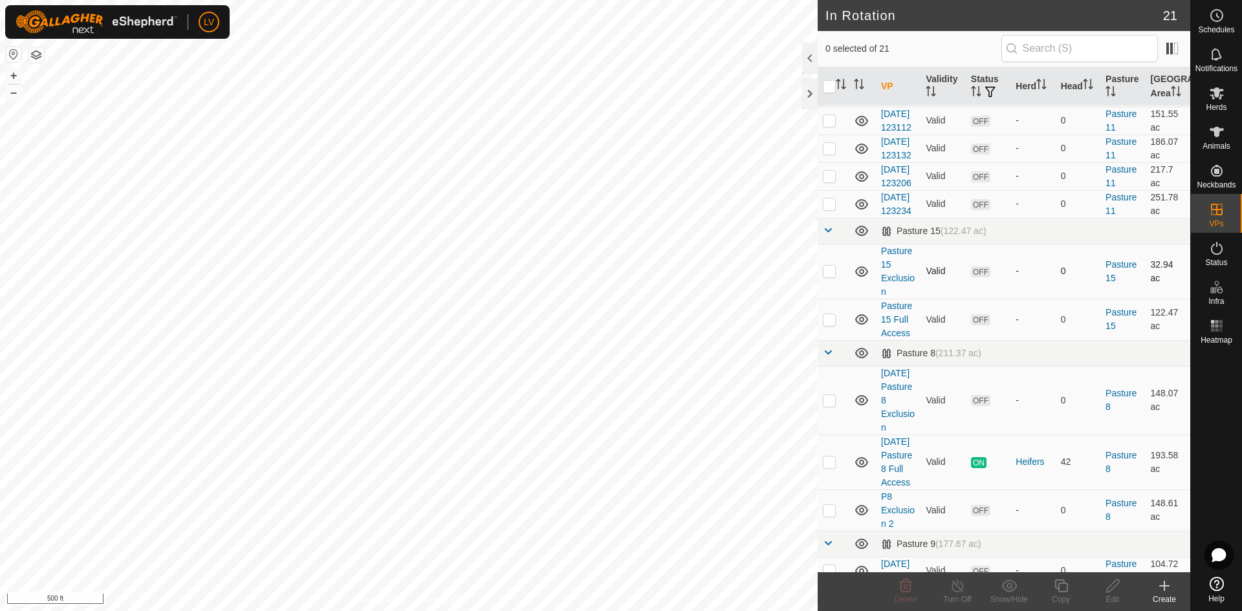
click at [834, 276] on p-checkbox at bounding box center [829, 271] width 13 height 10
checkbox input "true"
click at [1121, 588] on edit-svg-icon at bounding box center [1112, 586] width 52 height 16
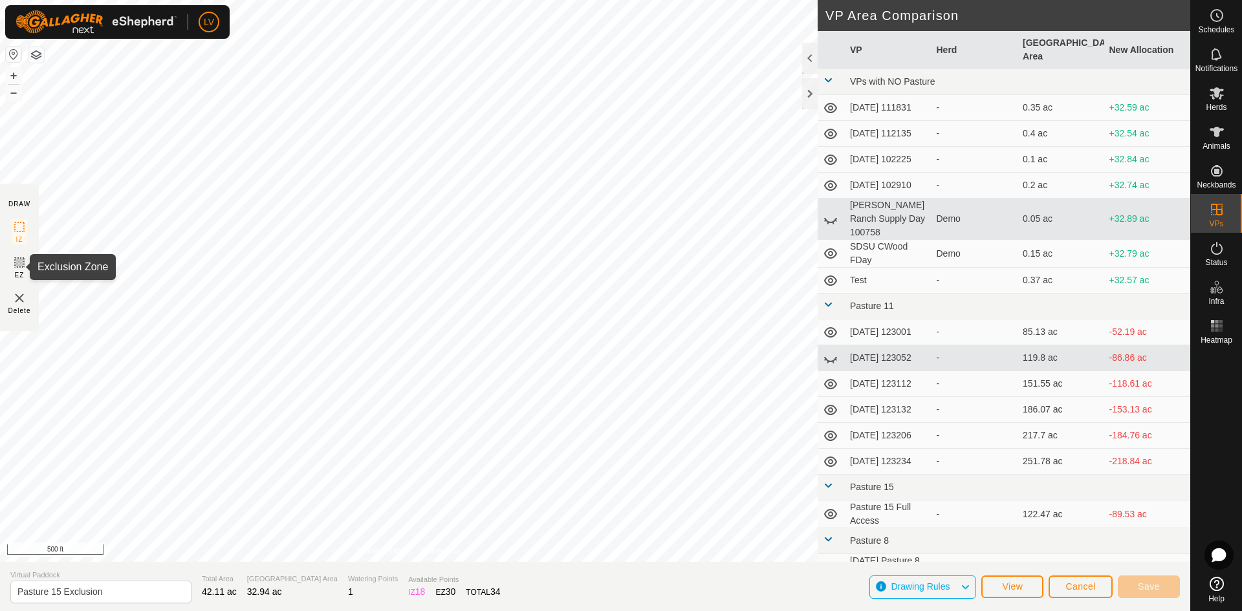
click at [21, 262] on icon at bounding box center [20, 263] width 8 height 8
click at [20, 301] on img at bounding box center [20, 298] width 16 height 16
click at [21, 298] on img at bounding box center [20, 298] width 16 height 16
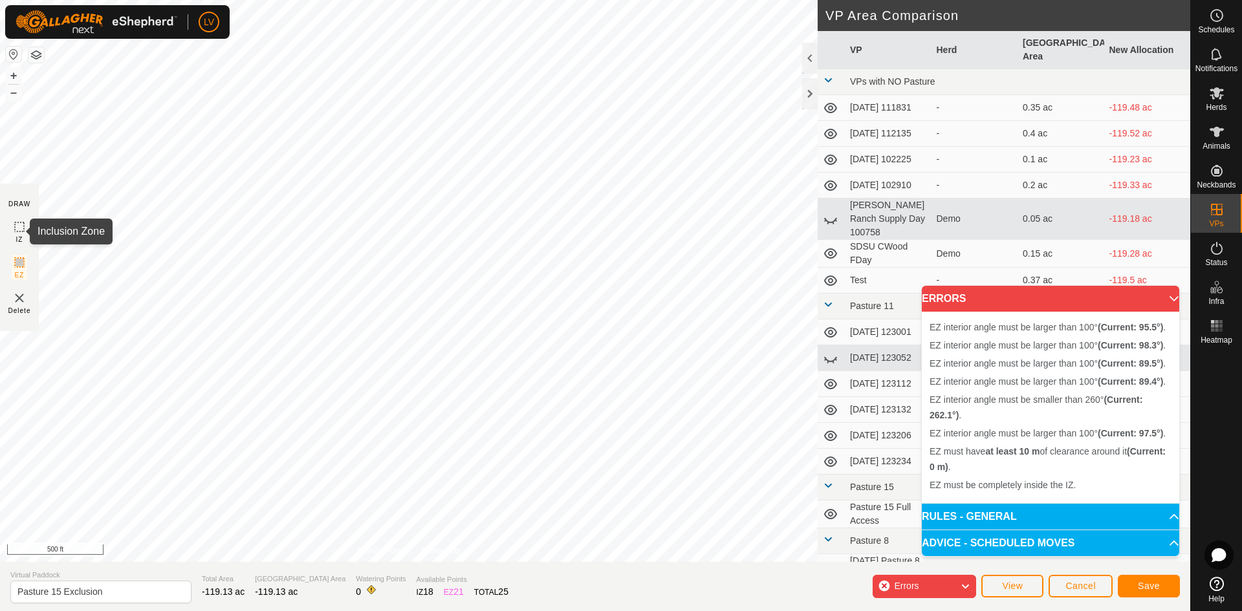
click at [21, 228] on icon at bounding box center [20, 227] width 16 height 16
drag, startPoint x: 167, startPoint y: 408, endPoint x: 166, endPoint y: 416, distance: 7.8
click at [166, 416] on div "EZ interior angle must be larger than 100° (Current: 97.5°) ." at bounding box center [266, 422] width 202 height 12
click at [20, 224] on icon at bounding box center [20, 227] width 16 height 16
click at [591, 129] on div "EZ interior angle must be larger than 100° (Current: 95.5°) . + – ⇧ i 500 ft" at bounding box center [408, 281] width 817 height 562
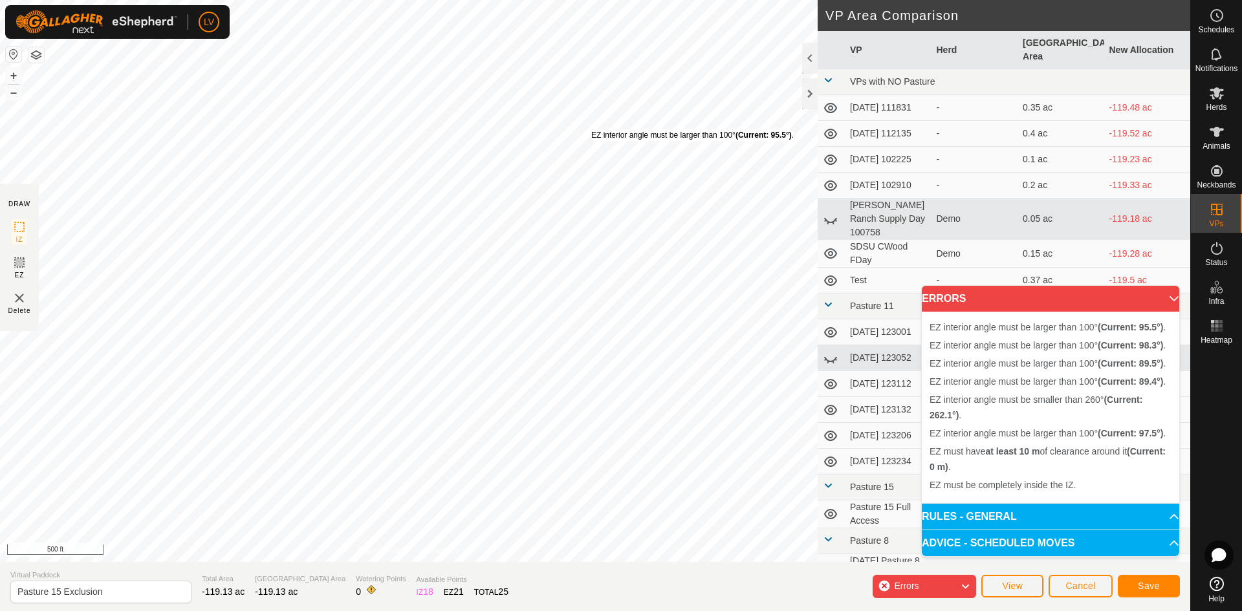
click at [591, 129] on div "EZ interior angle must be larger than 100° (Current: 95.5°) ." at bounding box center [692, 135] width 202 height 12
click at [596, 140] on div "EZ interior angle must be larger than 100° (Current: 95.5°) . + – ⇧ i 500 ft" at bounding box center [408, 281] width 817 height 562
click at [717, 222] on div "EZ interior angle must be larger than 100° (Current: 98.3°) . + – ⇧ i 500 ft" at bounding box center [408, 281] width 817 height 562
click at [1161, 577] on button "Save" at bounding box center [1148, 586] width 62 height 23
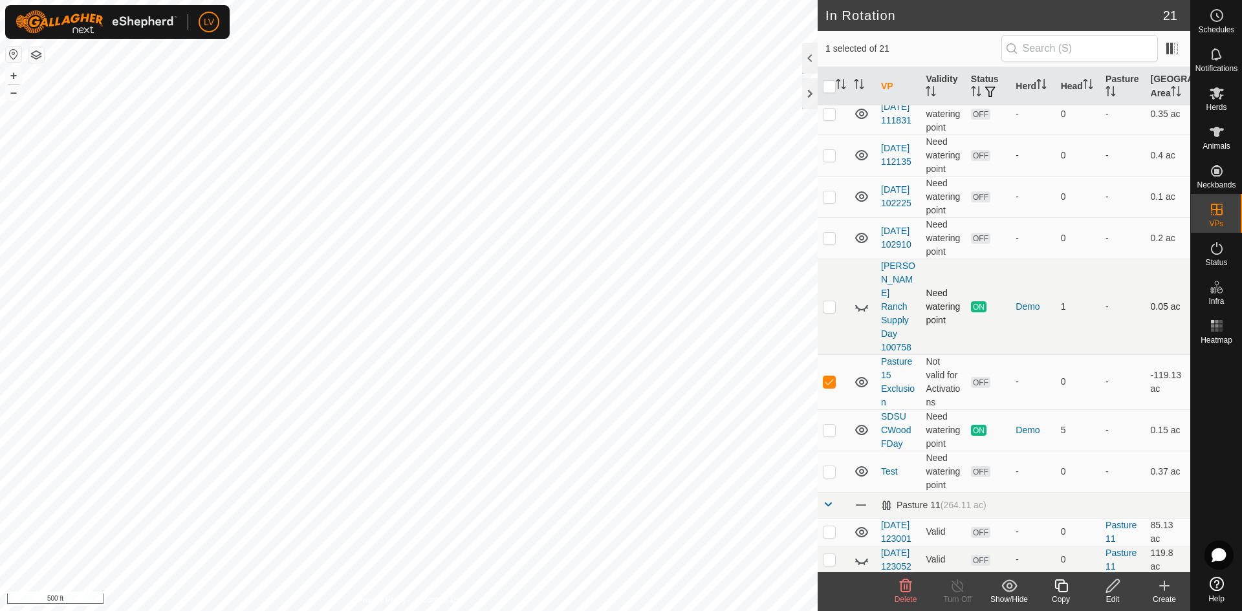
scroll to position [39, 0]
checkbox input "false"
checkbox input "true"
checkbox input "false"
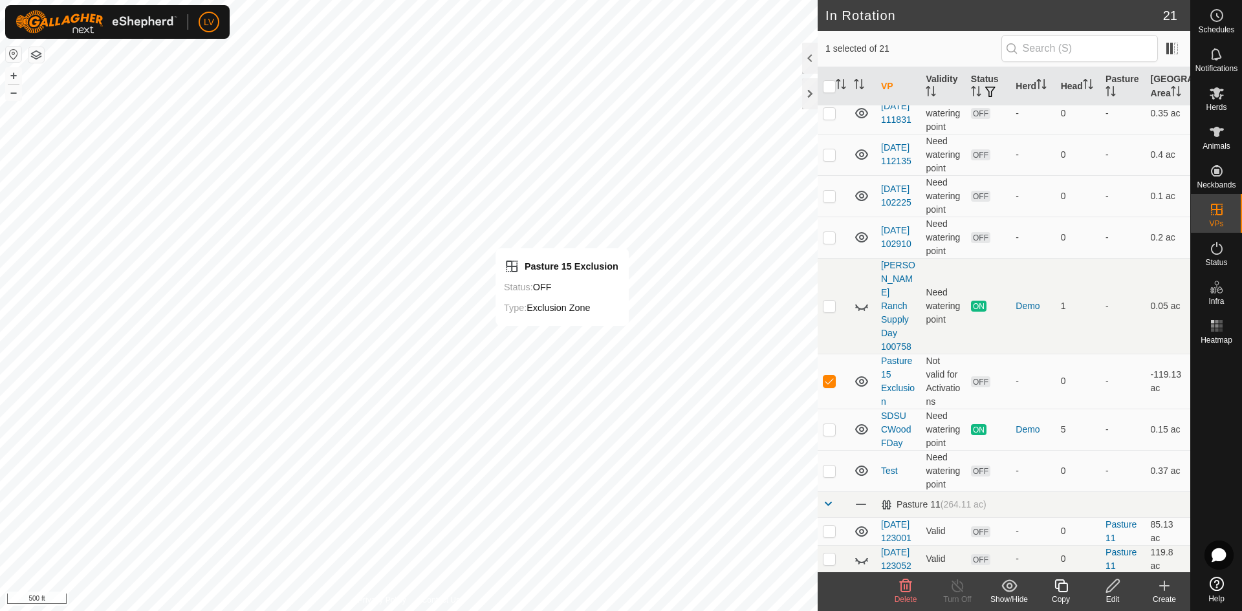
checkbox input "false"
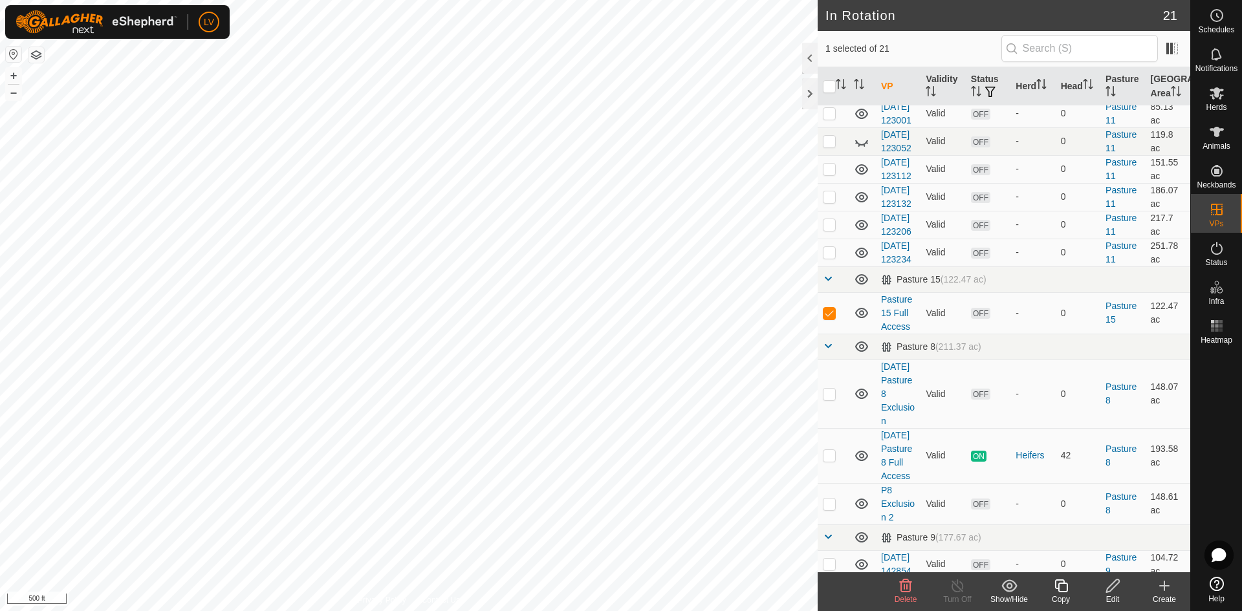
scroll to position [510, 0]
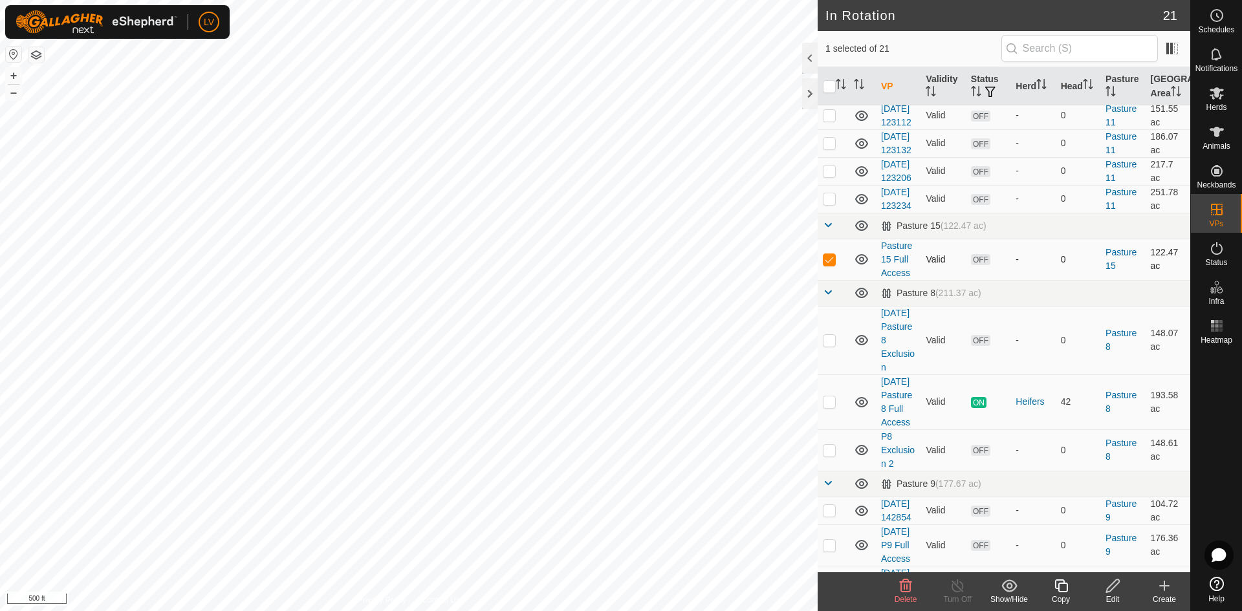
click at [831, 264] on p-checkbox at bounding box center [829, 259] width 13 height 10
checkbox input "false"
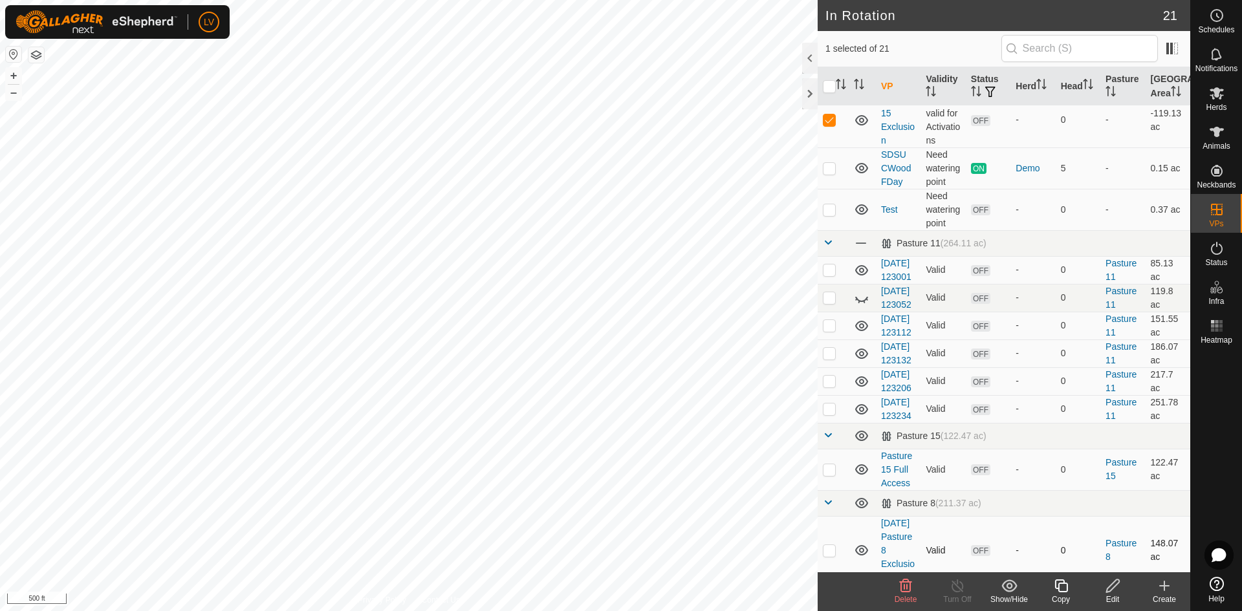
scroll to position [158, 0]
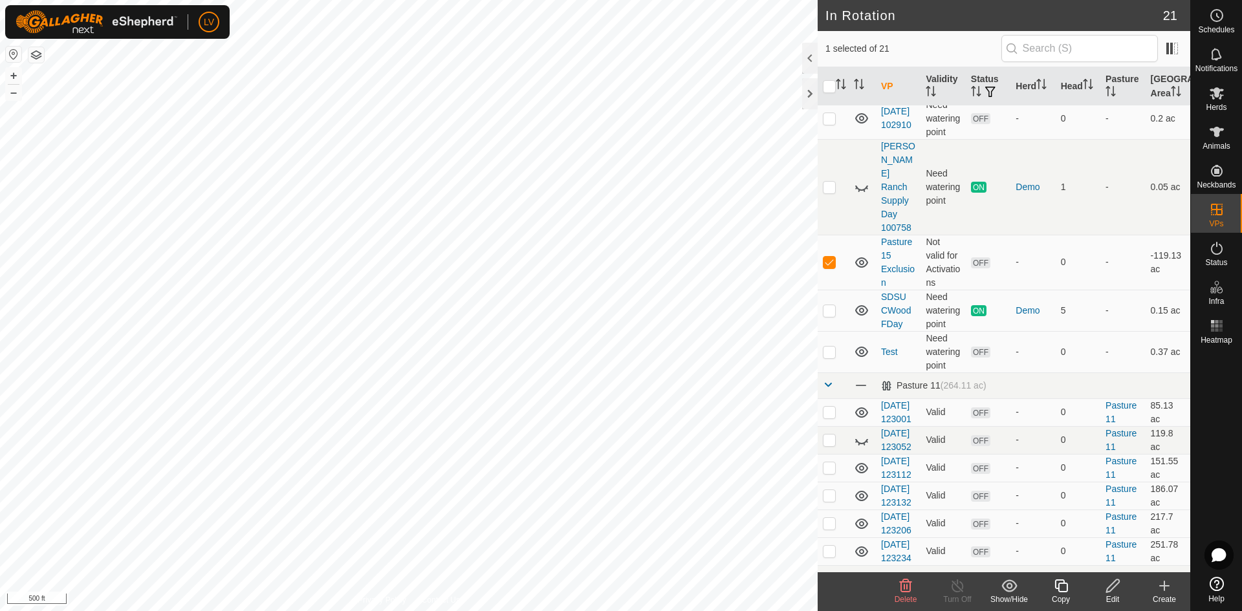
checkbox input "false"
click at [833, 305] on p-checkbox at bounding box center [829, 310] width 13 height 10
checkbox input "false"
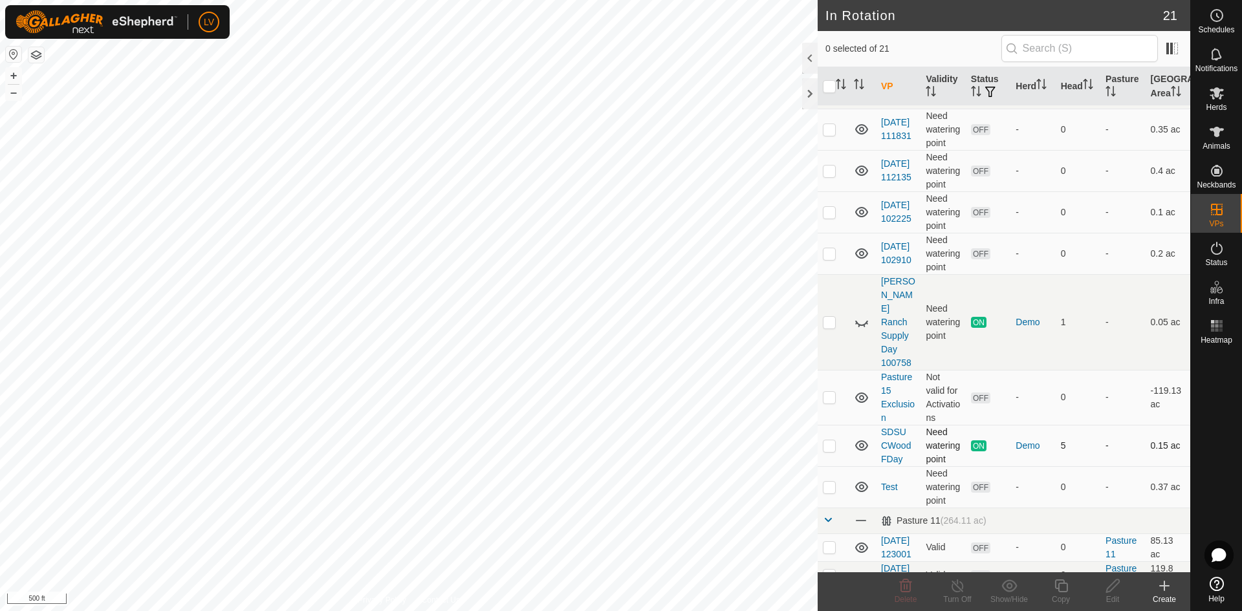
scroll to position [27, 0]
click at [827, 388] on p-checkbox at bounding box center [829, 393] width 13 height 10
checkbox input "true"
click at [1103, 586] on edit-svg-icon at bounding box center [1112, 586] width 52 height 16
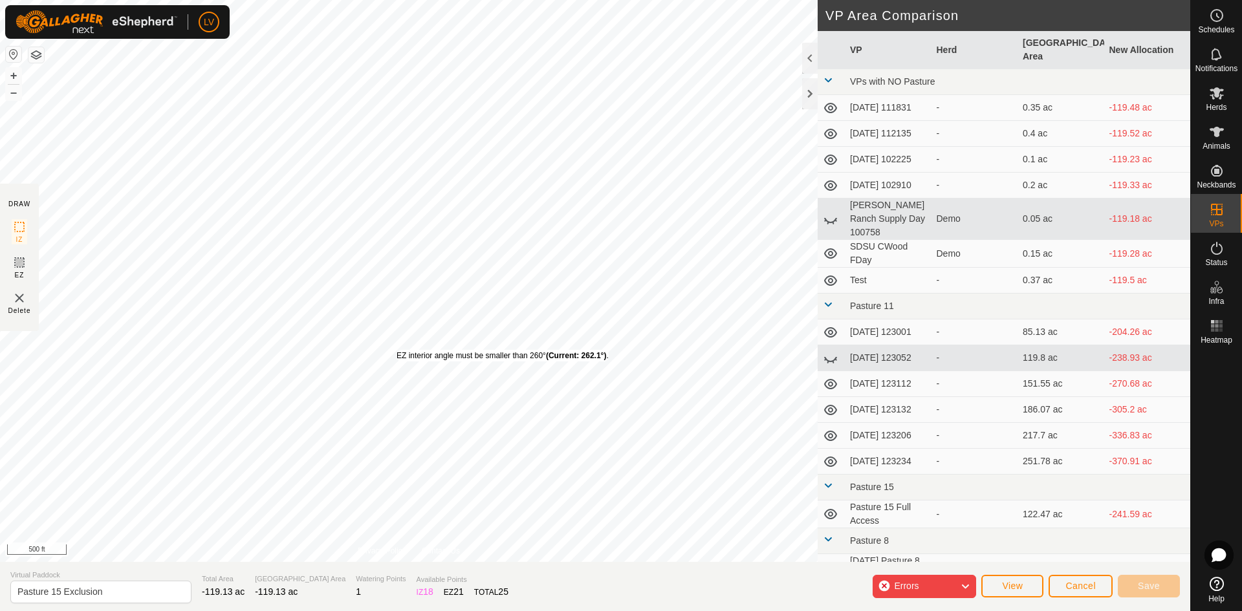
drag, startPoint x: 407, startPoint y: 344, endPoint x: 398, endPoint y: 350, distance: 11.3
click at [398, 350] on div "EZ interior angle must be smaller than 260° (Current: 262.1°) ." at bounding box center [502, 356] width 212 height 12
click at [439, 271] on div "EZ interior angle must be smaller than 260° (Current: 262.1°) ." at bounding box center [545, 277] width 212 height 12
click at [272, 241] on div "EZ interior angle must be larger than 100° (Current: 97.5°) ." at bounding box center [373, 247] width 202 height 12
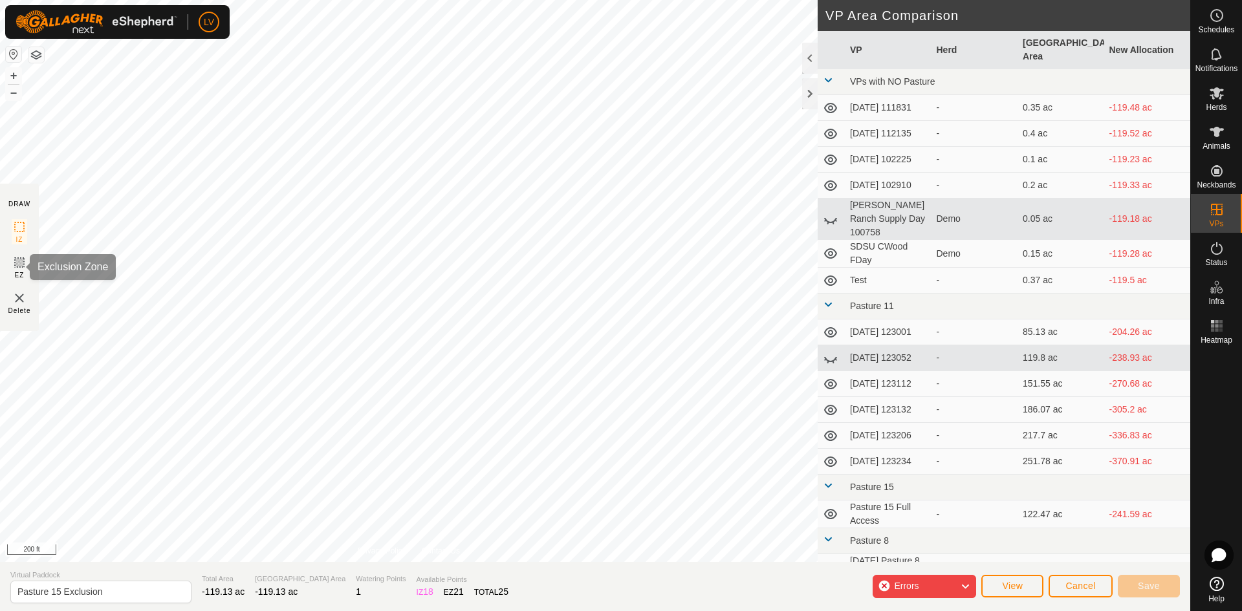
click at [19, 265] on icon at bounding box center [20, 263] width 16 height 16
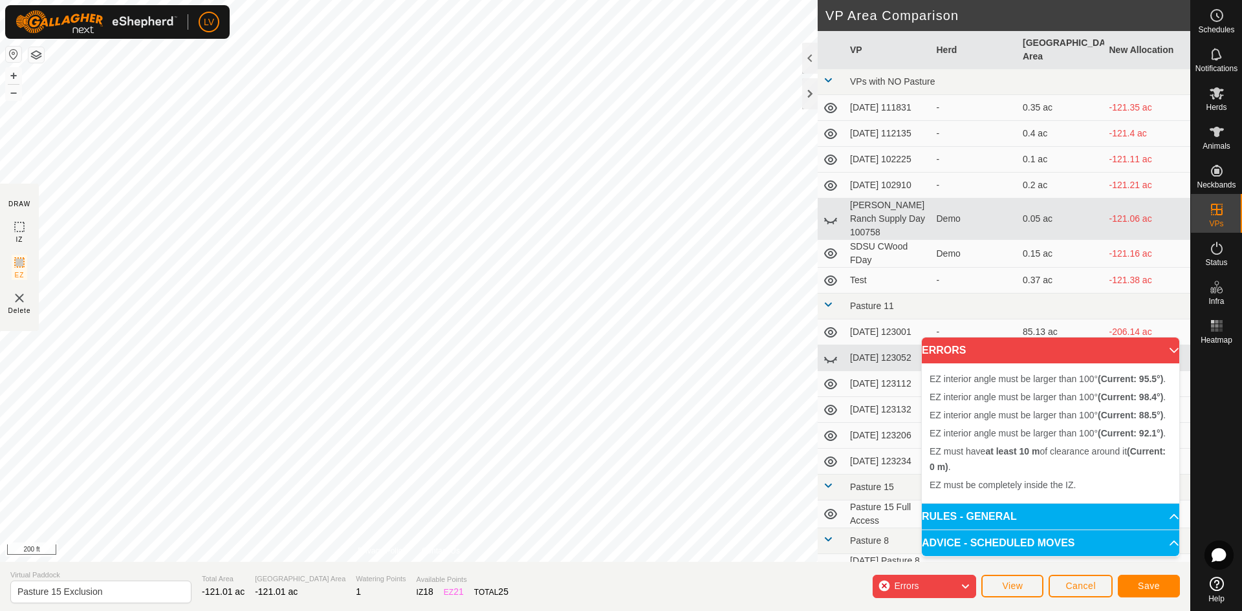
click at [91, 388] on div "EZ interior angle must be larger than 100° (Current: 92.1°) . + – ⇧ i 200 ft" at bounding box center [408, 281] width 817 height 562
click at [1075, 588] on span "Cancel" at bounding box center [1080, 586] width 30 height 10
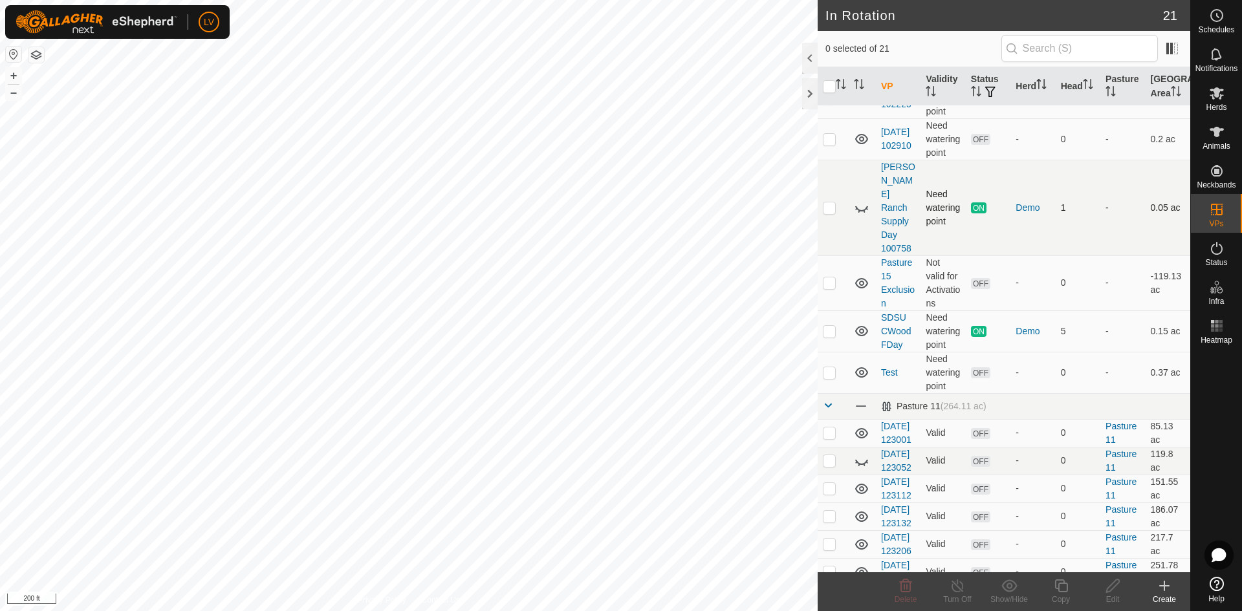
scroll to position [138, 0]
click at [824, 276] on p-checkbox at bounding box center [829, 281] width 13 height 10
checkbox input "false"
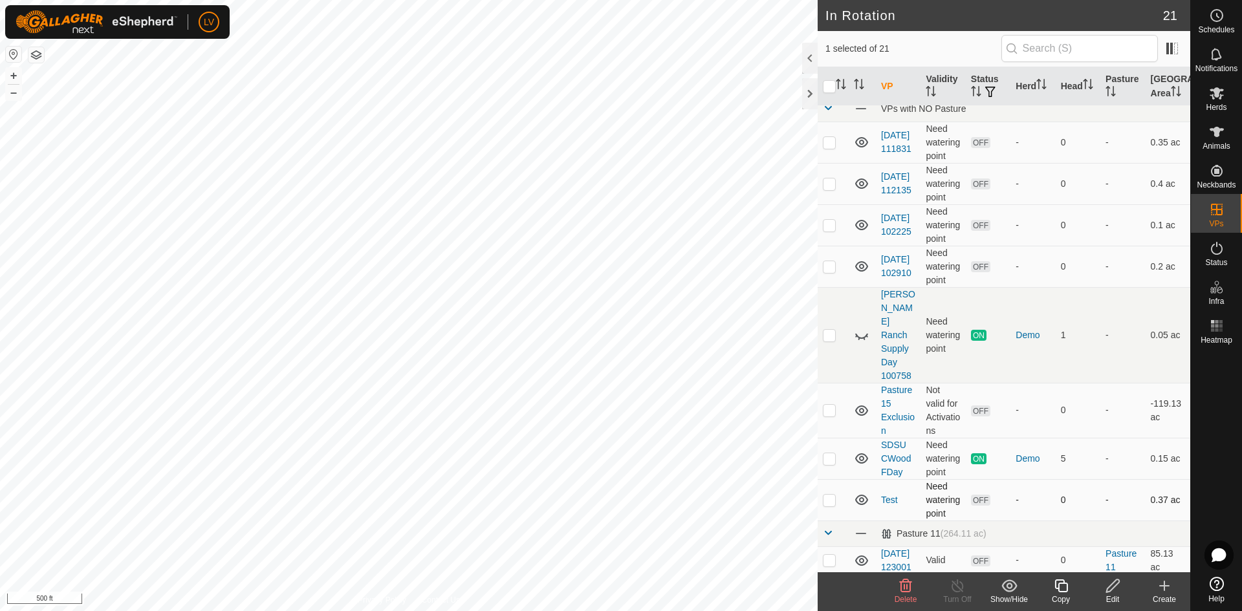
scroll to position [9, 0]
checkbox input "false"
checkbox input "true"
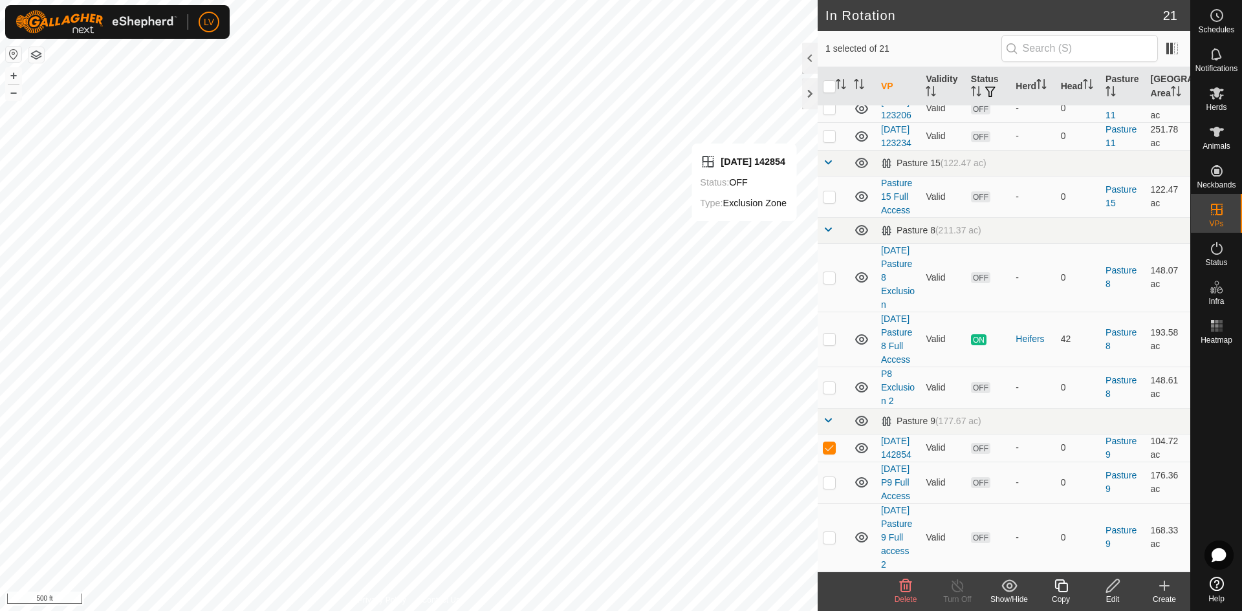
scroll to position [709, 0]
checkbox input "true"
checkbox input "false"
click at [1108, 585] on icon at bounding box center [1112, 586] width 16 height 16
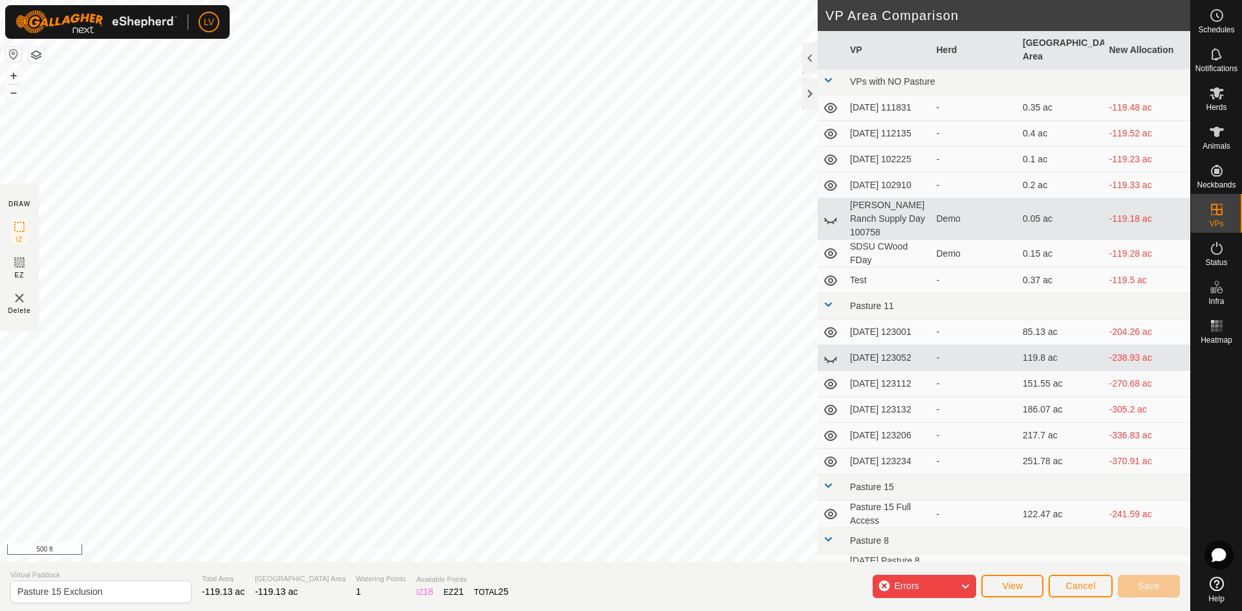
click at [923, 589] on span "Errors" at bounding box center [911, 586] width 35 height 17
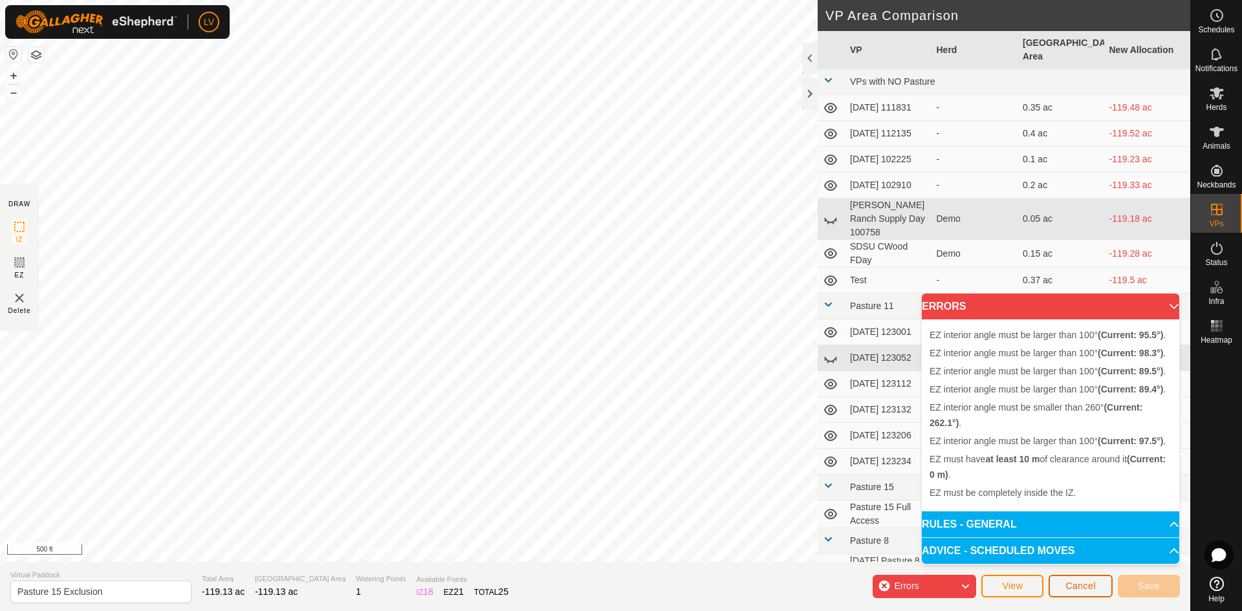
click at [1080, 577] on button "Cancel" at bounding box center [1080, 586] width 64 height 23
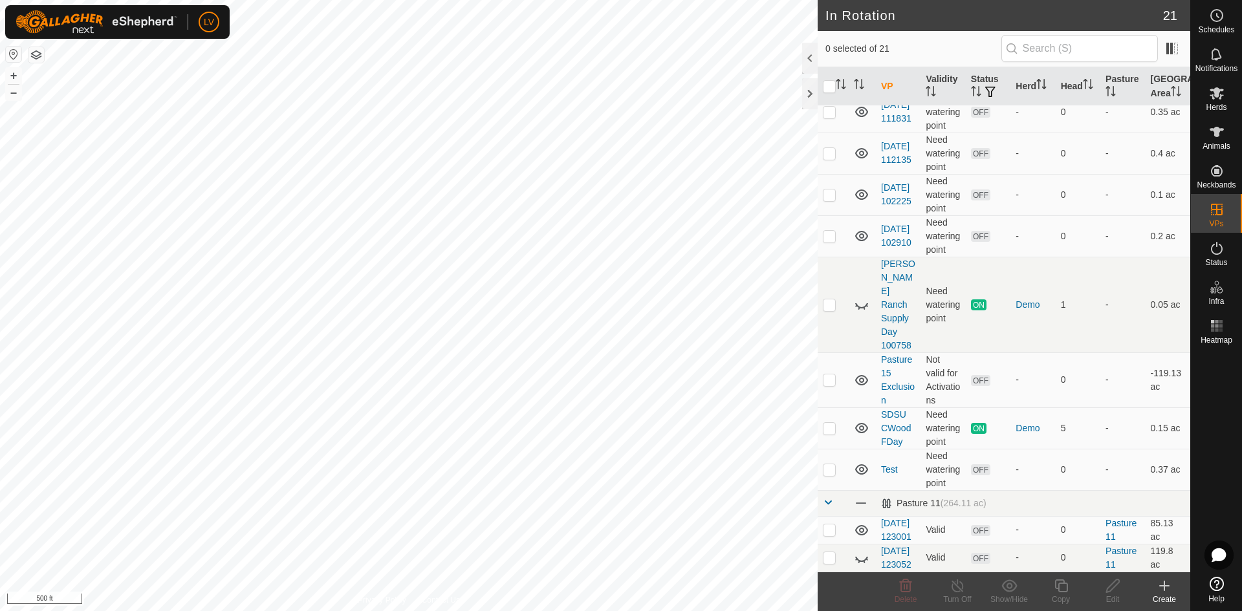
scroll to position [41, 0]
click at [827, 374] on p-checkbox at bounding box center [829, 379] width 13 height 10
checkbox input "false"
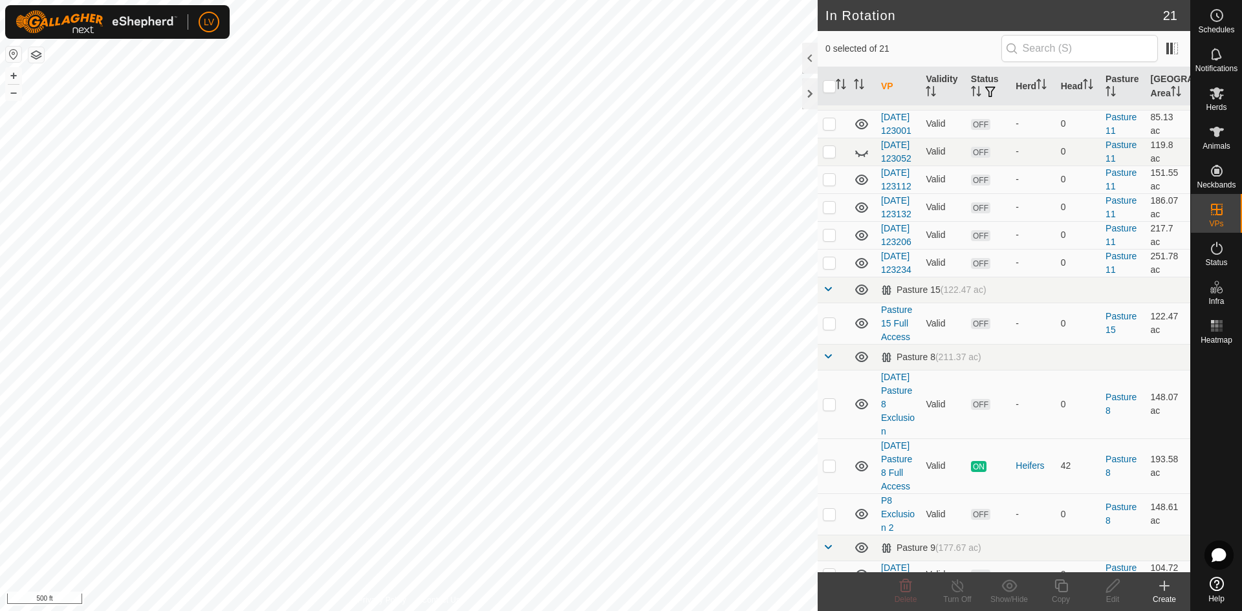
scroll to position [446, 0]
click at [828, 329] on p-checkbox at bounding box center [829, 323] width 13 height 10
checkbox input "true"
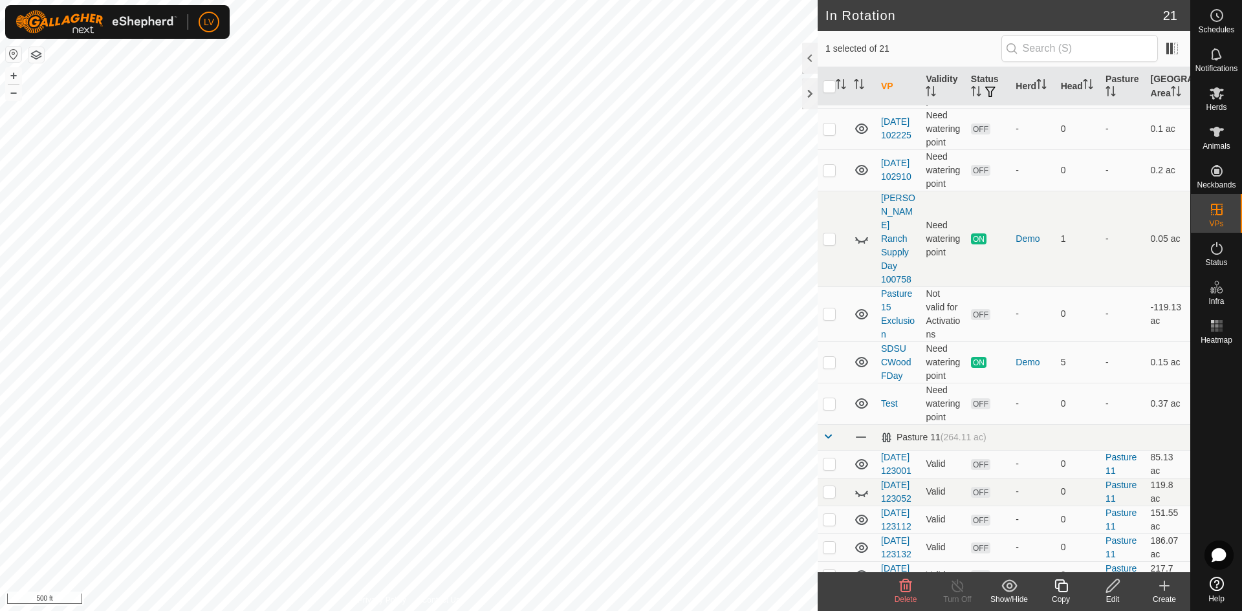
scroll to position [105, 0]
click at [830, 309] on p-checkbox at bounding box center [829, 314] width 13 height 10
checkbox input "true"
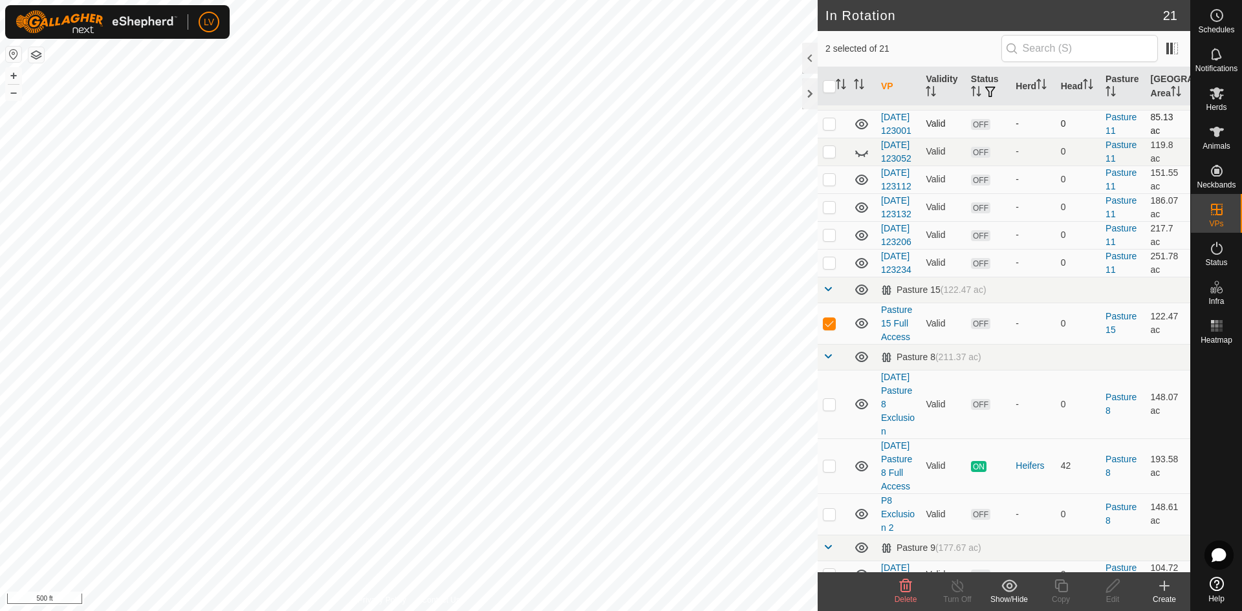
scroll to position [446, 0]
click at [833, 329] on p-checkbox at bounding box center [829, 324] width 13 height 10
checkbox input "false"
click at [910, 597] on span "Delete" at bounding box center [905, 599] width 23 height 9
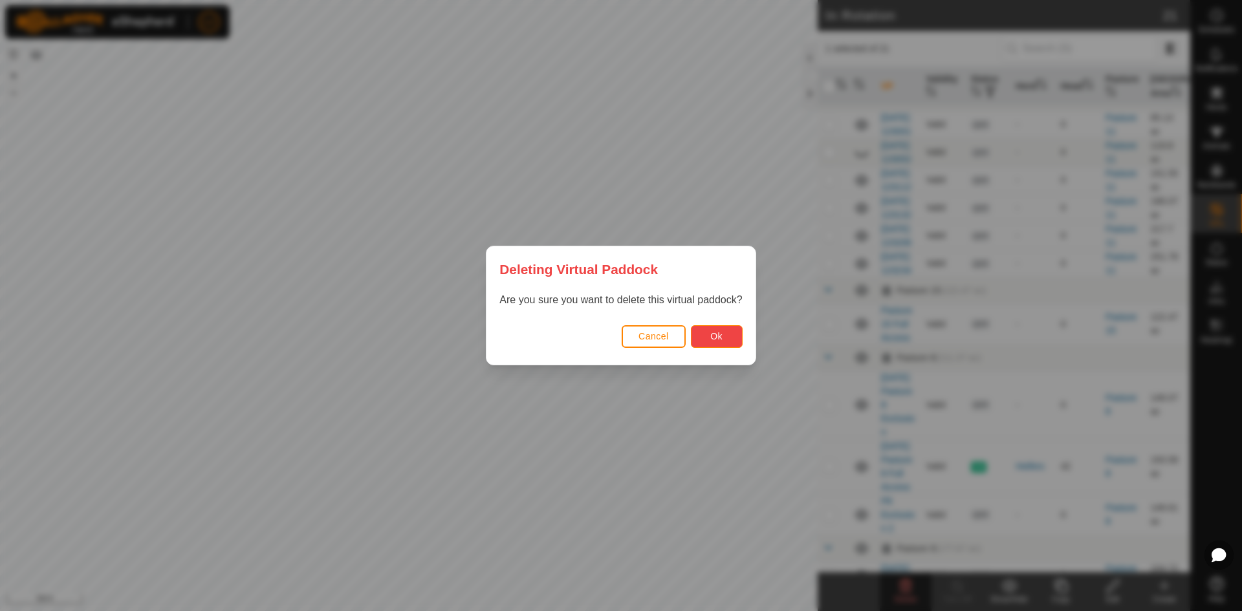
click at [712, 338] on span "Ok" at bounding box center [716, 336] width 12 height 10
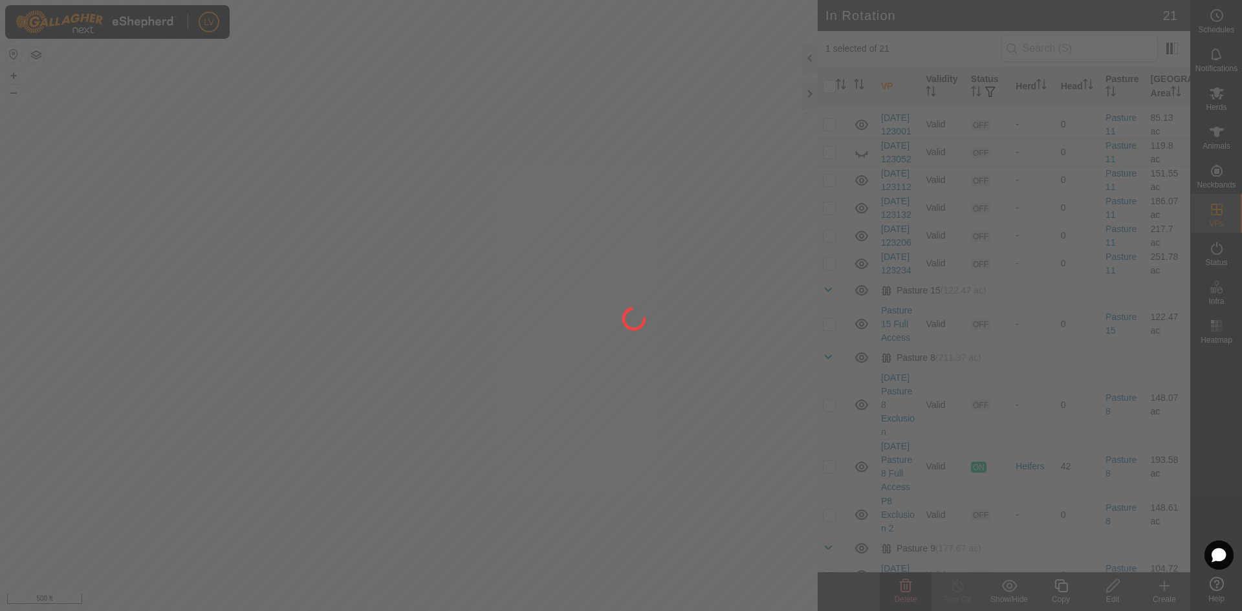
checkbox input "false"
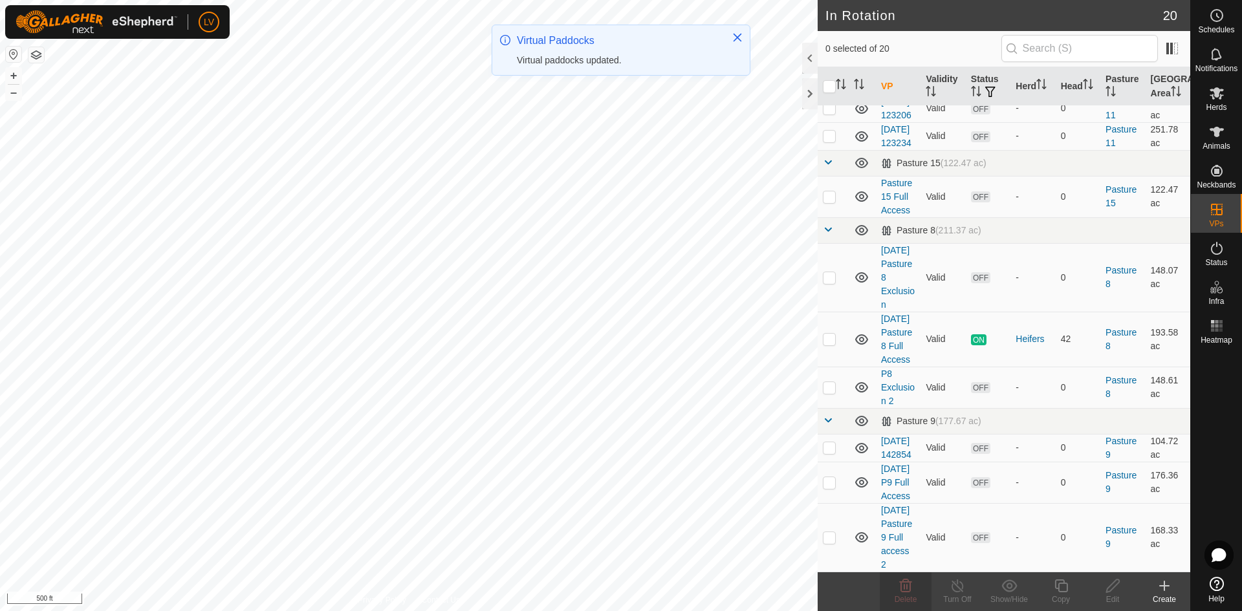
scroll to position [654, 0]
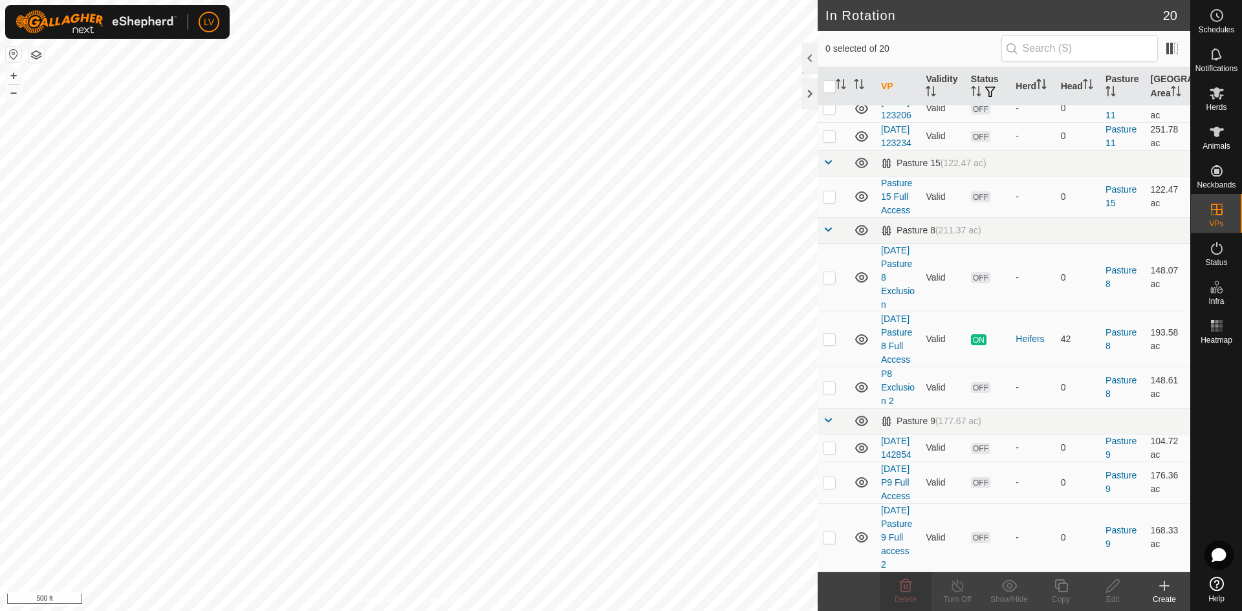
click at [1163, 586] on icon at bounding box center [1163, 586] width 9 height 0
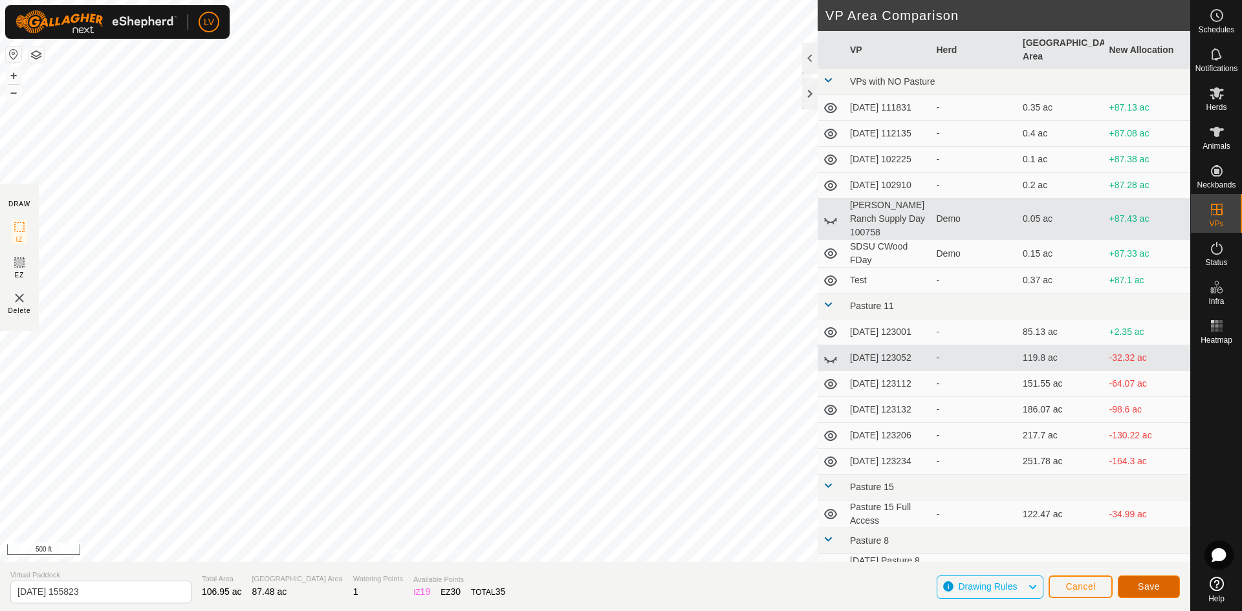
click at [1143, 588] on span "Save" at bounding box center [1148, 586] width 22 height 10
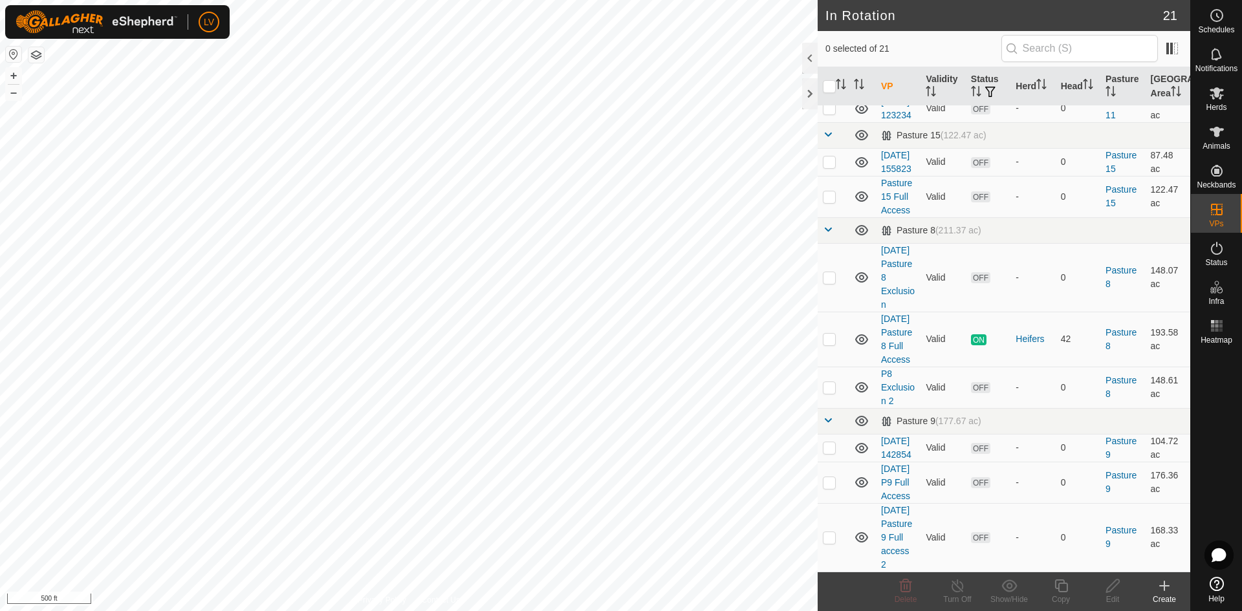
scroll to position [415, 0]
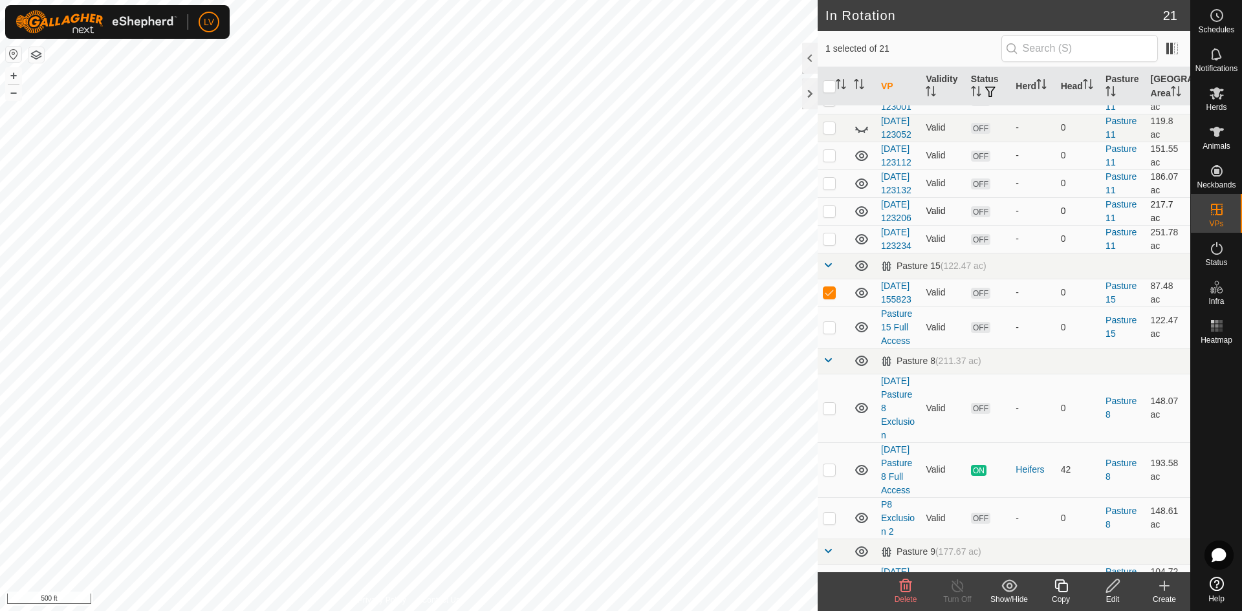
checkbox input "false"
checkbox input "true"
checkbox input "false"
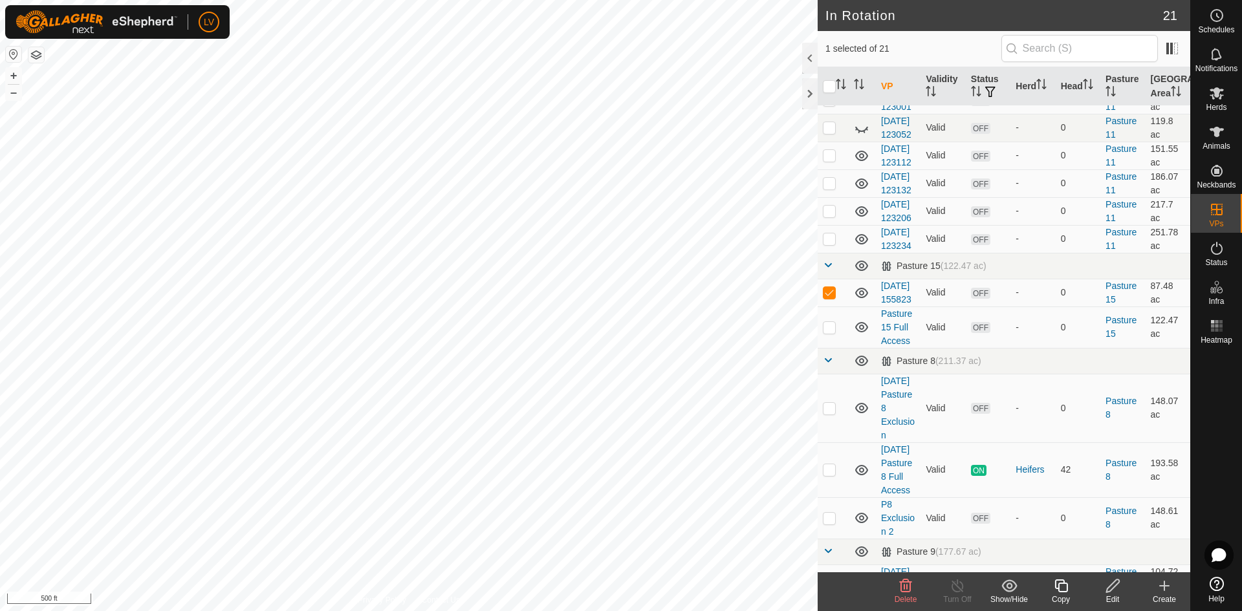
checkbox input "true"
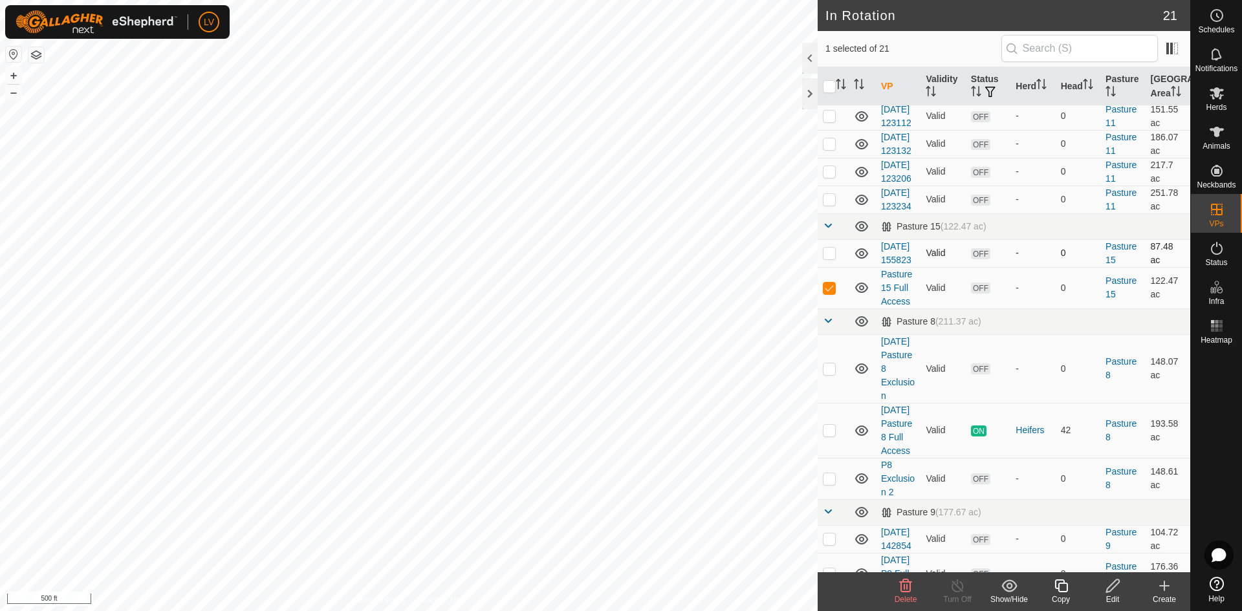
scroll to position [695, 0]
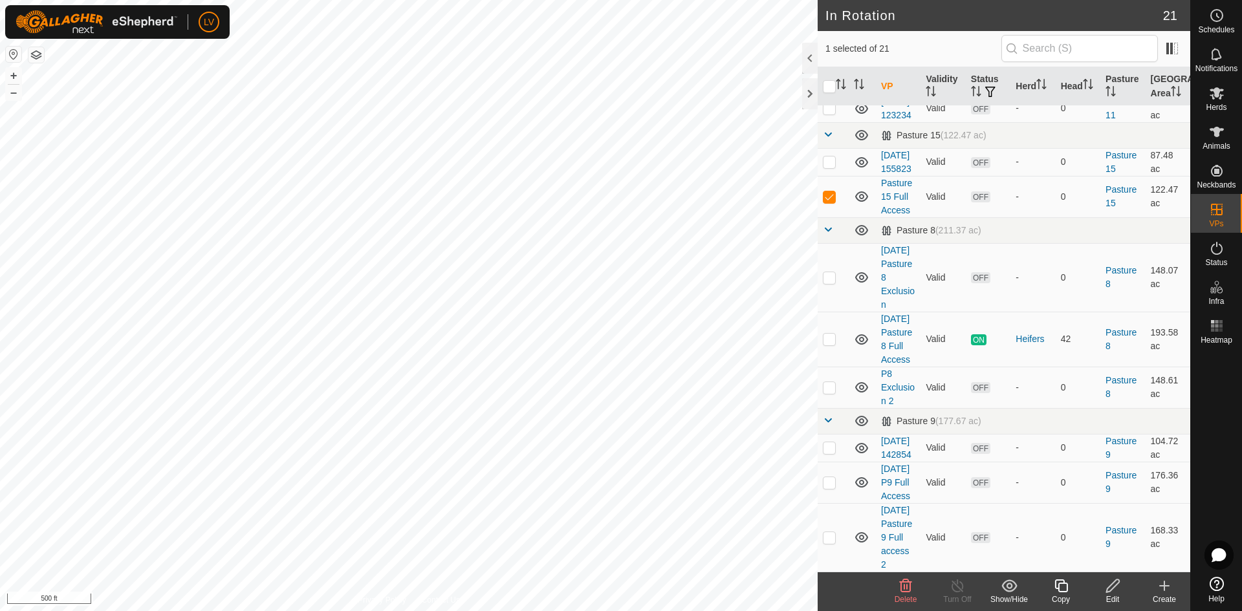
click at [1113, 590] on icon at bounding box center [1112, 586] width 16 height 16
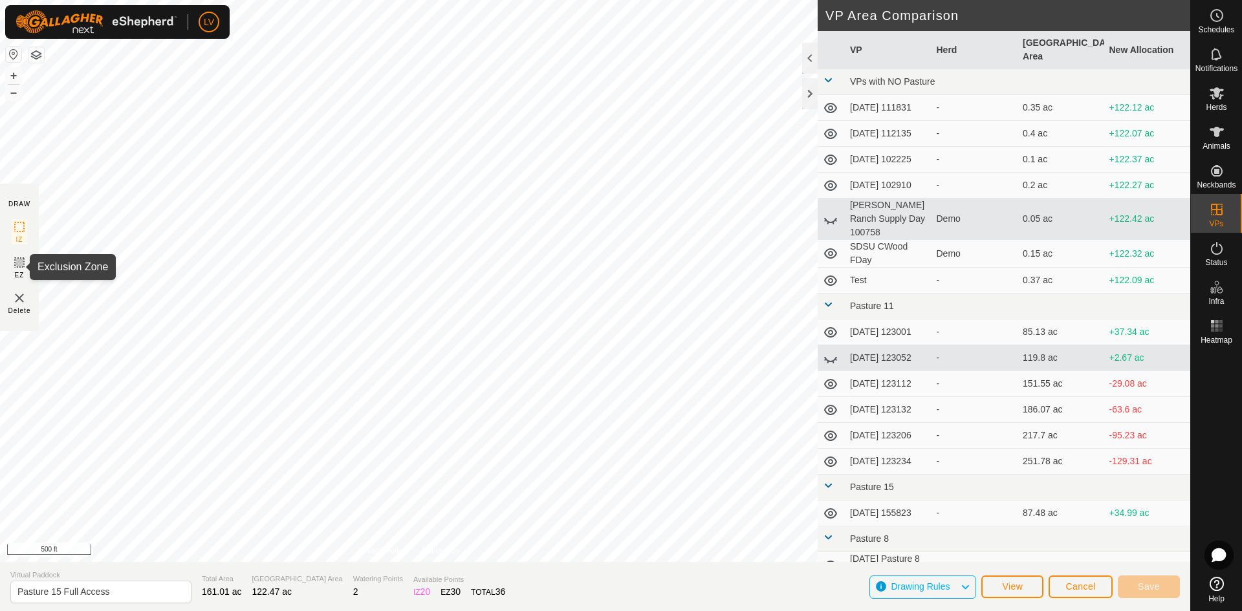
click at [23, 264] on icon at bounding box center [20, 263] width 8 height 8
click at [23, 224] on rect at bounding box center [19, 227] width 10 height 10
click at [1086, 599] on div "Cancel Save" at bounding box center [1113, 586] width 131 height 31
click at [1084, 592] on button "Cancel" at bounding box center [1080, 587] width 64 height 23
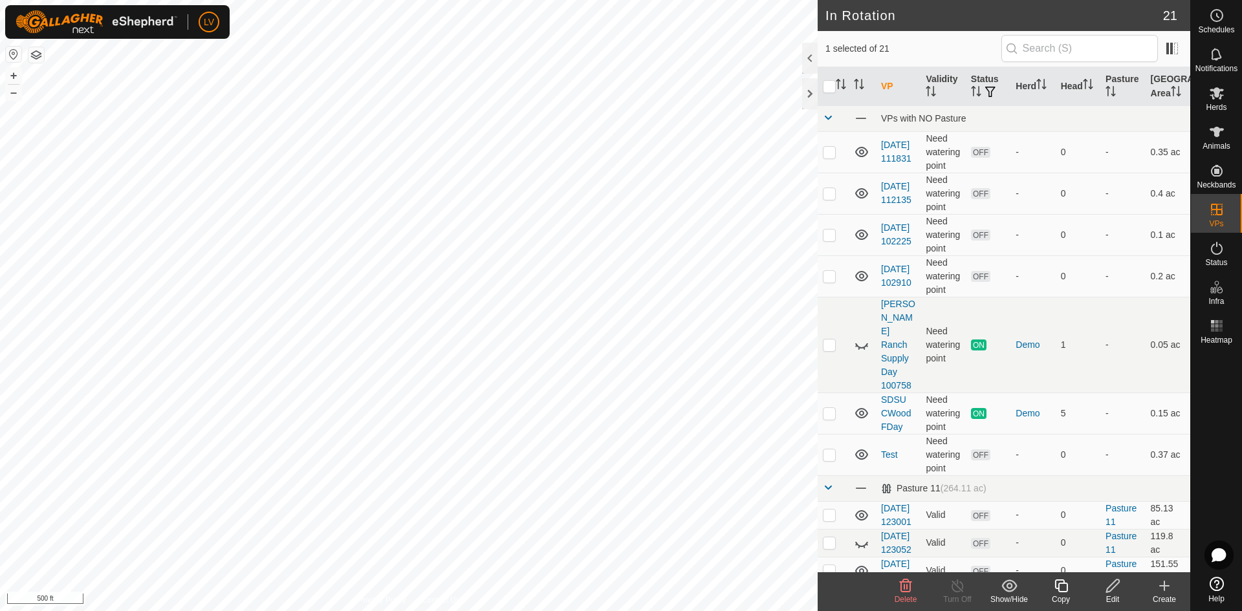
click at [903, 592] on icon at bounding box center [906, 585] width 12 height 13
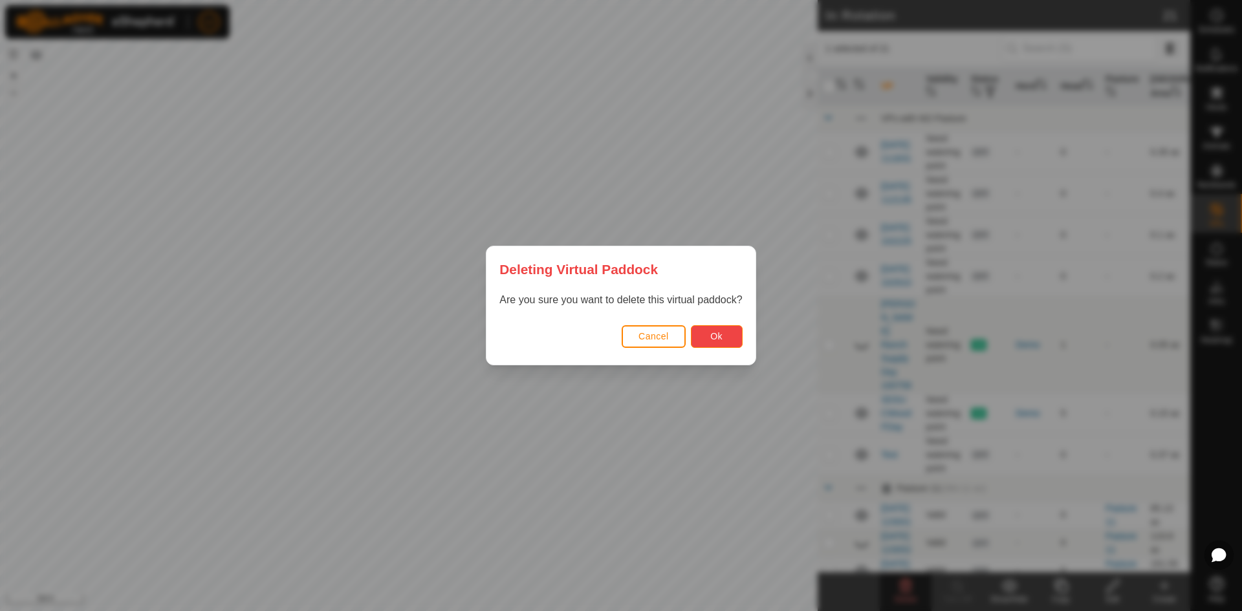
click at [709, 339] on button "Ok" at bounding box center [717, 336] width 52 height 23
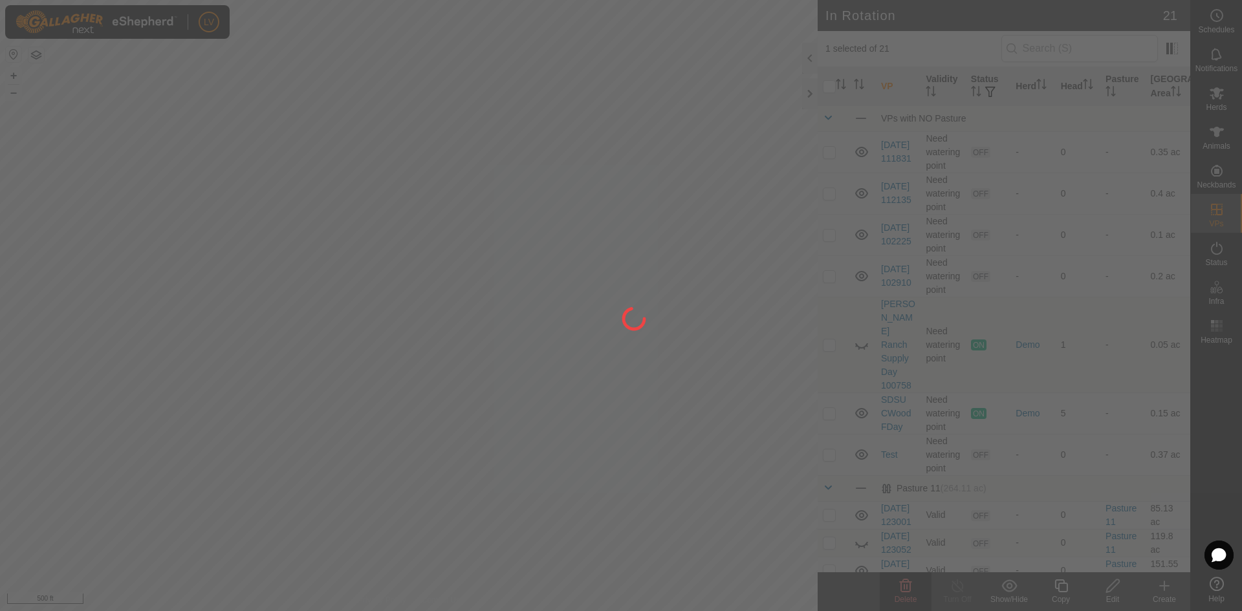
checkbox input "false"
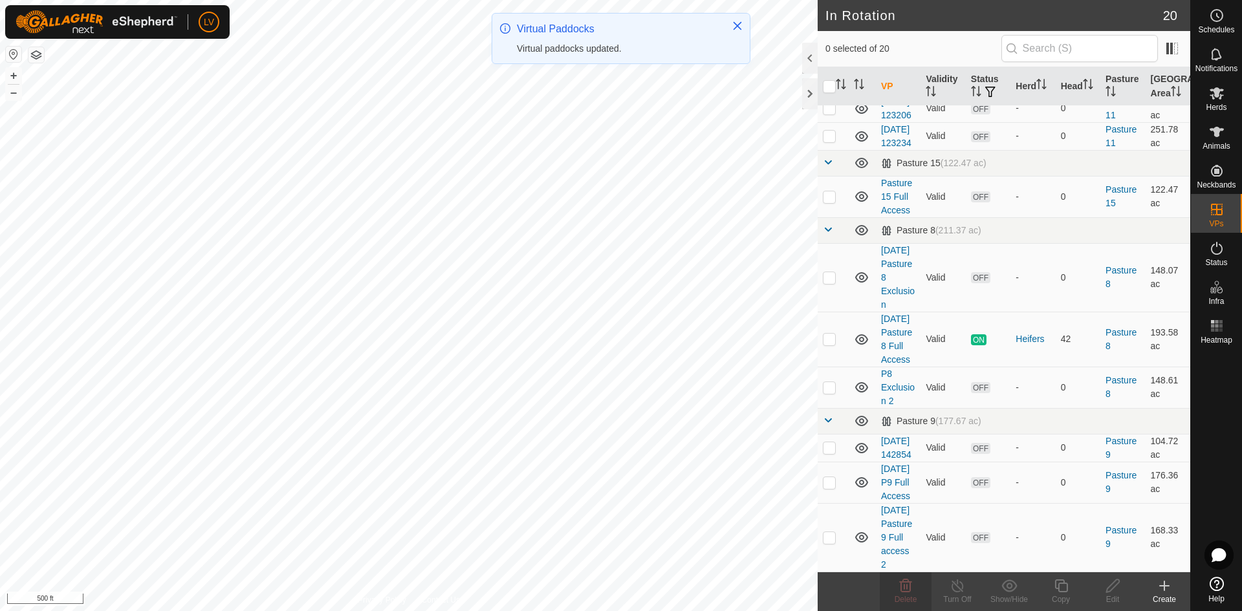
scroll to position [535, 0]
click at [824, 202] on p-checkbox at bounding box center [829, 196] width 13 height 10
checkbox input "true"
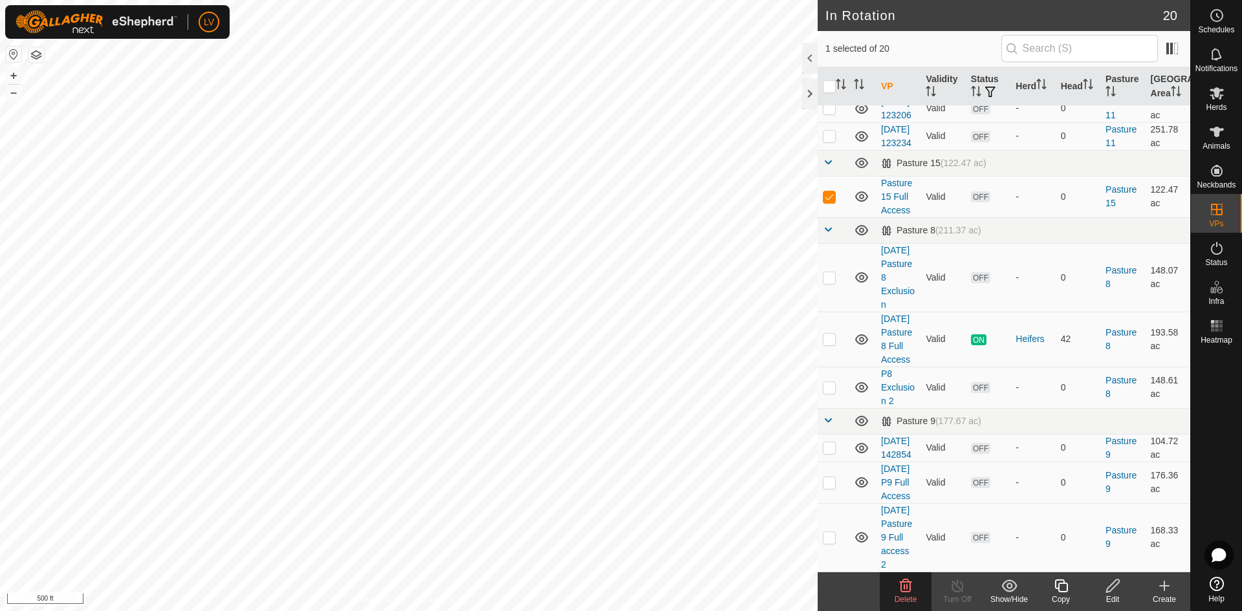
click at [1062, 592] on icon at bounding box center [1060, 585] width 13 height 13
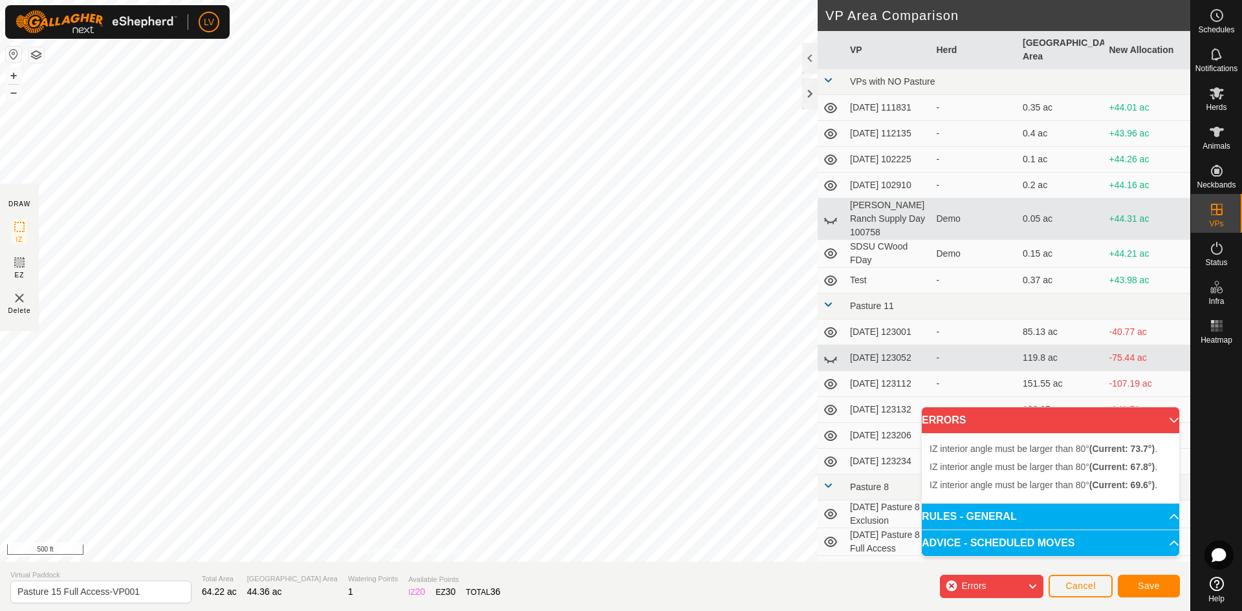
click at [572, 277] on div "IZ interior angle must be larger than 80° (Current: 67.8°) . + – ⇧ i 500 ft" at bounding box center [408, 281] width 817 height 562
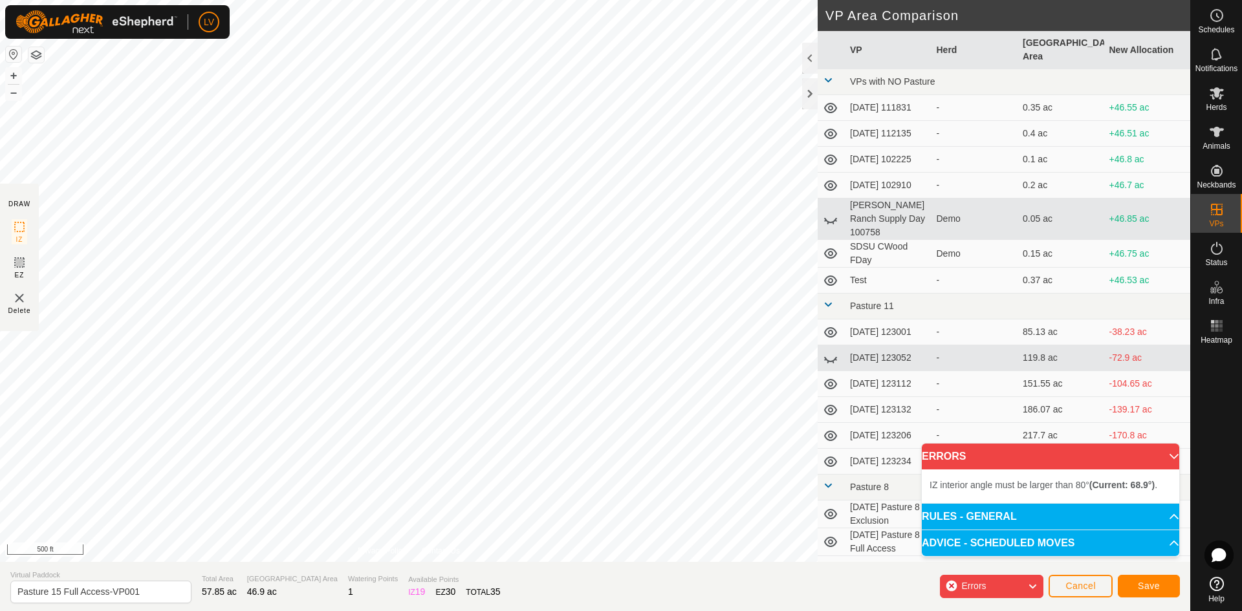
click at [158, 169] on div "IZ interior angle must be larger than 80° (Current: 68.9°) . + – ⇧ i 500 ft" at bounding box center [408, 281] width 817 height 562
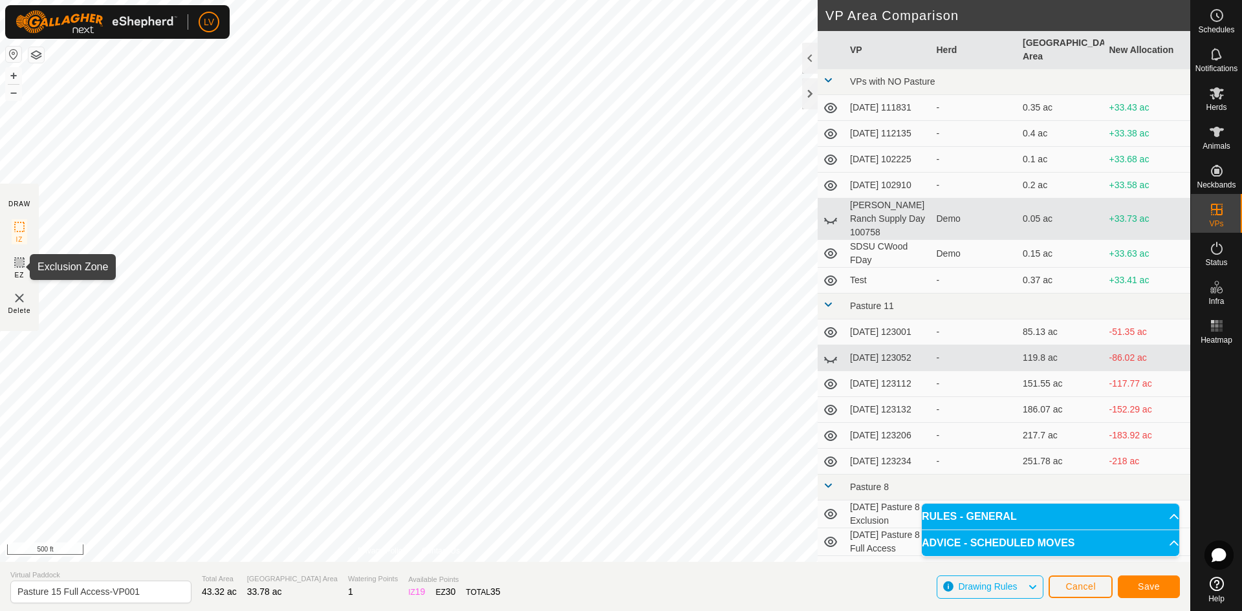
click at [17, 266] on rect at bounding box center [19, 262] width 10 height 10
click at [153, 595] on input "Pasture 15 Full Access-VP001" at bounding box center [100, 592] width 181 height 23
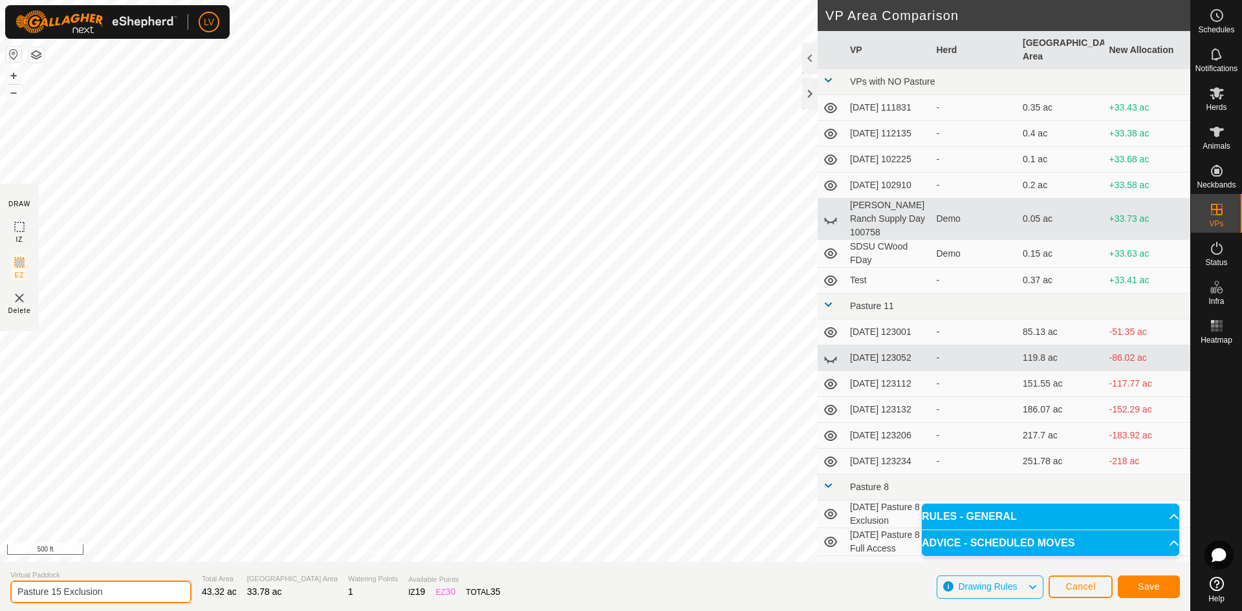
type input "Pasture 15 Exclusion"
click at [1137, 591] on span "Save" at bounding box center [1148, 586] width 22 height 10
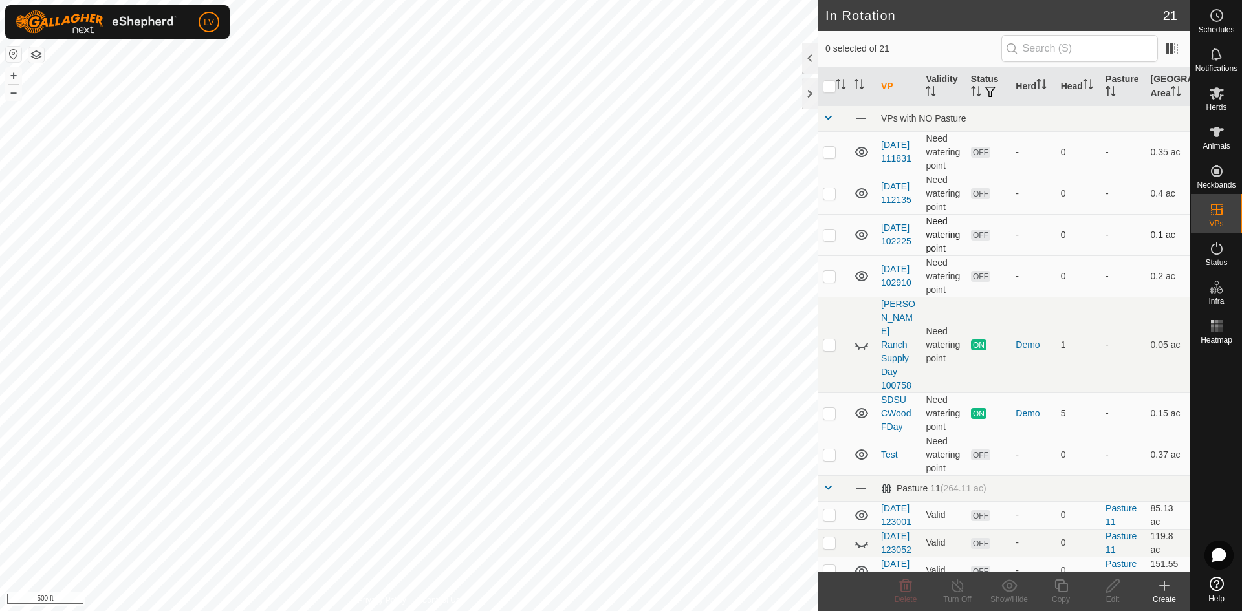
checkbox input "true"
click at [1063, 588] on icon at bounding box center [1061, 586] width 16 height 16
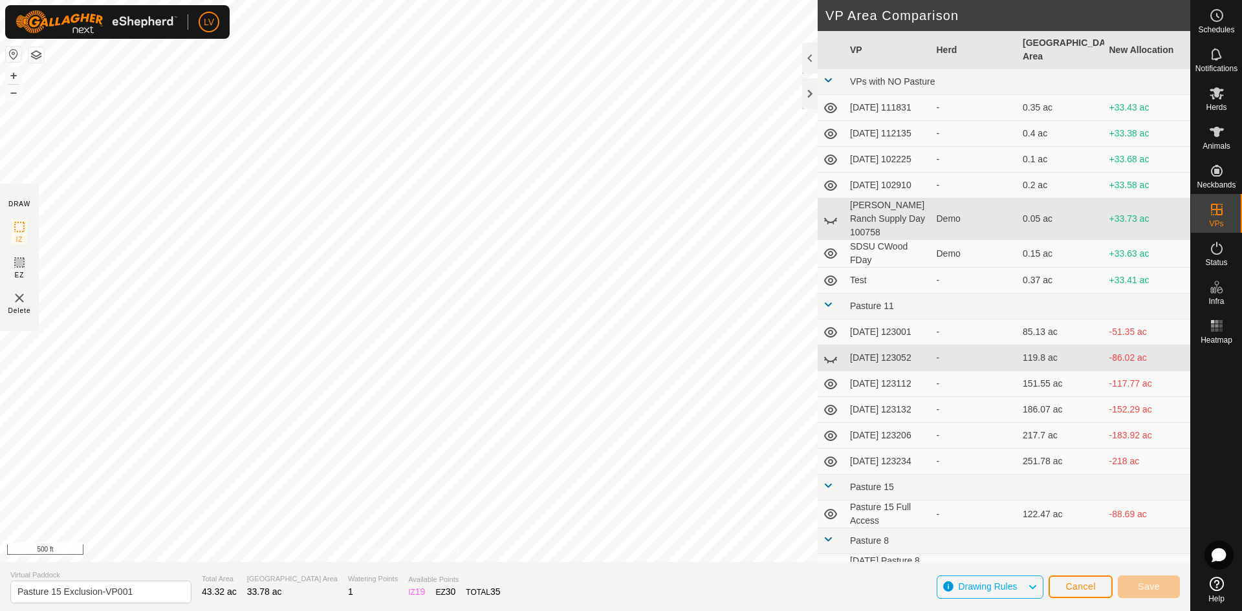
scroll to position [199, 0]
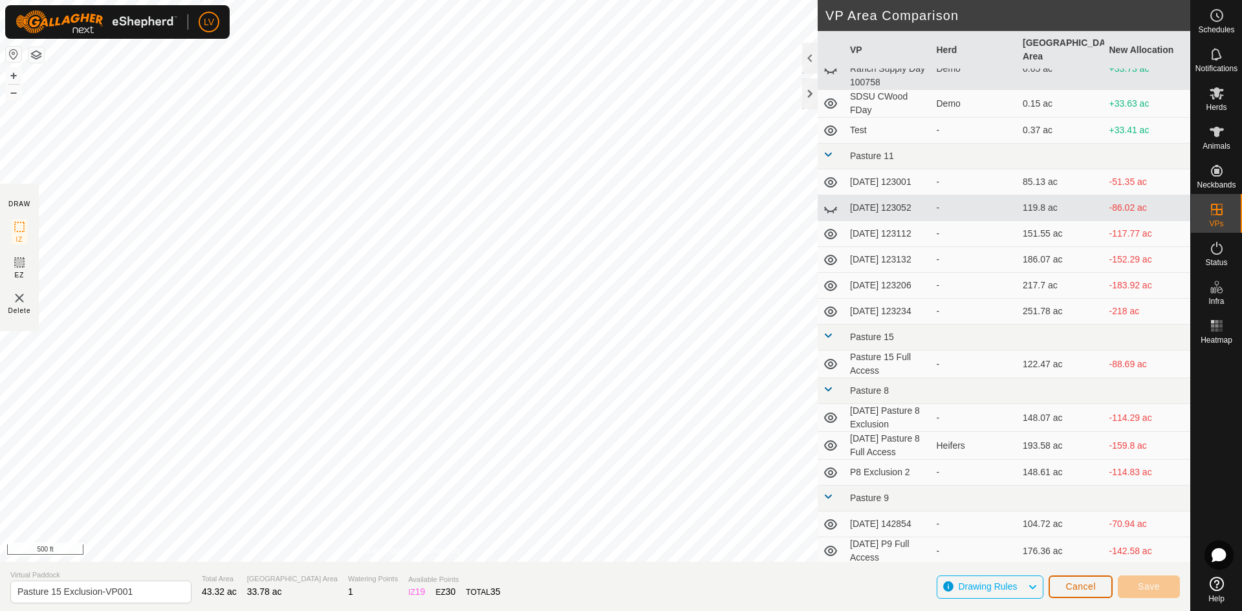
click at [1066, 593] on button "Cancel" at bounding box center [1080, 587] width 64 height 23
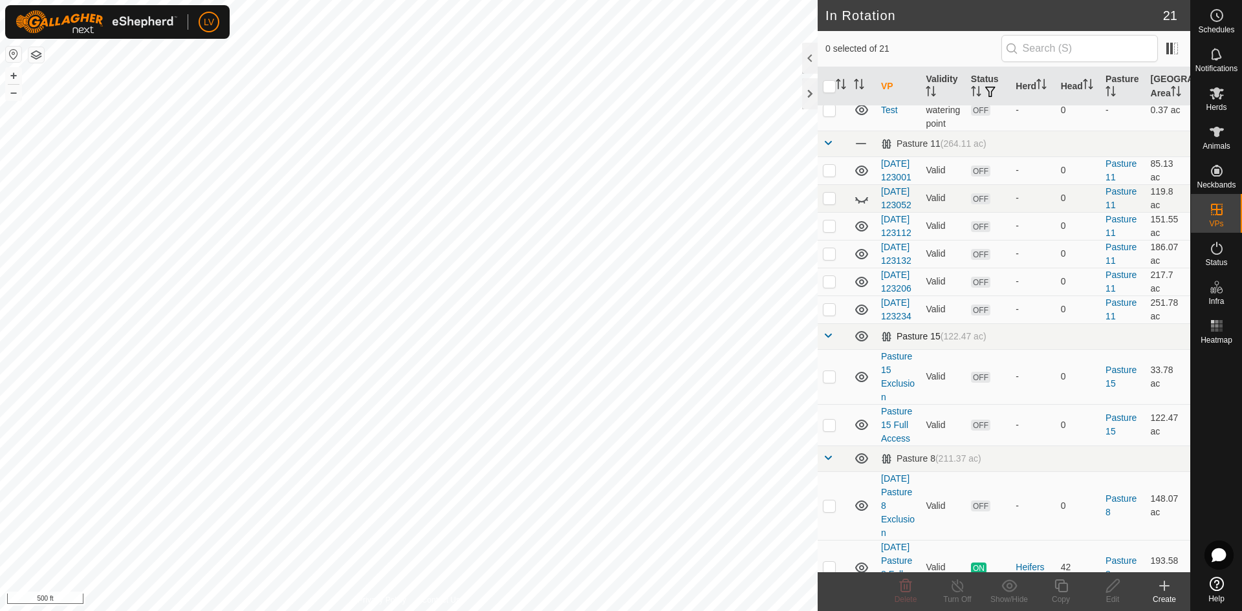
scroll to position [348, 0]
click at [828, 427] on p-checkbox at bounding box center [829, 421] width 13 height 10
click at [831, 442] on td at bounding box center [832, 421] width 31 height 41
checkbox input "false"
click at [825, 378] on p-checkbox at bounding box center [829, 373] width 13 height 10
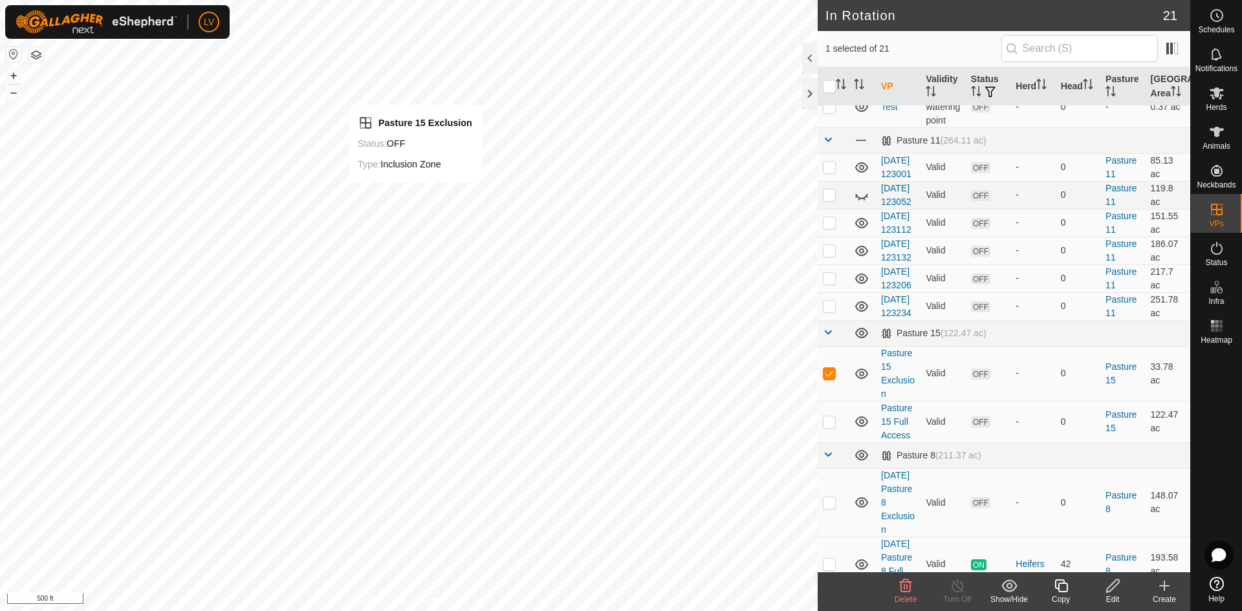
checkbox input "false"
click at [828, 427] on p-checkbox at bounding box center [829, 421] width 13 height 10
checkbox input "false"
click at [829, 378] on p-checkbox at bounding box center [829, 373] width 13 height 10
checkbox input "true"
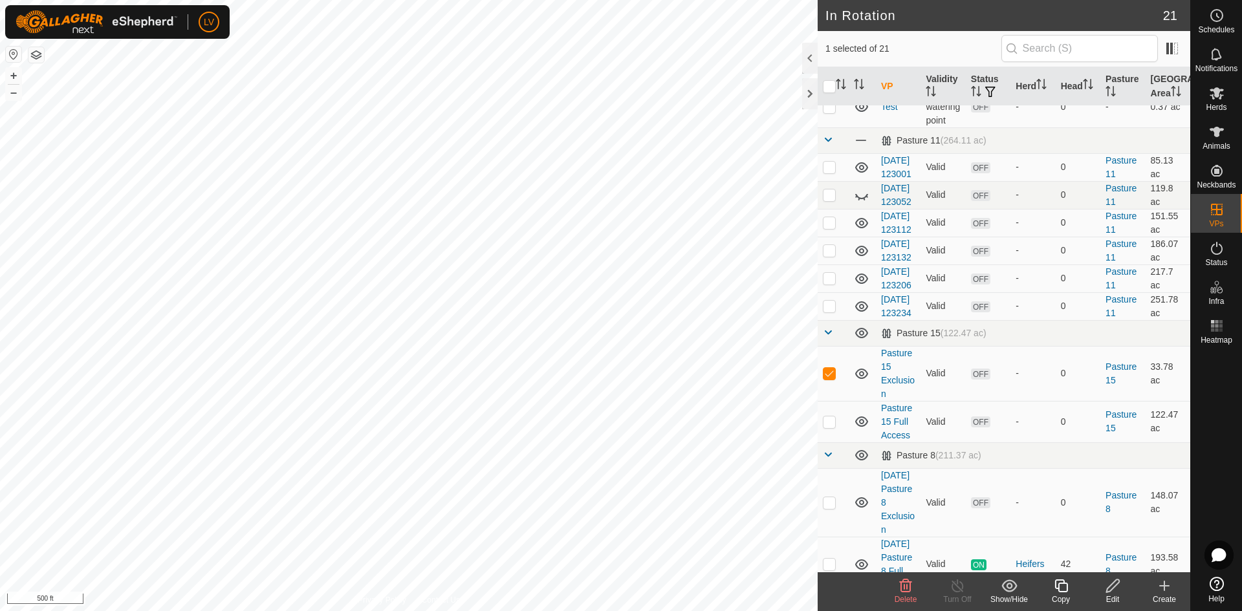
click at [1118, 592] on icon at bounding box center [1112, 586] width 16 height 16
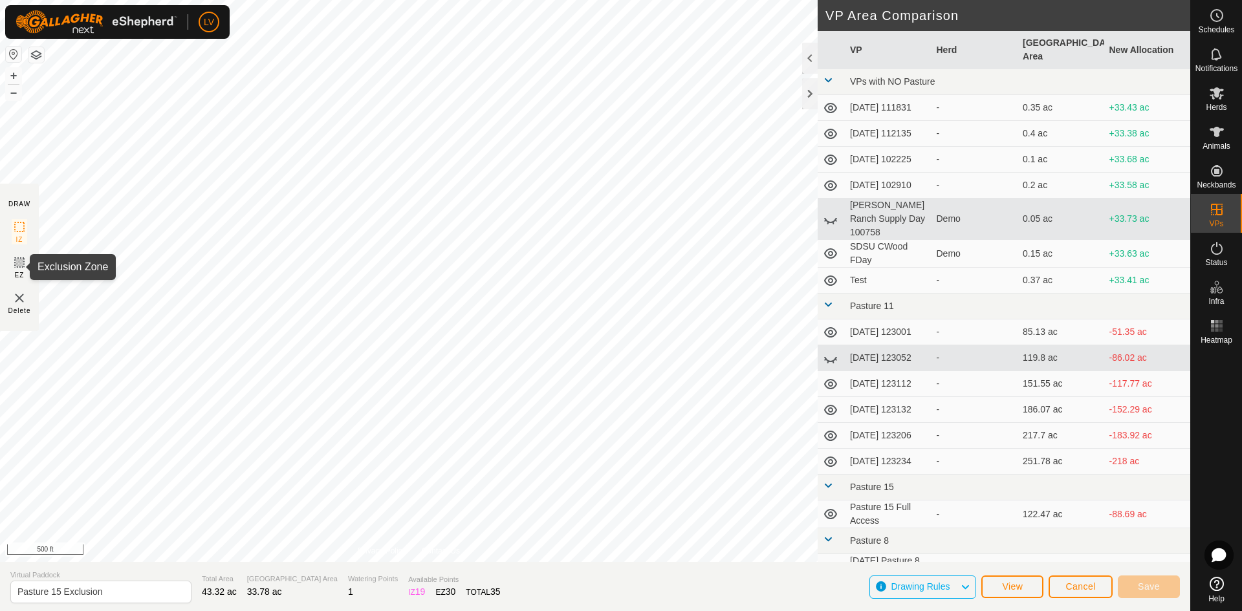
click at [18, 266] on icon at bounding box center [20, 263] width 16 height 16
click at [21, 231] on icon at bounding box center [20, 227] width 16 height 16
click at [1096, 582] on button "Cancel" at bounding box center [1080, 587] width 64 height 23
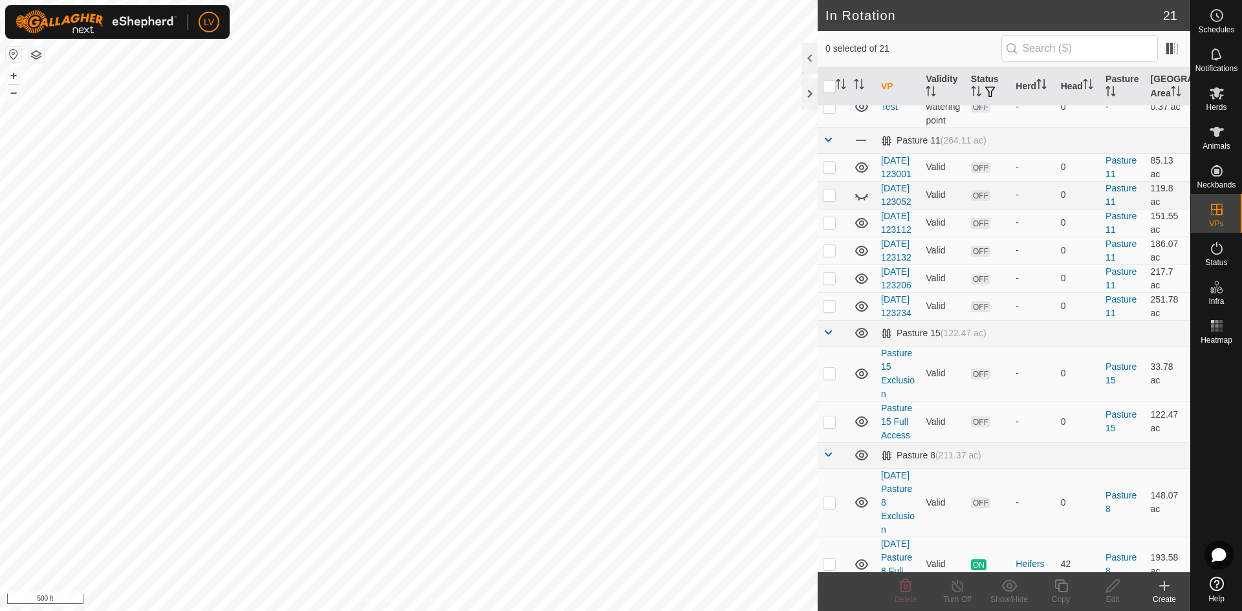
scroll to position [361, 0]
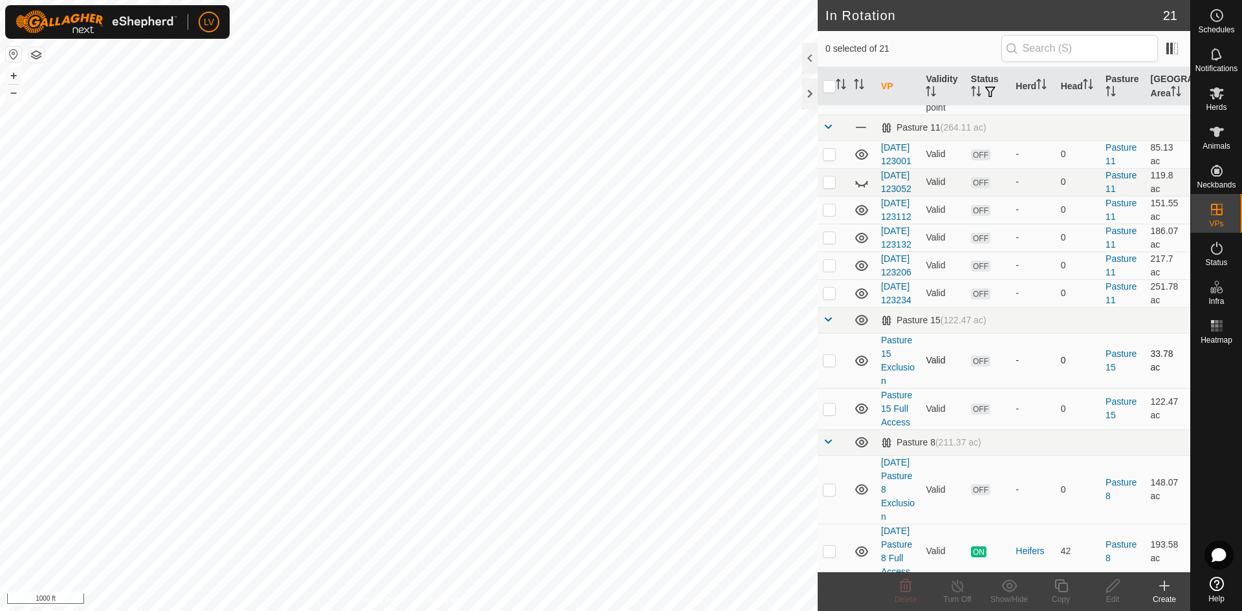
checkbox input "true"
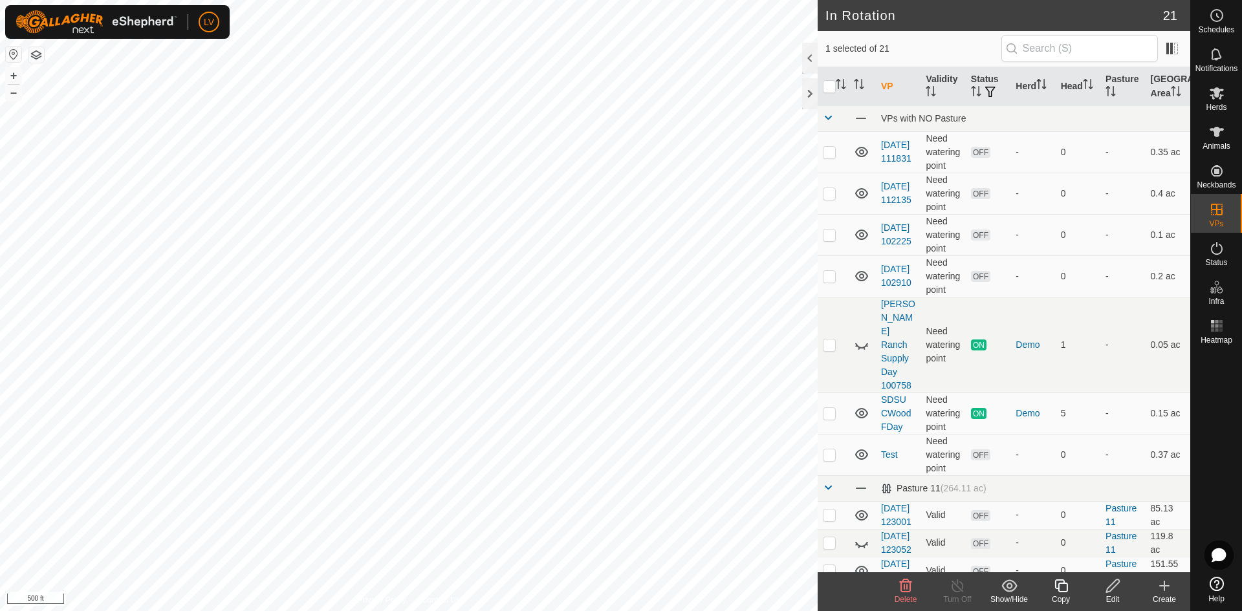
click at [1104, 592] on icon at bounding box center [1112, 586] width 16 height 16
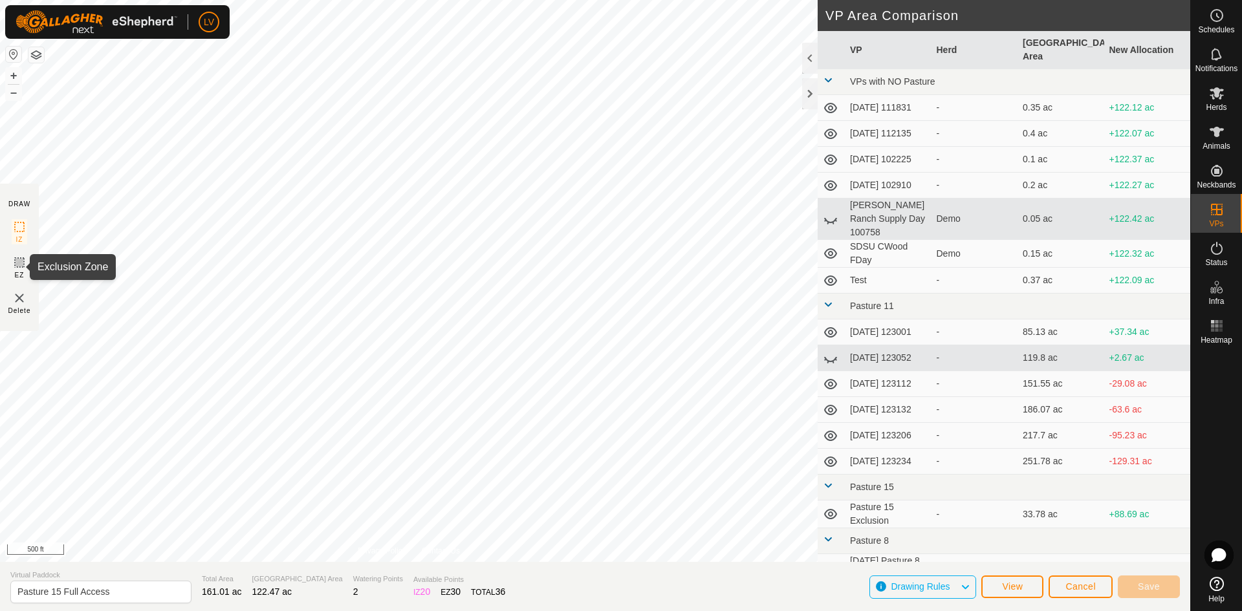
click at [23, 263] on icon at bounding box center [20, 263] width 16 height 16
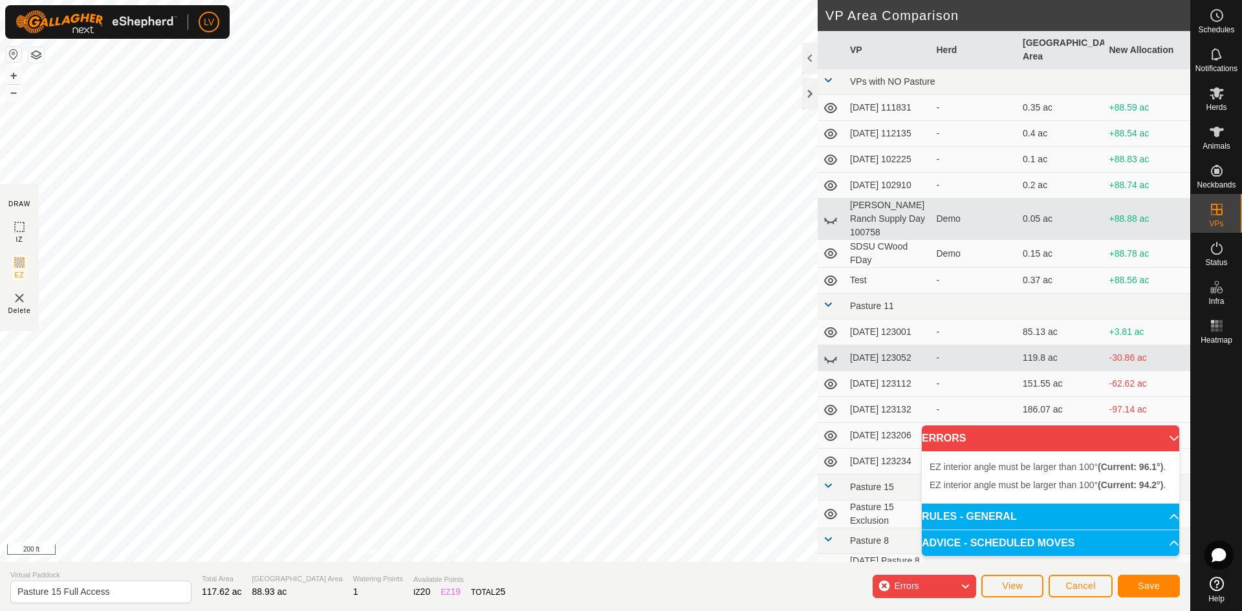
click at [515, 51] on div "EZ interior angle must be larger than 100° (Current: 96.1°) . + – ⇧ i 200 ft" at bounding box center [408, 281] width 817 height 562
click at [522, 42] on div "EZ interior angle must be larger than 100° (Current: 96.1°) . + – ⇧ i 200 ft" at bounding box center [408, 281] width 817 height 562
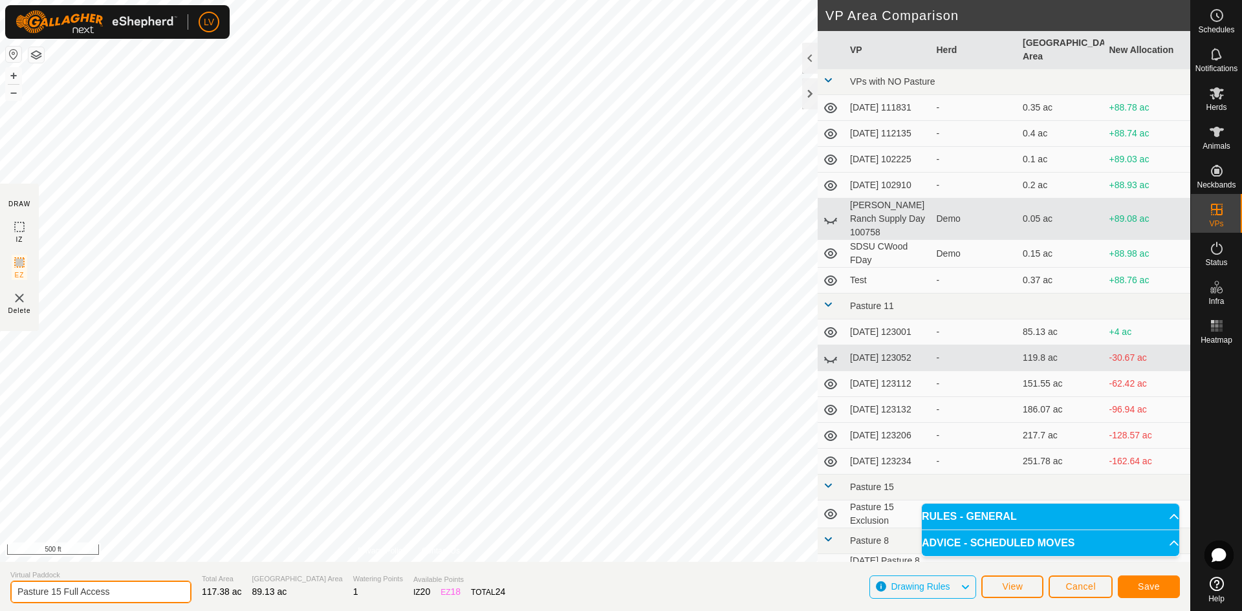
click at [109, 595] on input "Pasture 15 Full Access" at bounding box center [100, 592] width 181 height 23
type input "Pasture 15 Fr Exclusion"
click at [1145, 579] on button "Save" at bounding box center [1148, 587] width 62 height 23
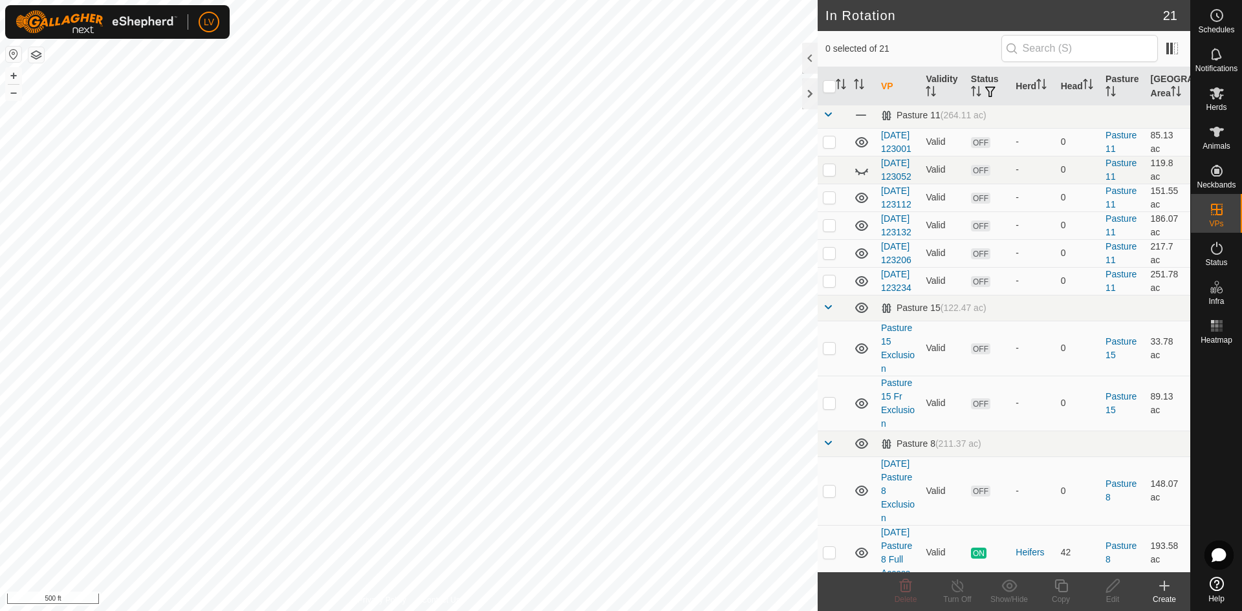
scroll to position [460, 0]
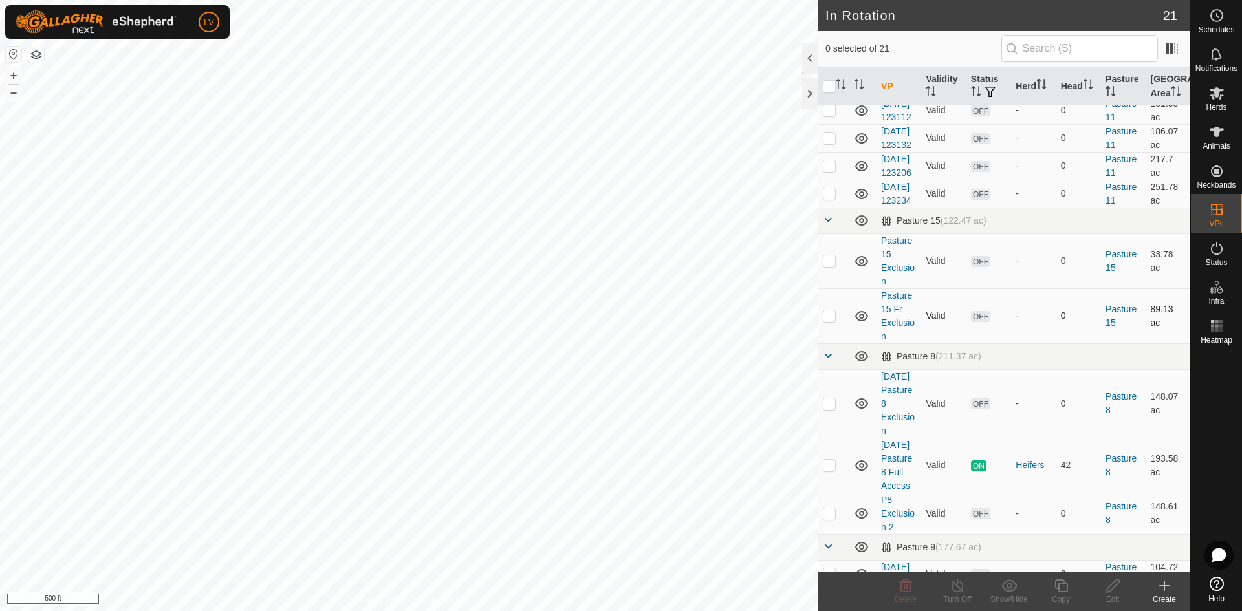
click at [835, 321] on p-checkbox at bounding box center [829, 315] width 13 height 10
checkbox input "true"
click at [834, 321] on p-checkbox at bounding box center [829, 315] width 13 height 10
checkbox input "false"
click at [828, 266] on p-checkbox at bounding box center [829, 260] width 13 height 10
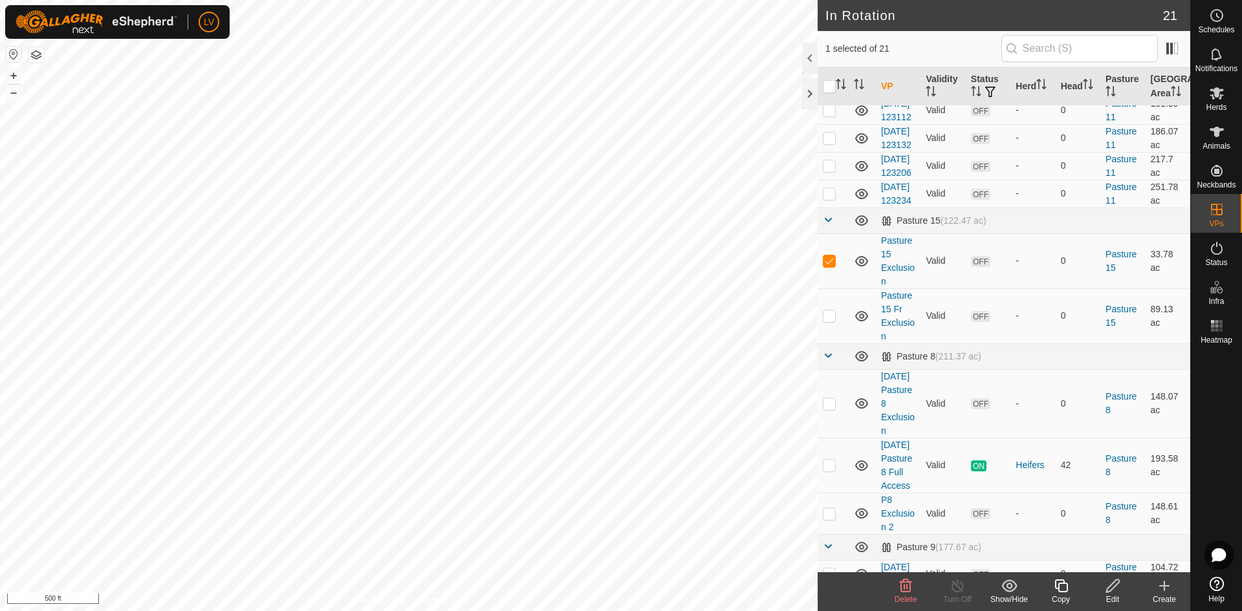
click at [909, 590] on icon at bounding box center [906, 586] width 16 height 16
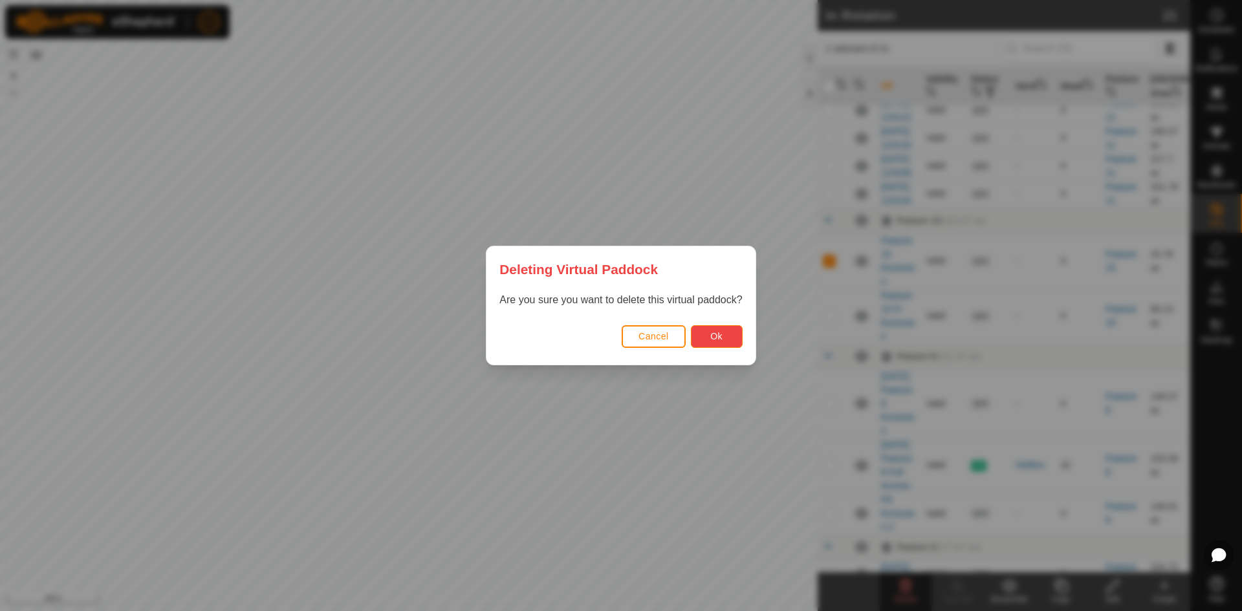
click at [718, 334] on span "Ok" at bounding box center [716, 336] width 12 height 10
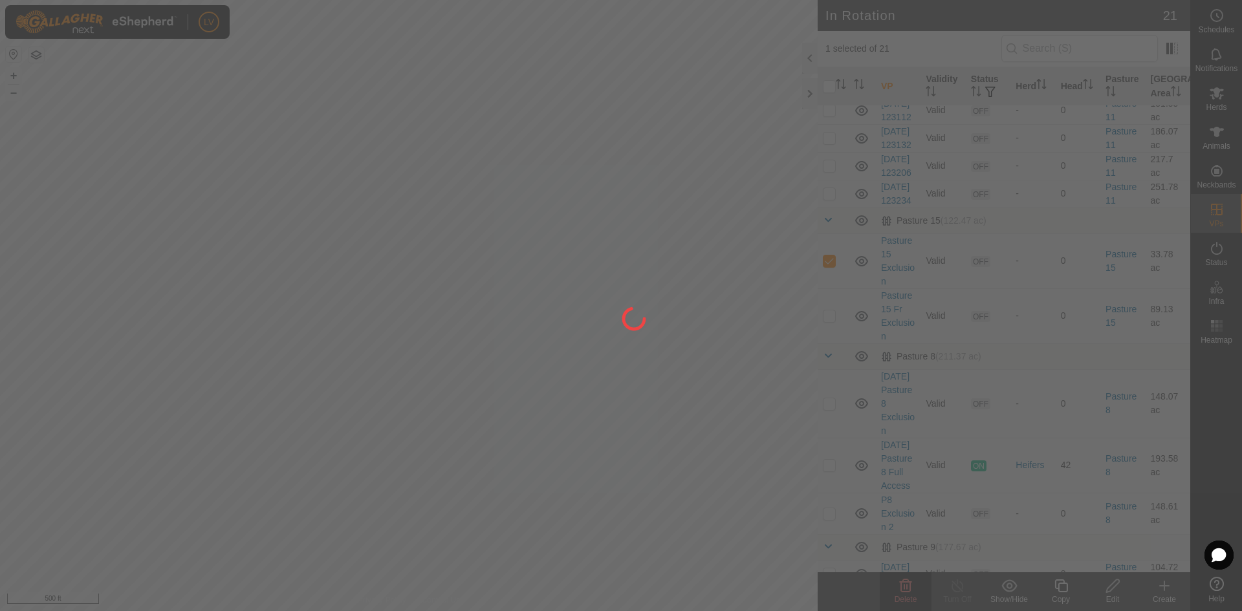
checkbox input "false"
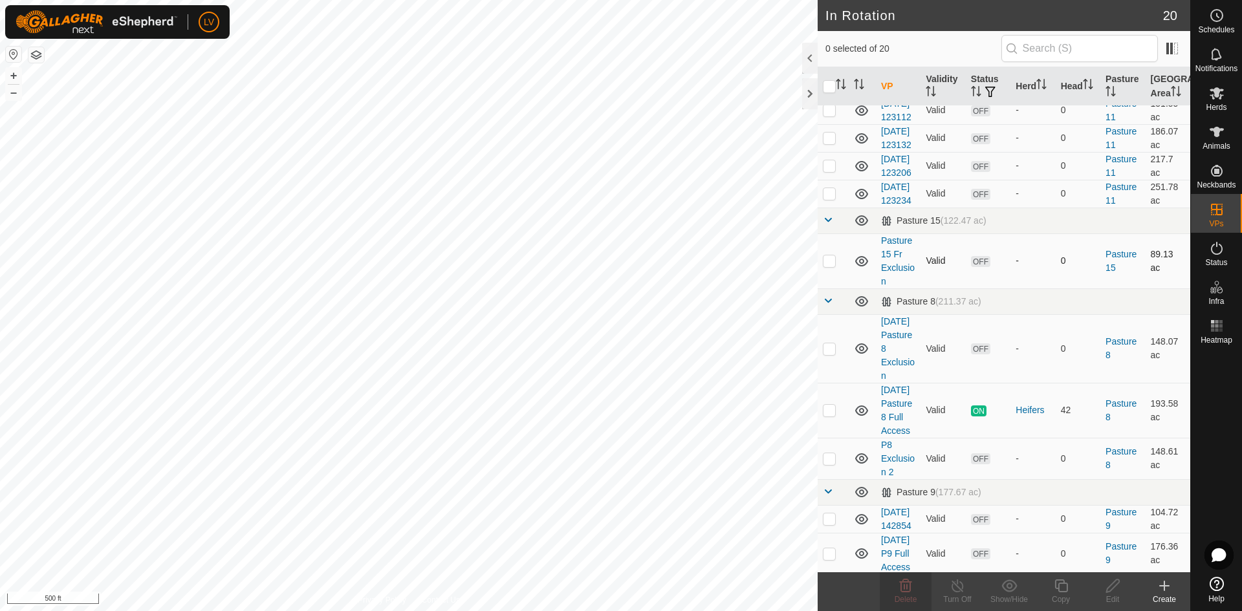
click at [829, 266] on p-checkbox at bounding box center [829, 260] width 13 height 10
checkbox input "true"
click at [1064, 592] on icon at bounding box center [1060, 585] width 13 height 13
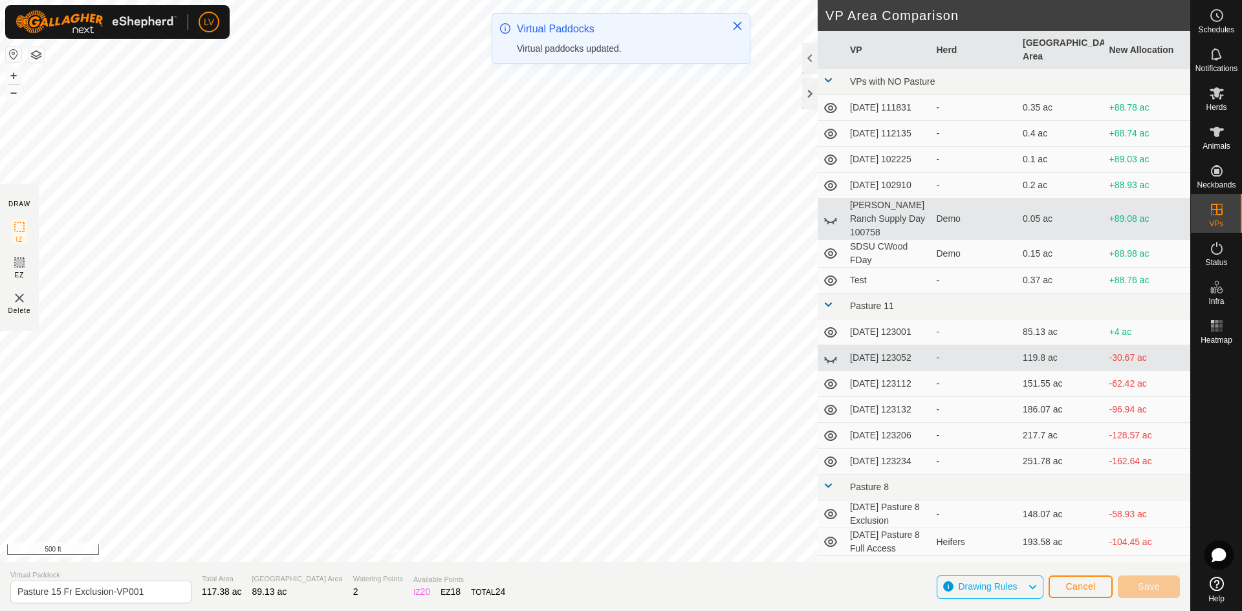
click at [27, 264] on section "DRAW IZ EZ Delete" at bounding box center [19, 257] width 39 height 147
click at [22, 264] on icon at bounding box center [20, 263] width 8 height 8
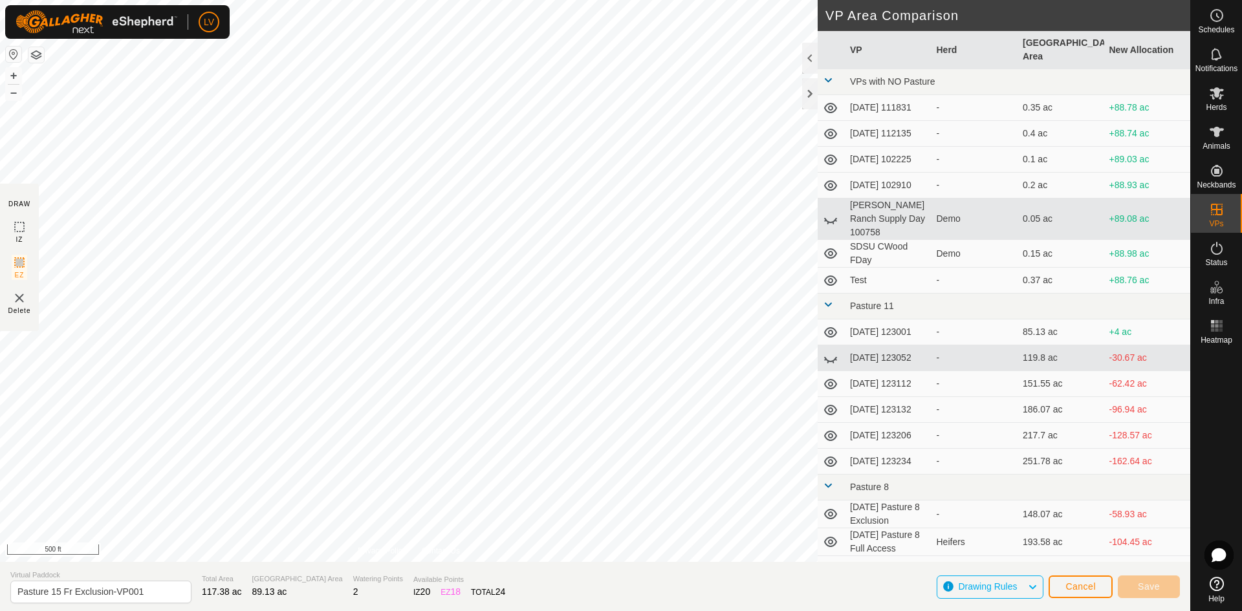
click at [17, 299] on img at bounding box center [20, 298] width 16 height 16
click at [150, 594] on input "Pasture 15 Fr Exclusion-VP001" at bounding box center [100, 592] width 181 height 23
type input "Pasture 15 Full Access"
click at [1156, 577] on button "Save" at bounding box center [1148, 587] width 62 height 23
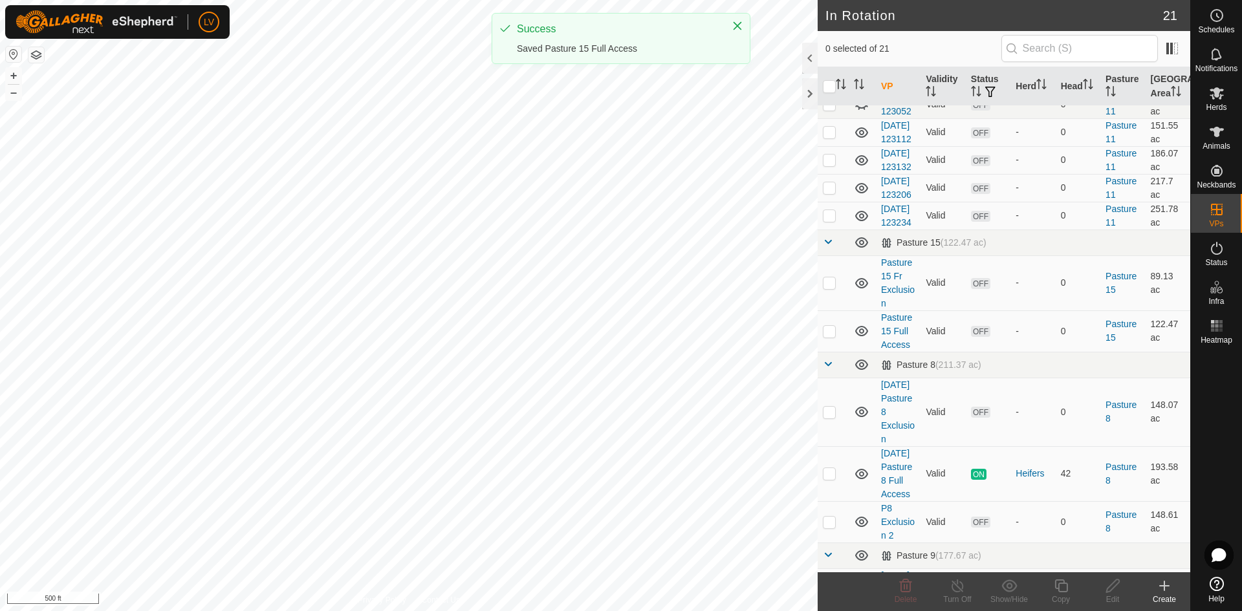
scroll to position [438, 0]
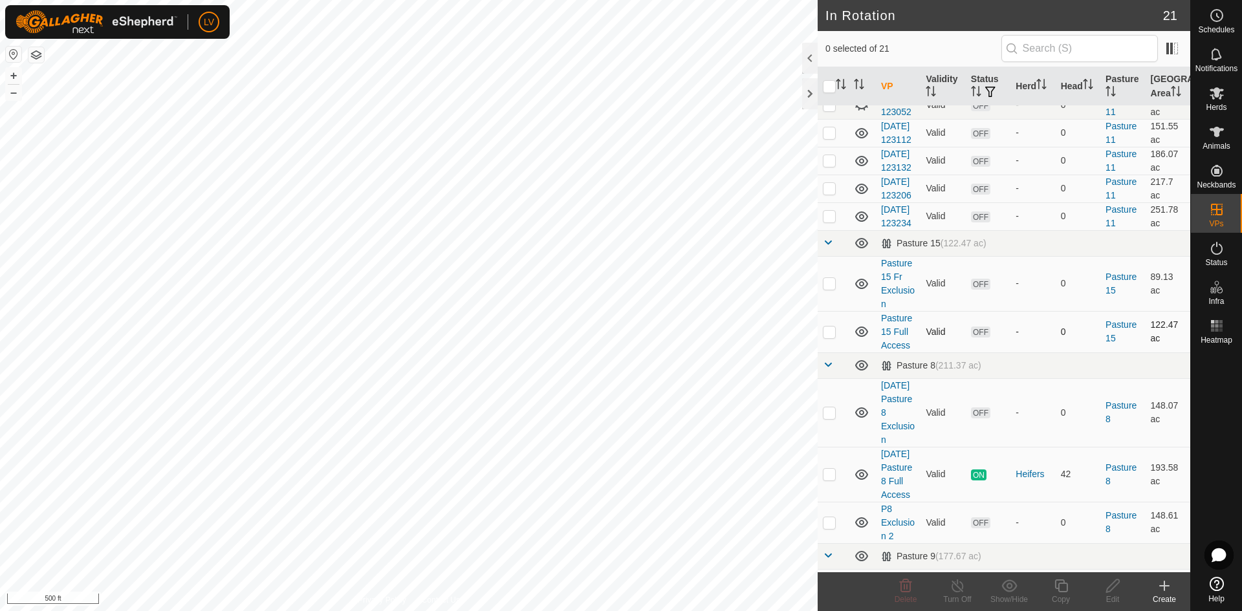
click at [834, 337] on p-checkbox at bounding box center [829, 332] width 13 height 10
checkbox input "false"
click at [1107, 587] on icon at bounding box center [1112, 586] width 16 height 16
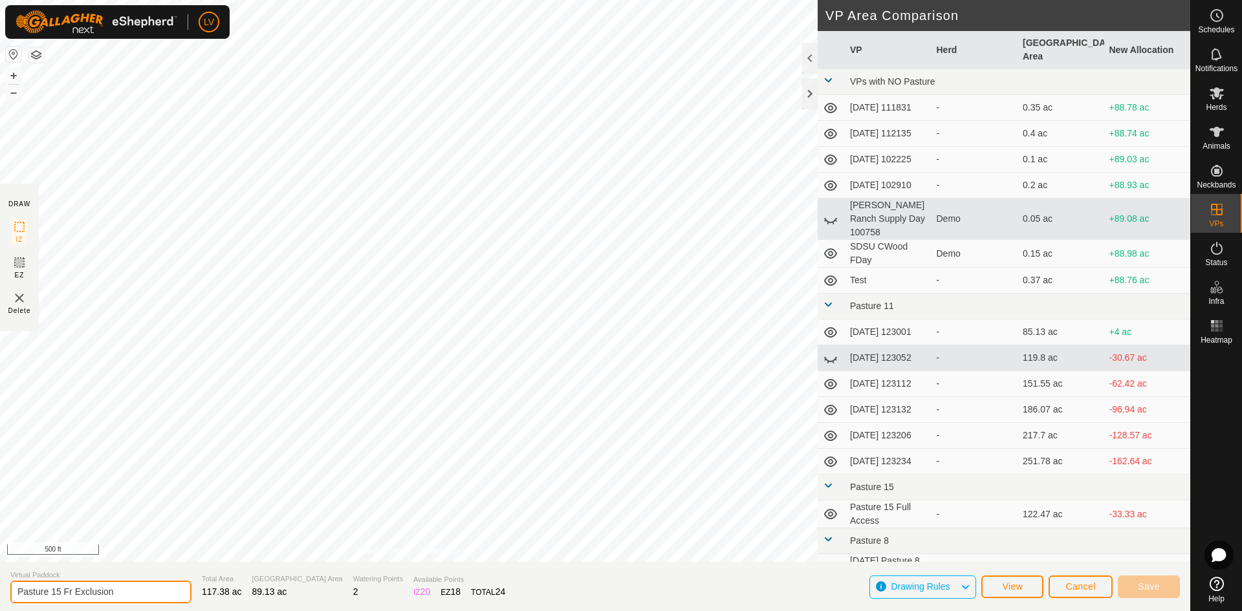
click at [72, 595] on input "Pasture 15 Fr Exclusion" at bounding box center [100, 592] width 181 height 23
type input "Pasture 15 Exclusion"
click at [1139, 592] on button "Save" at bounding box center [1148, 587] width 62 height 23
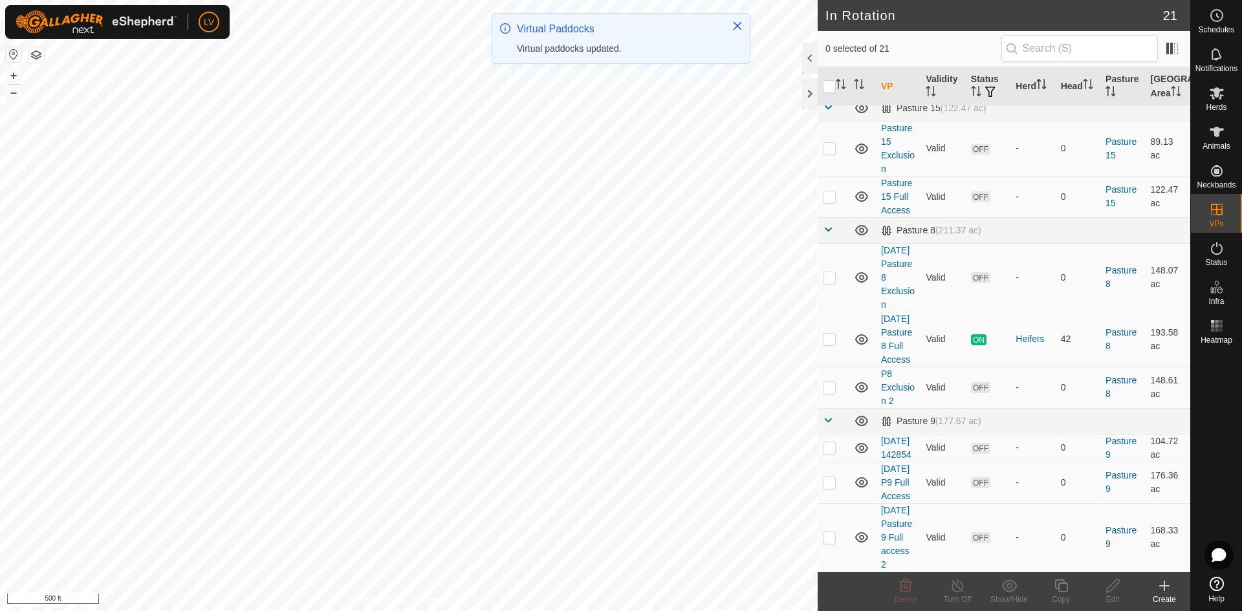
scroll to position [637, 0]
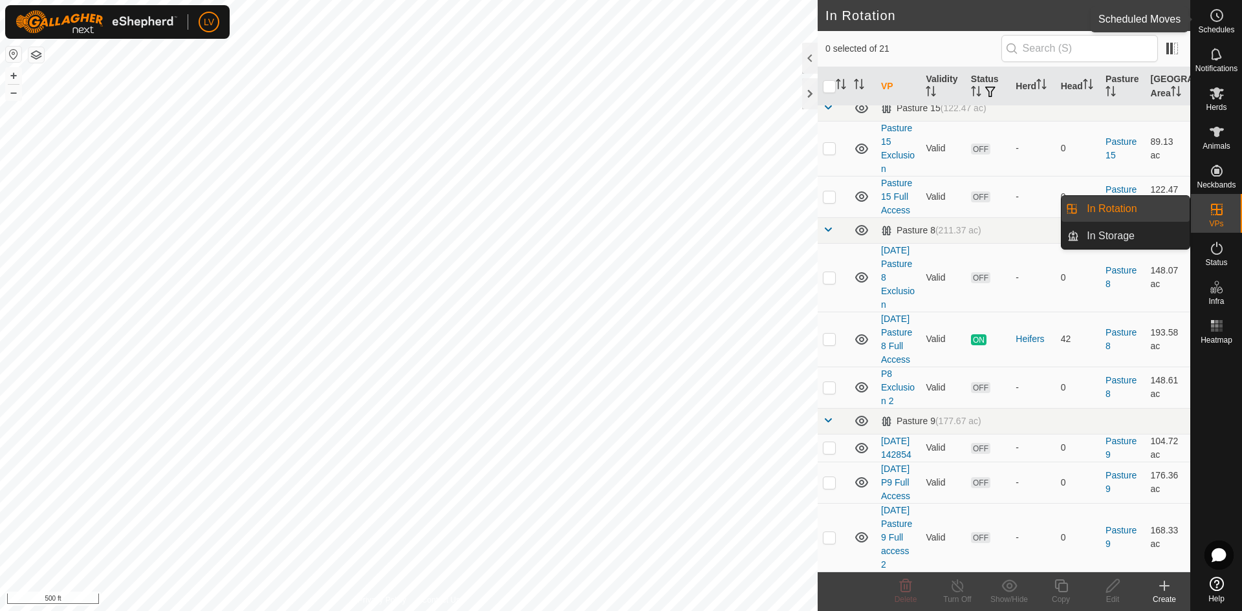
click at [1208, 30] on span "Schedules" at bounding box center [1216, 30] width 36 height 8
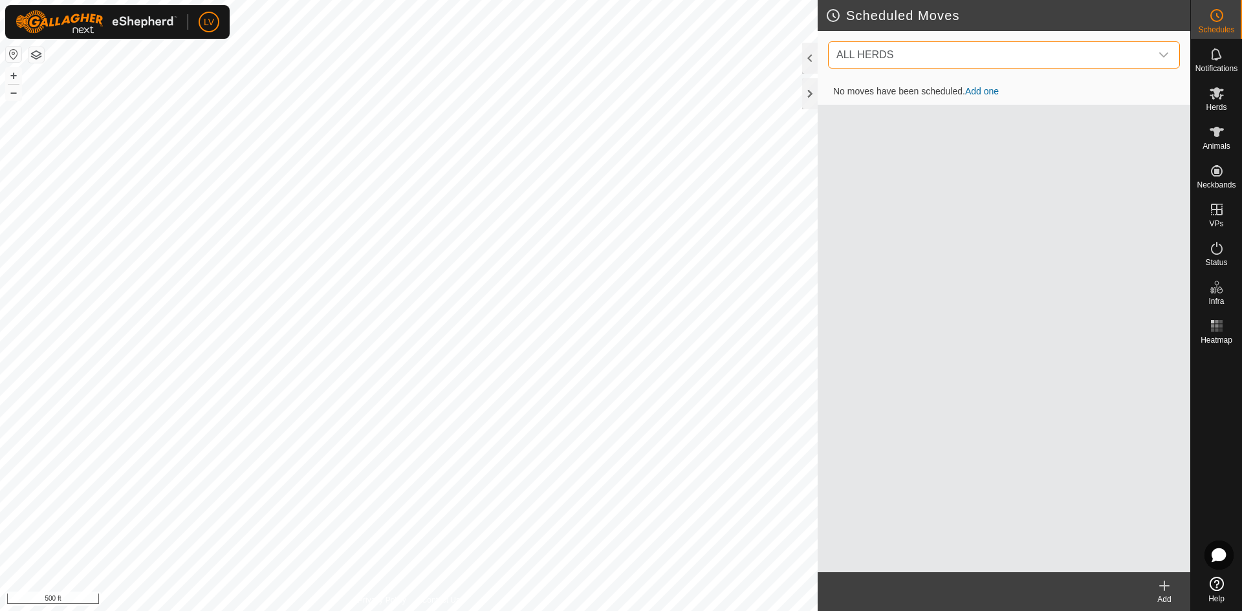
click at [1125, 63] on span "ALL HERDS" at bounding box center [990, 55] width 319 height 26
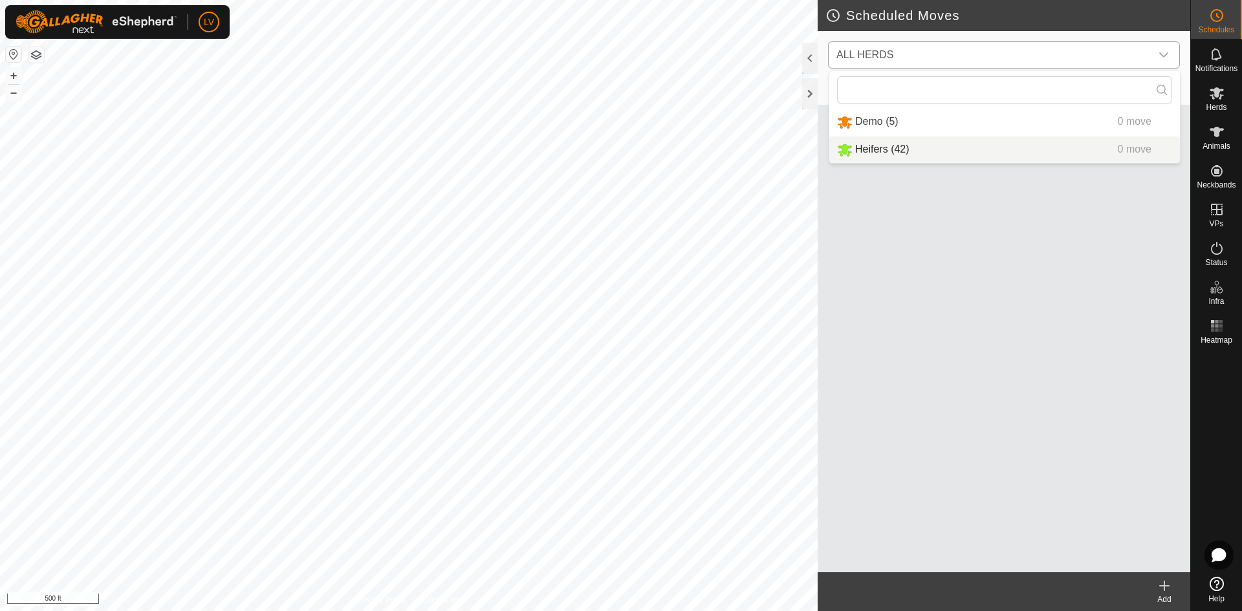
click at [986, 151] on li "Heifers (42) 0 move" at bounding box center [1004, 149] width 350 height 27
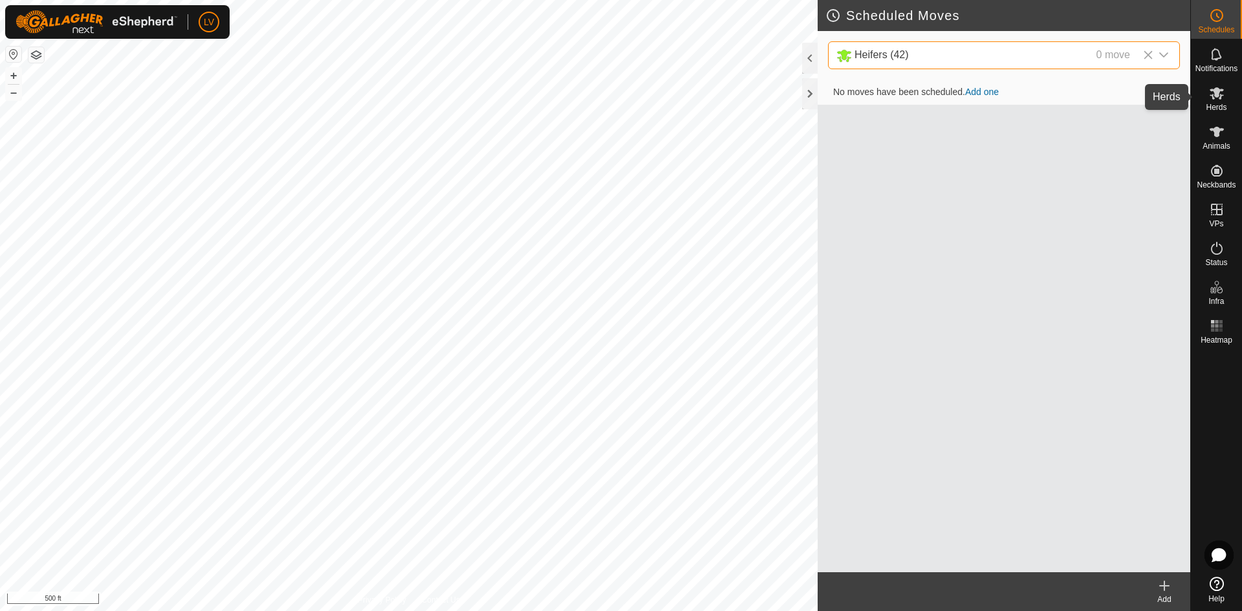
click at [1212, 87] on icon at bounding box center [1217, 93] width 16 height 16
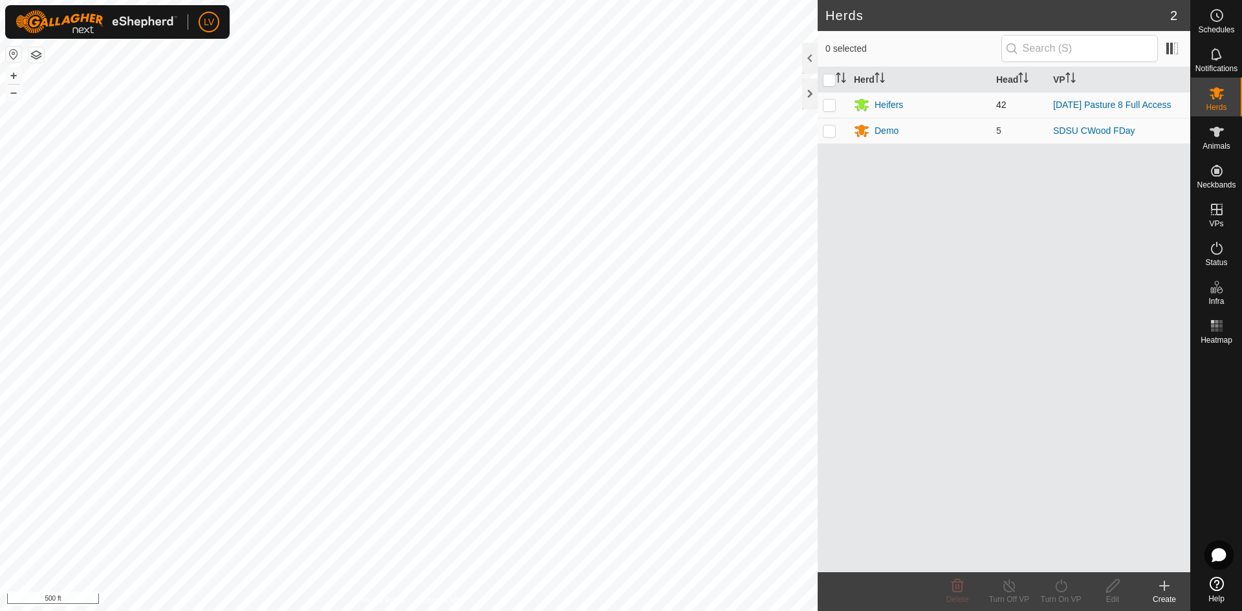
click at [833, 109] on p-checkbox at bounding box center [829, 105] width 13 height 10
click at [1007, 586] on line at bounding box center [1009, 586] width 10 height 10
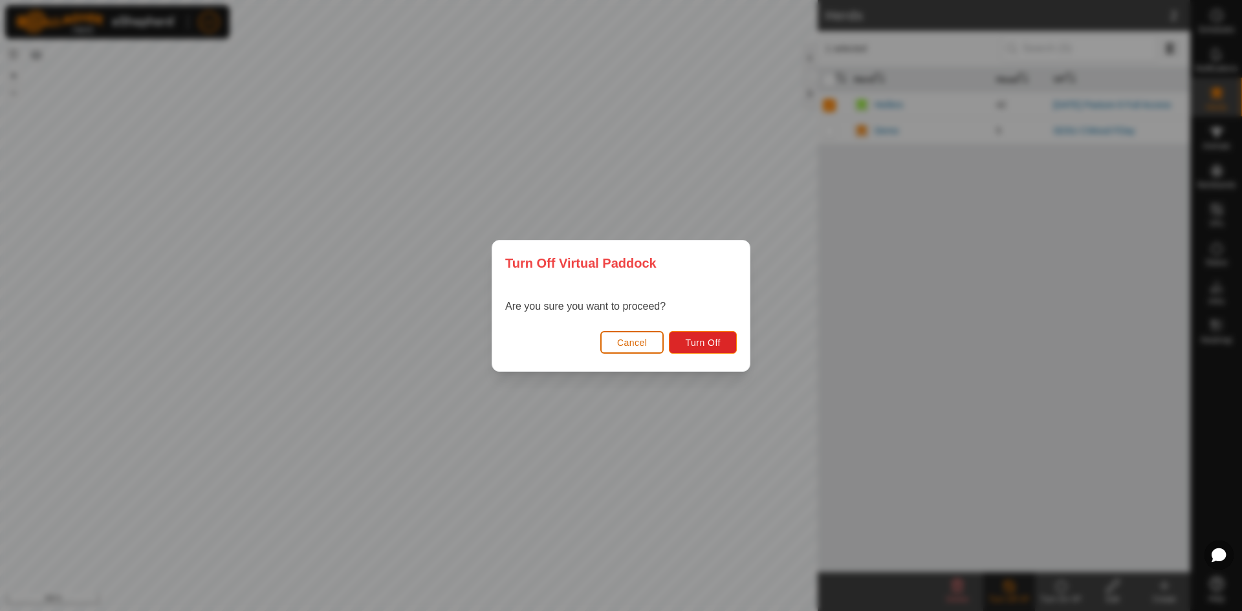
click at [642, 349] on button "Cancel" at bounding box center [632, 342] width 64 height 23
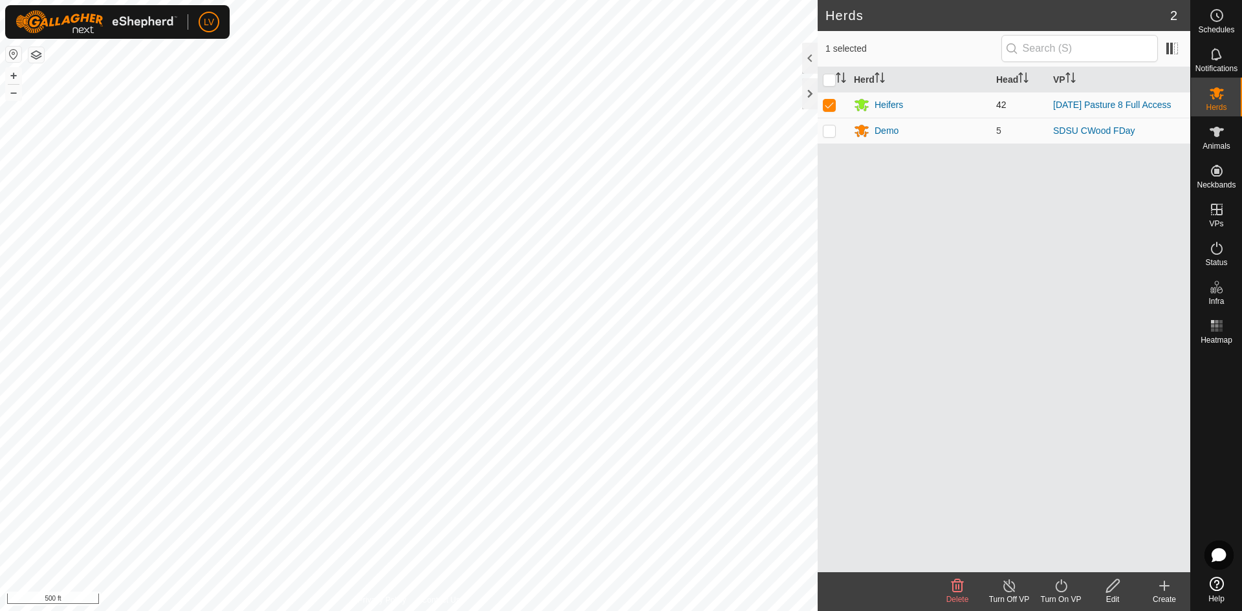
click at [828, 106] on p-checkbox at bounding box center [829, 105] width 13 height 10
checkbox input "false"
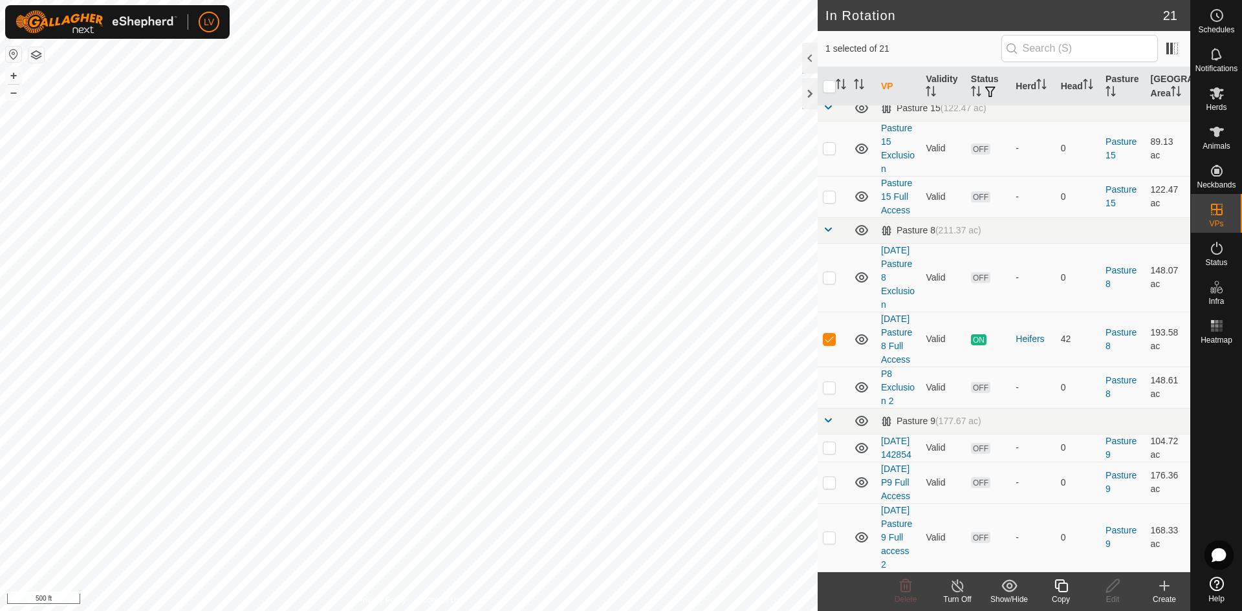
scroll to position [709, 0]
click at [1227, 250] on es-activation-svg-icon at bounding box center [1216, 248] width 23 height 21
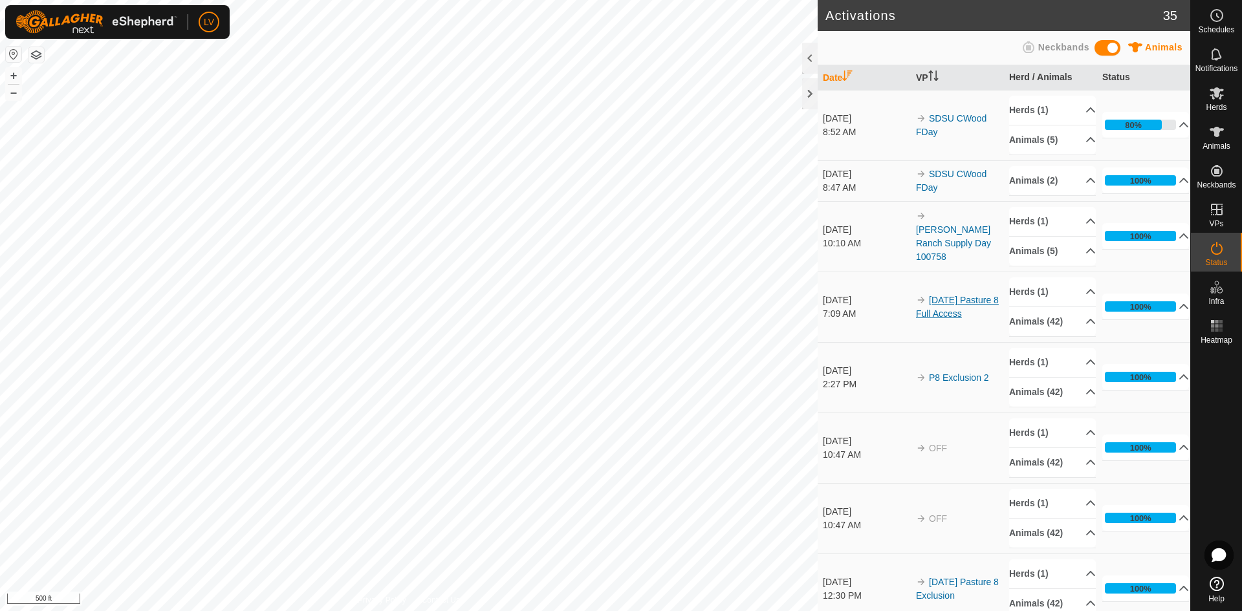
click at [955, 298] on link "[DATE] Pasture 8 Full Access" at bounding box center [957, 307] width 83 height 24
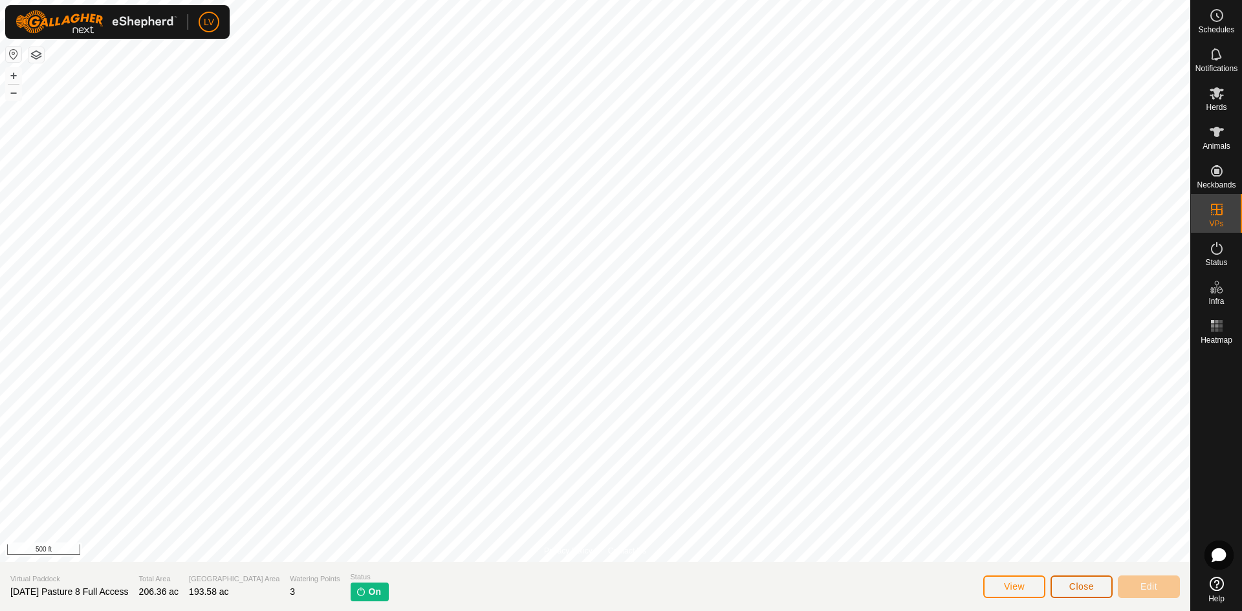
click at [1066, 582] on button "Close" at bounding box center [1081, 587] width 62 height 23
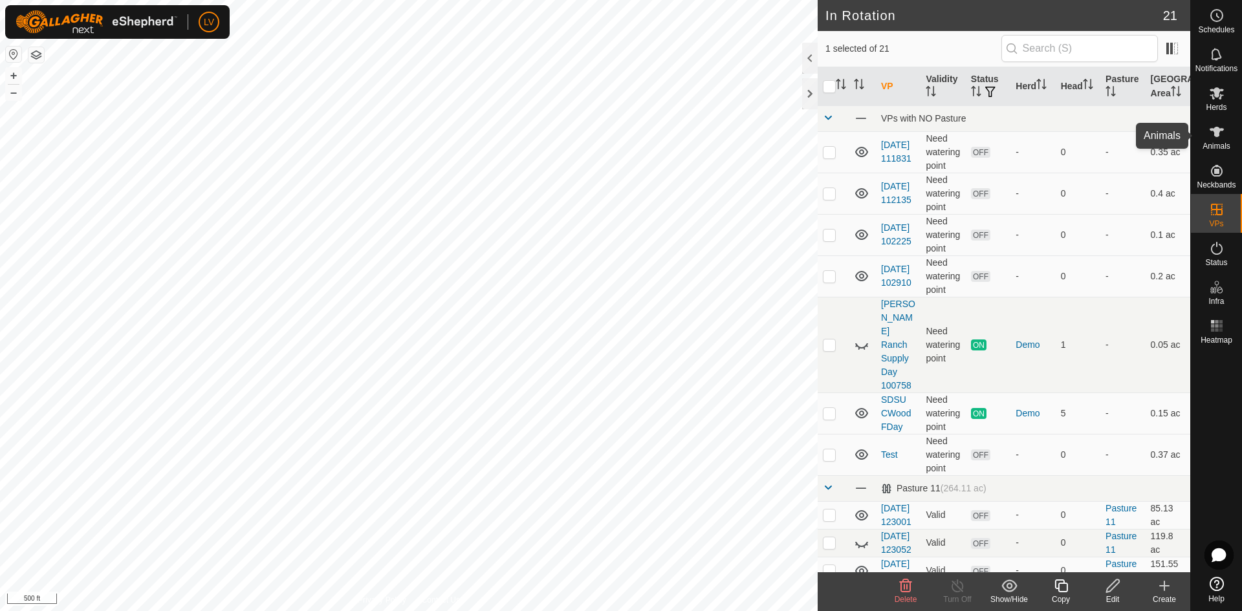
click at [1214, 146] on span "Animals" at bounding box center [1216, 146] width 28 height 8
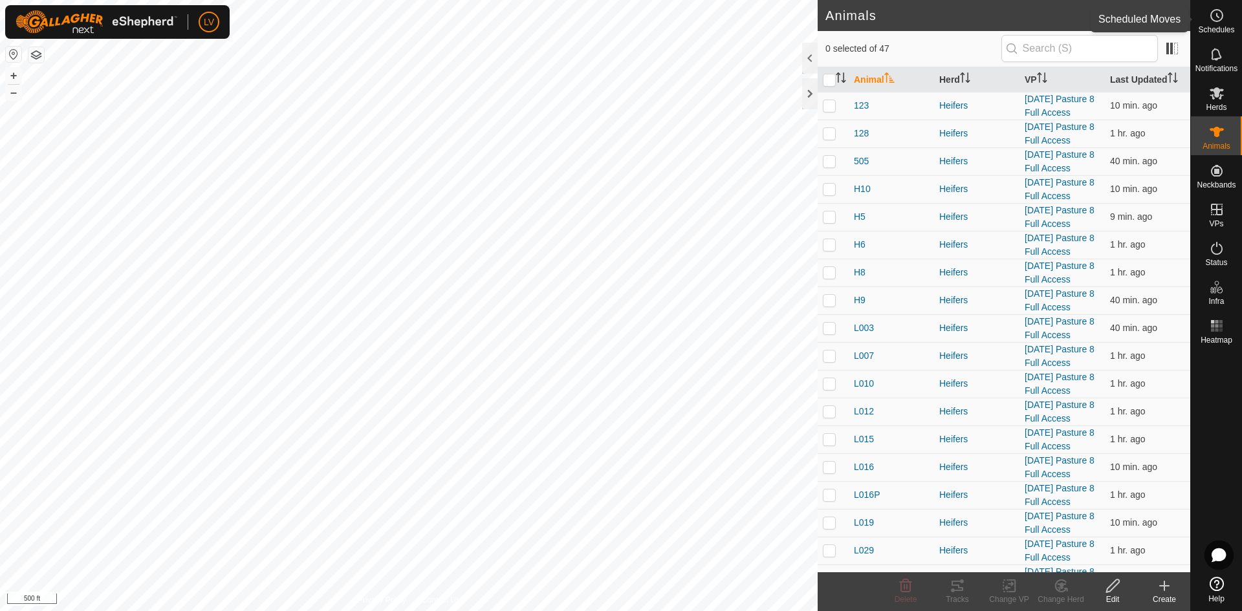
click at [1222, 27] on span "Schedules" at bounding box center [1216, 30] width 36 height 8
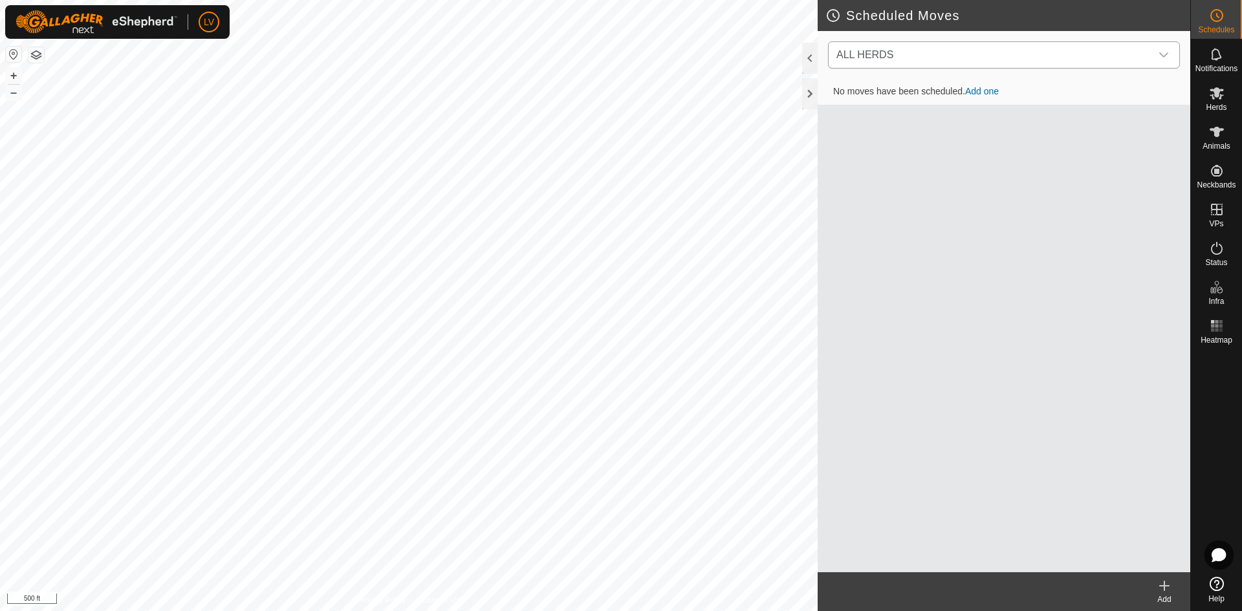
click at [1148, 53] on span "ALL HERDS" at bounding box center [990, 55] width 319 height 26
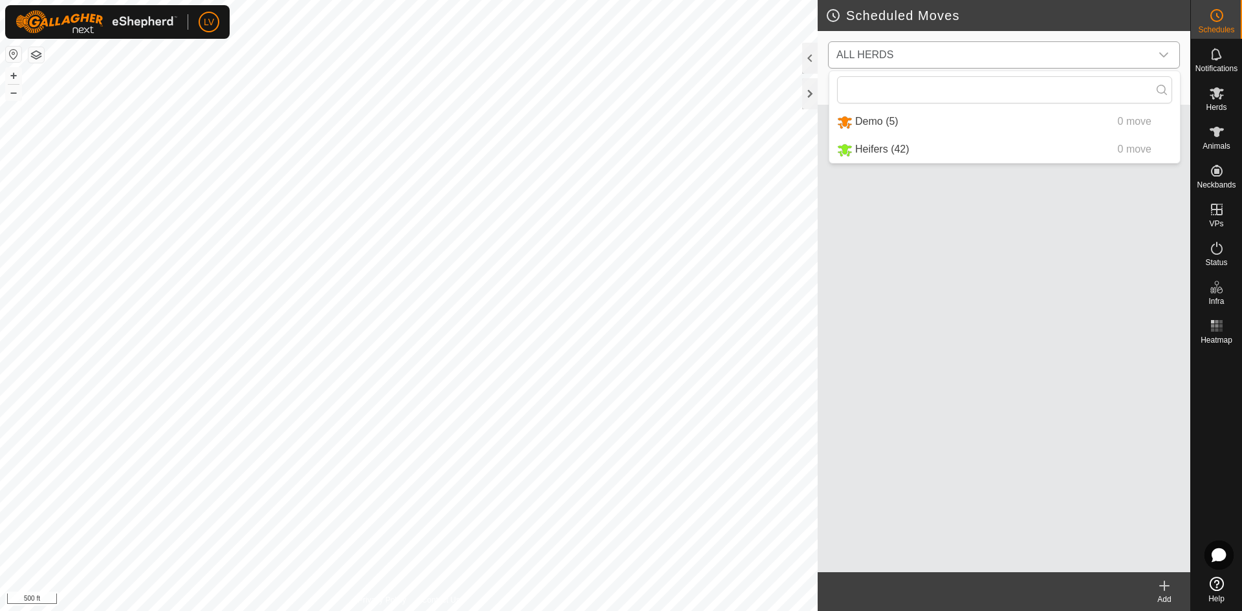
click at [965, 162] on li "Heifers (42) 0 move" at bounding box center [1004, 149] width 350 height 27
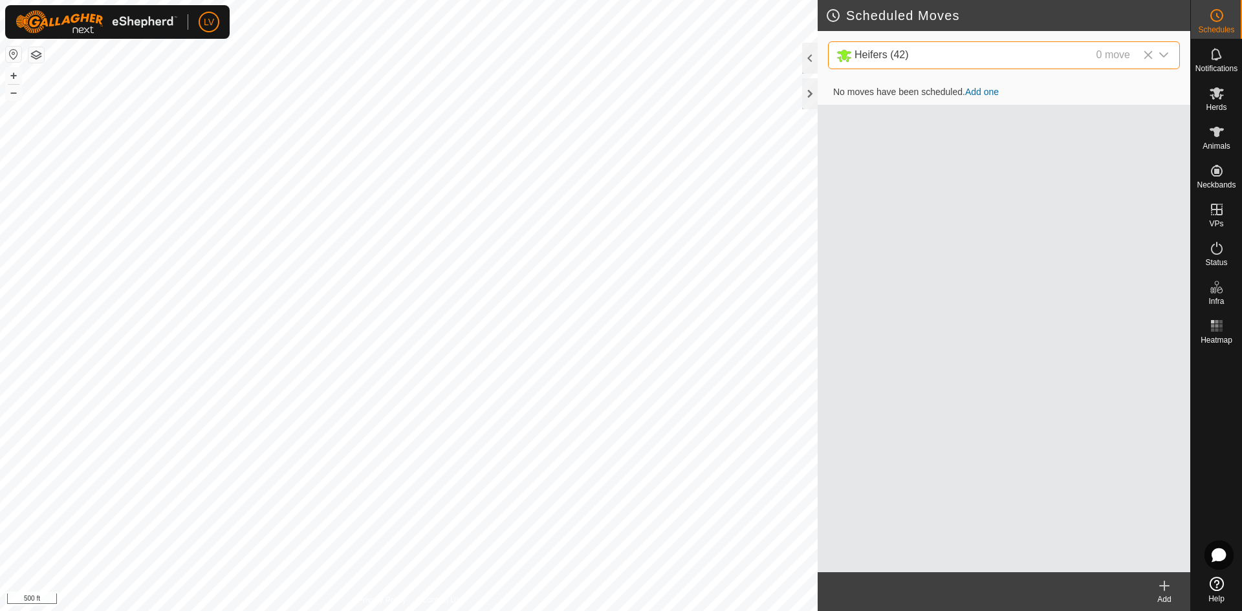
click at [987, 94] on link "Add one" at bounding box center [982, 92] width 34 height 10
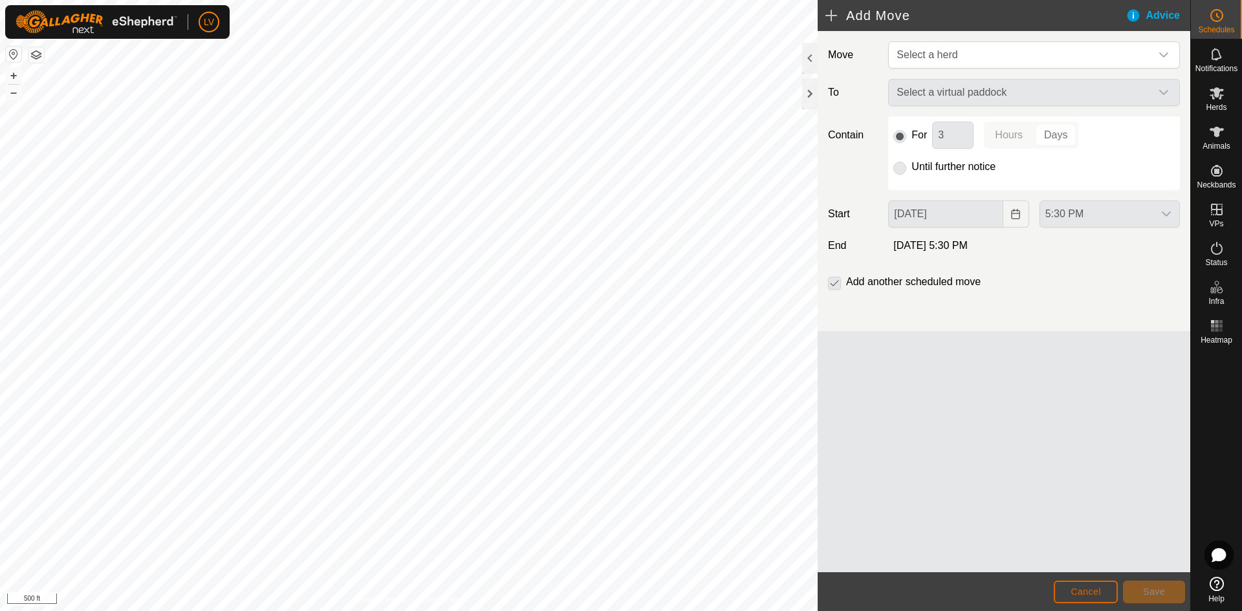
click at [1095, 586] on button "Cancel" at bounding box center [1085, 592] width 64 height 23
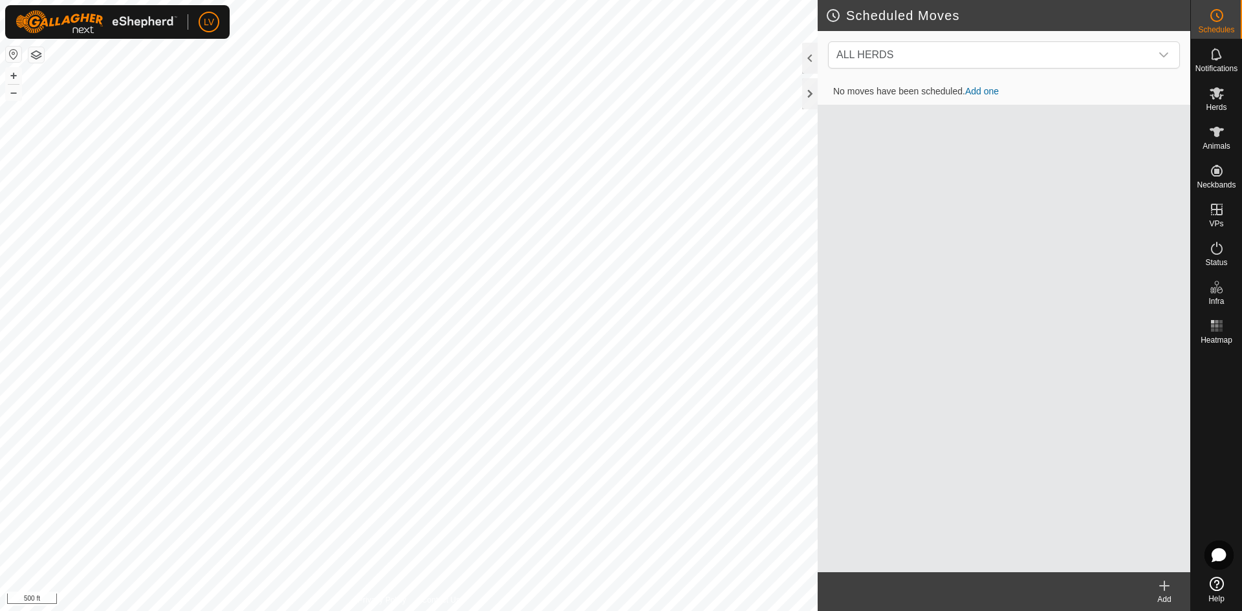
click at [1192, 431] on div at bounding box center [1215, 460] width 51 height 222
